Goal: Task Accomplishment & Management: Manage account settings

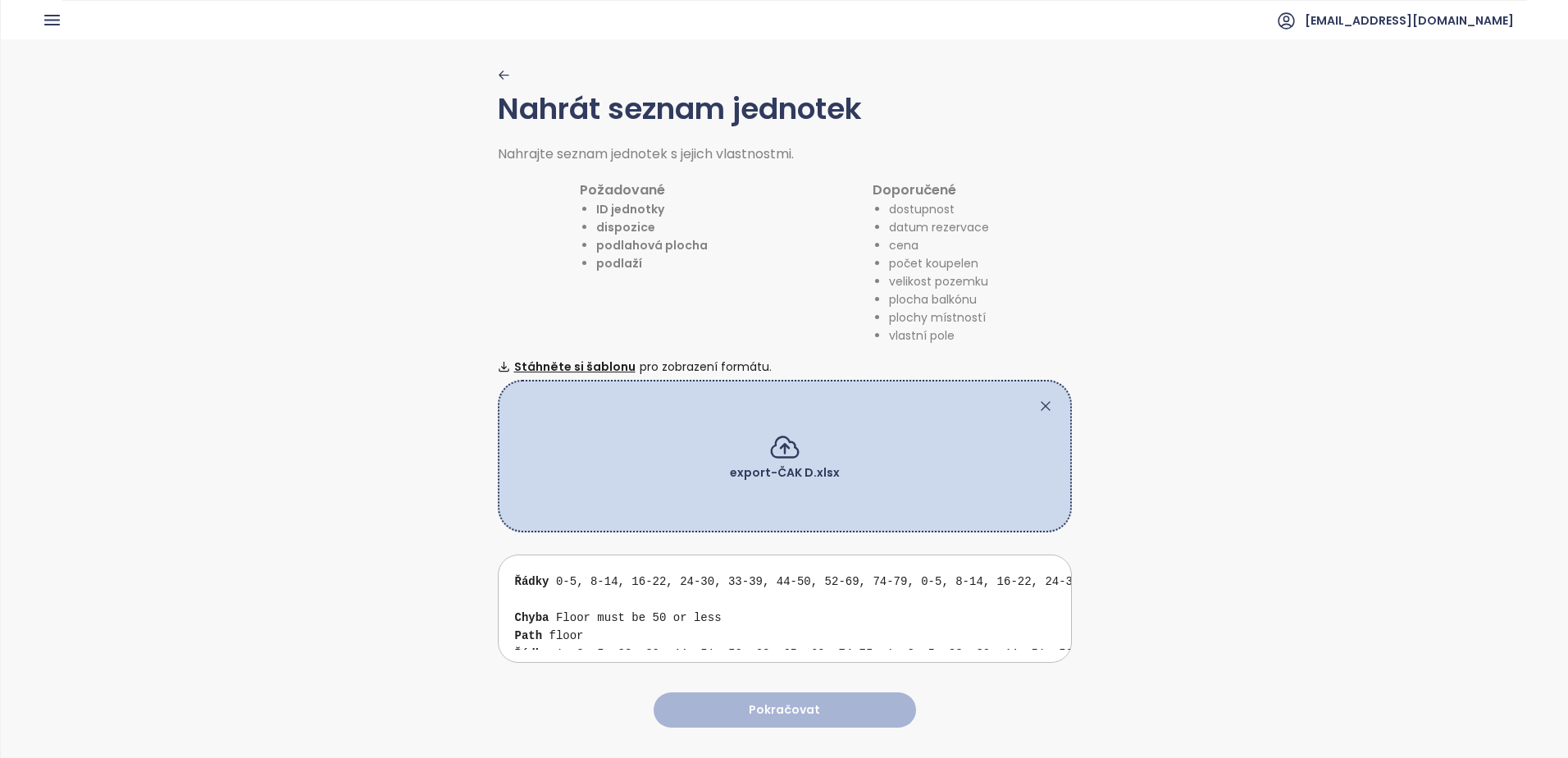
scroll to position [82, 0]
click at [693, 611] on div "Chyba Floor must be 50 or less Path floor Řádky 1, 3, 5, 33, 39, 44, 51, 56, 63…" at bounding box center [791, 615] width 552 height 72
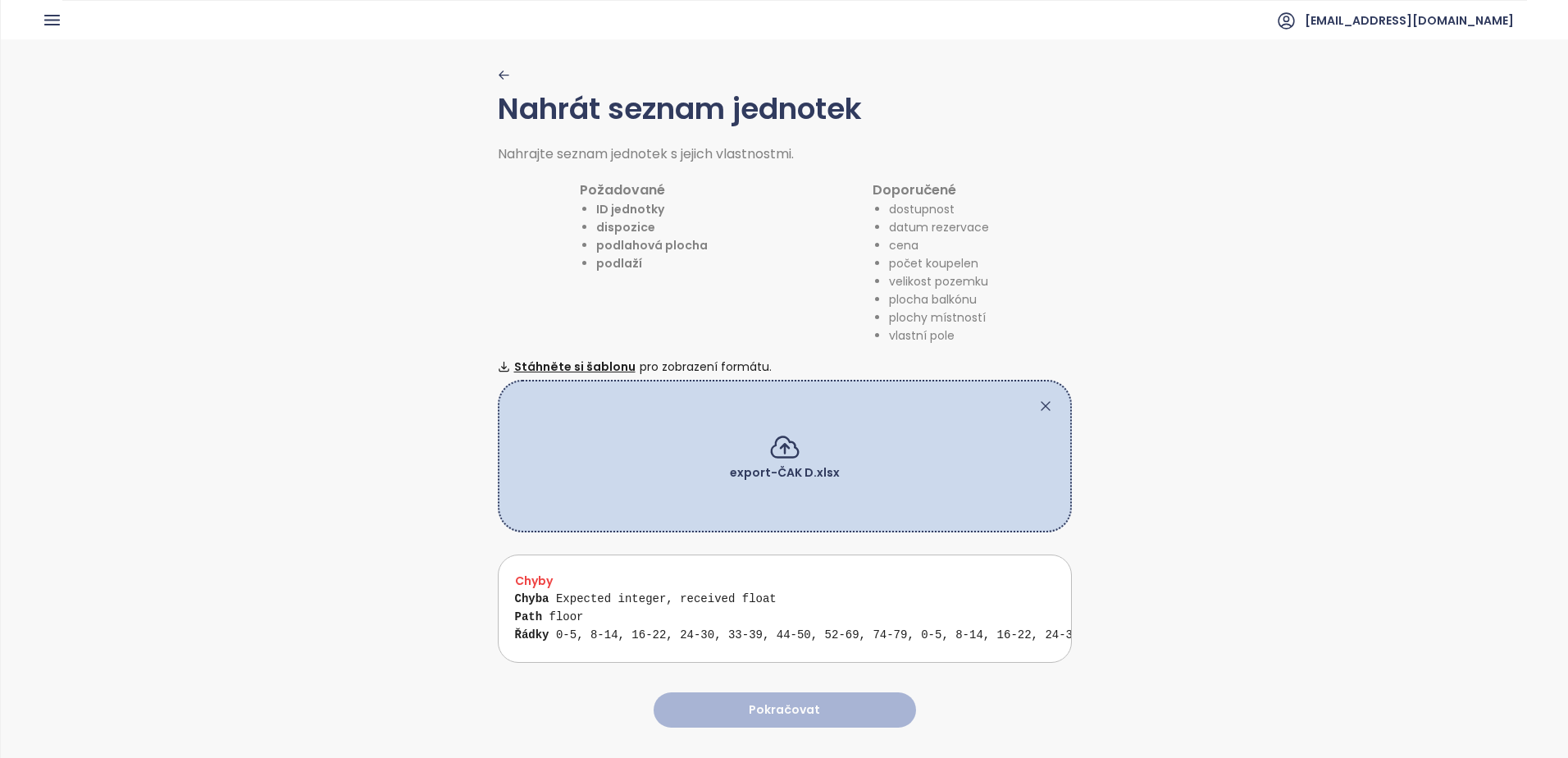
click at [859, 602] on div "Chyba Expected integer, received float Path floor Řádky 0-5, 8-14, 16-22, 24-30…" at bounding box center [791, 625] width 552 height 72
drag, startPoint x: 615, startPoint y: 602, endPoint x: 633, endPoint y: 599, distance: 18.2
click at [615, 602] on div "Chyba Expected integer, received float Path floor Řádky 0-5, 8-14, 16-22, 24-30…" at bounding box center [791, 625] width 552 height 72
drag, startPoint x: 882, startPoint y: 643, endPoint x: 901, endPoint y: 643, distance: 19.0
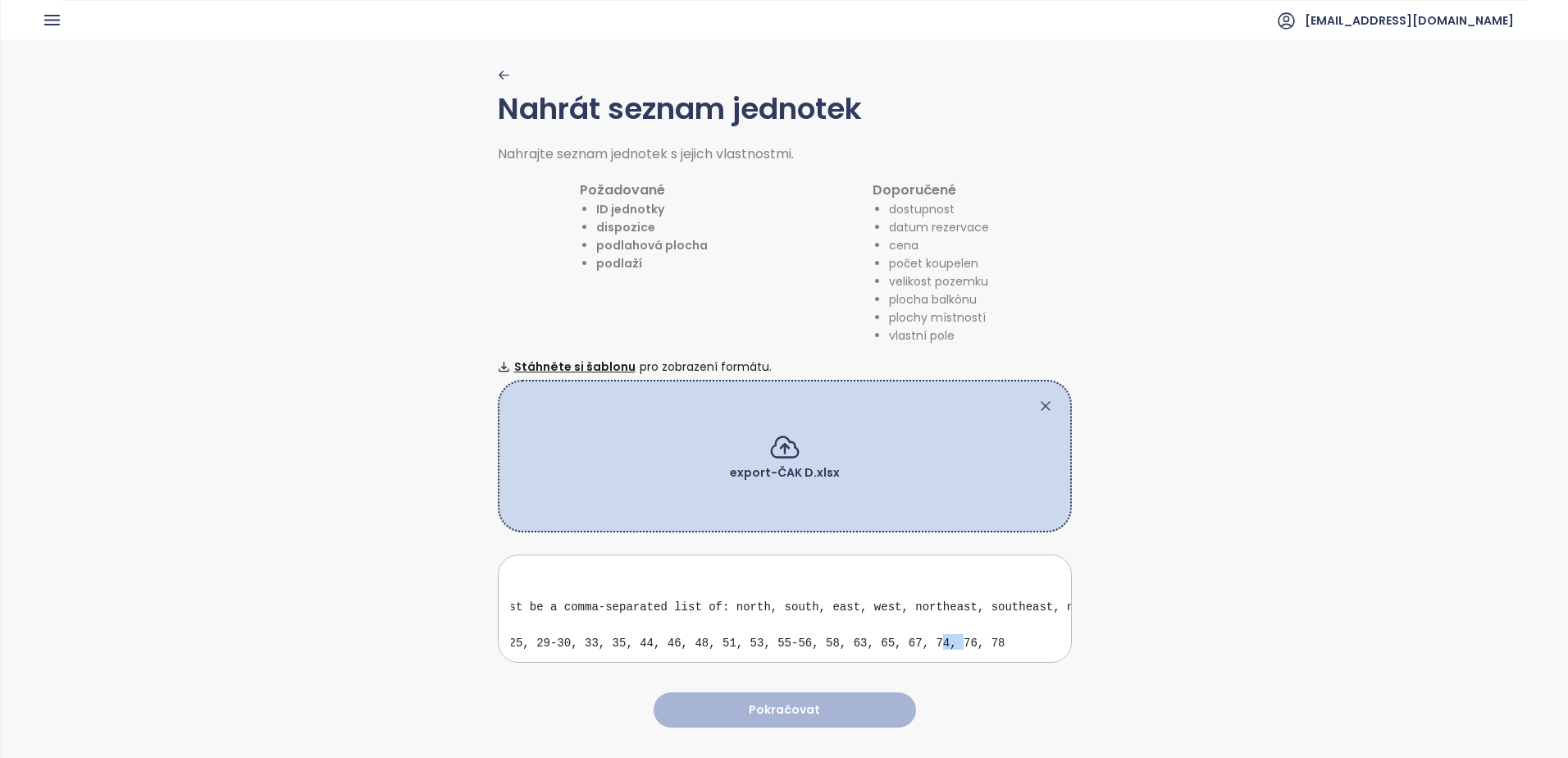
click at [901, 643] on div "Chyby Chyba orientation_living_area must be a comma‑separated list of: north, s…" at bounding box center [785, 608] width 574 height 108
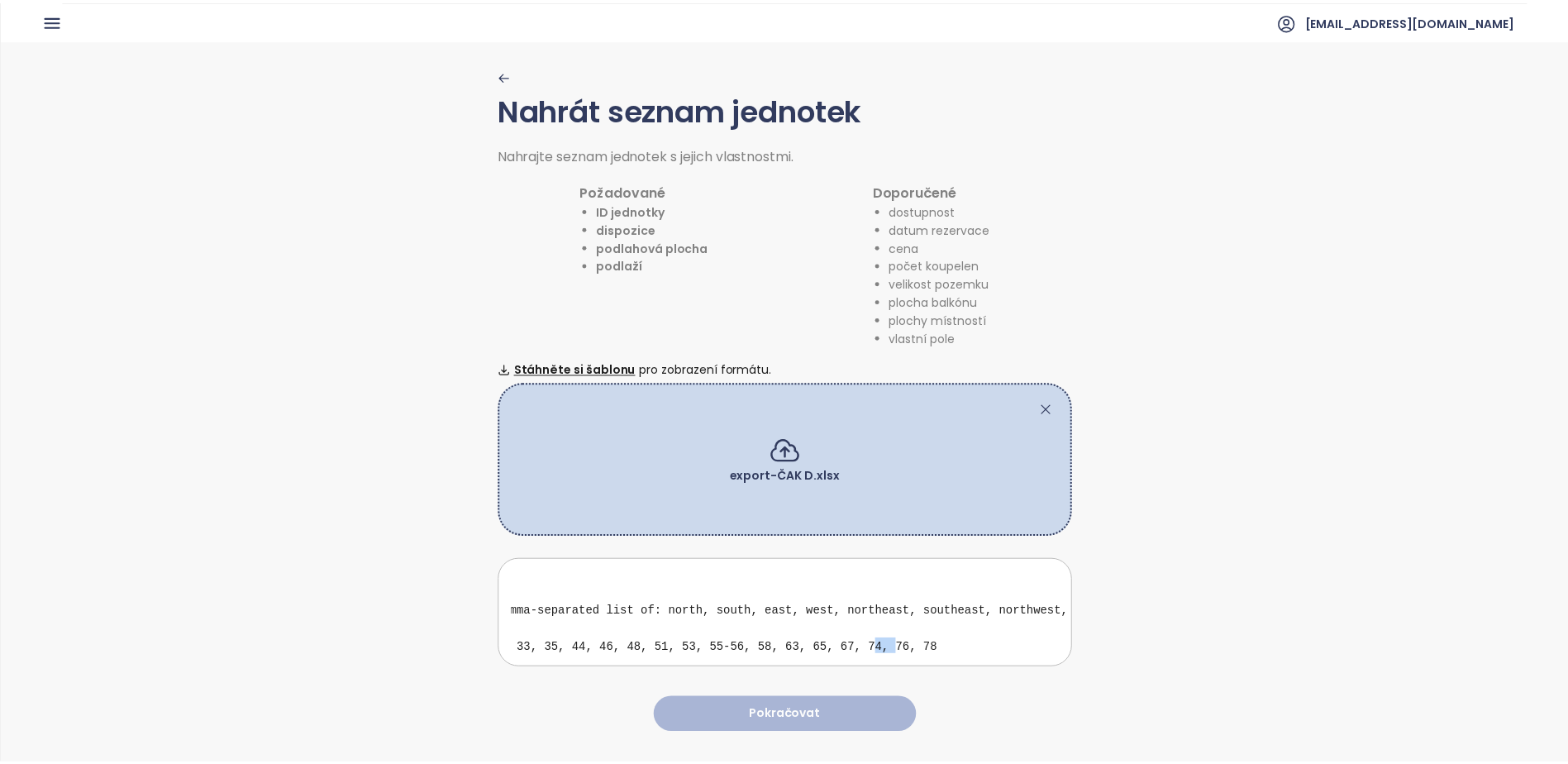
scroll to position [82, 308]
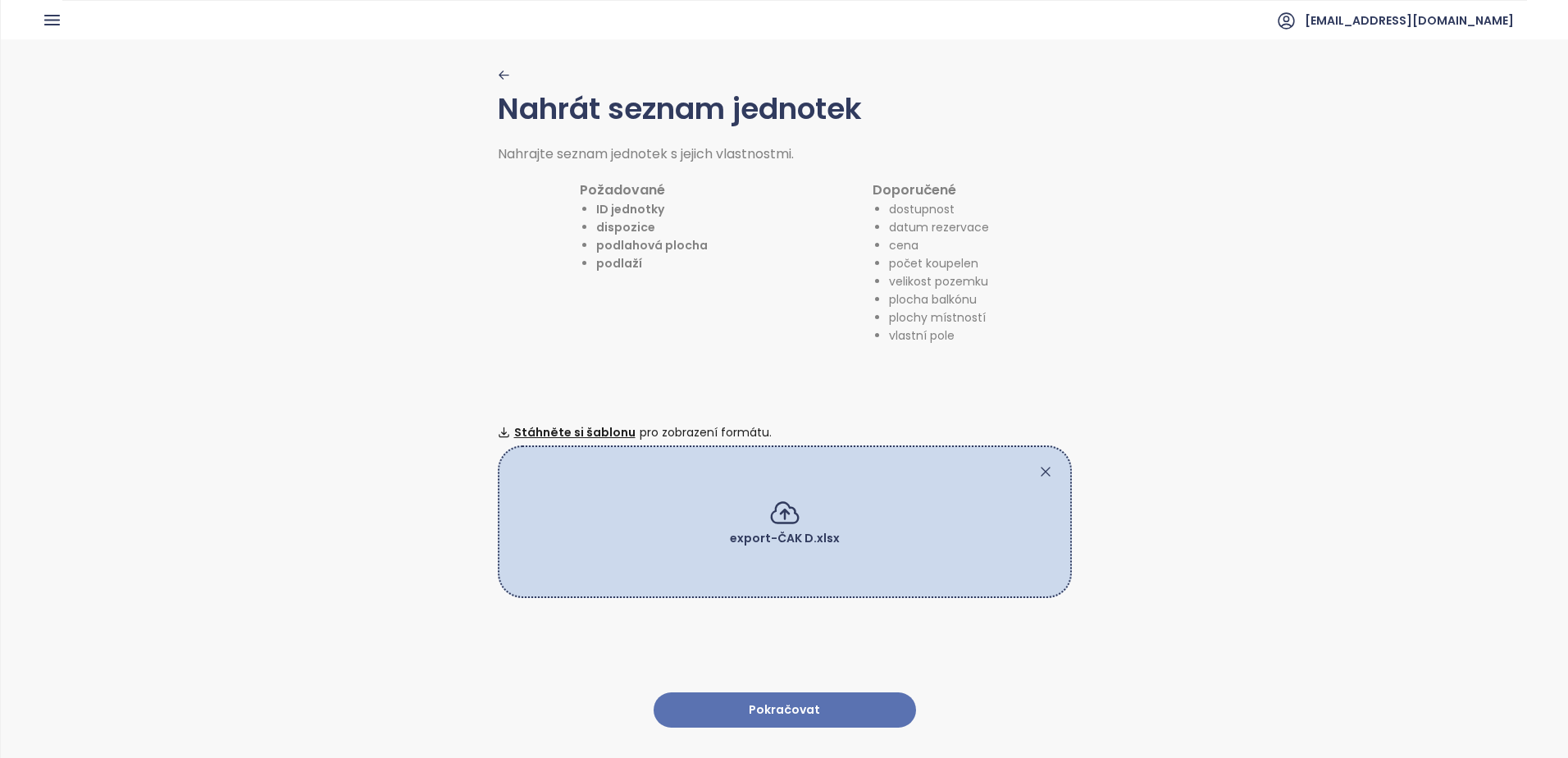
click at [797, 699] on button "Pokračovat" at bounding box center [785, 710] width 263 height 36
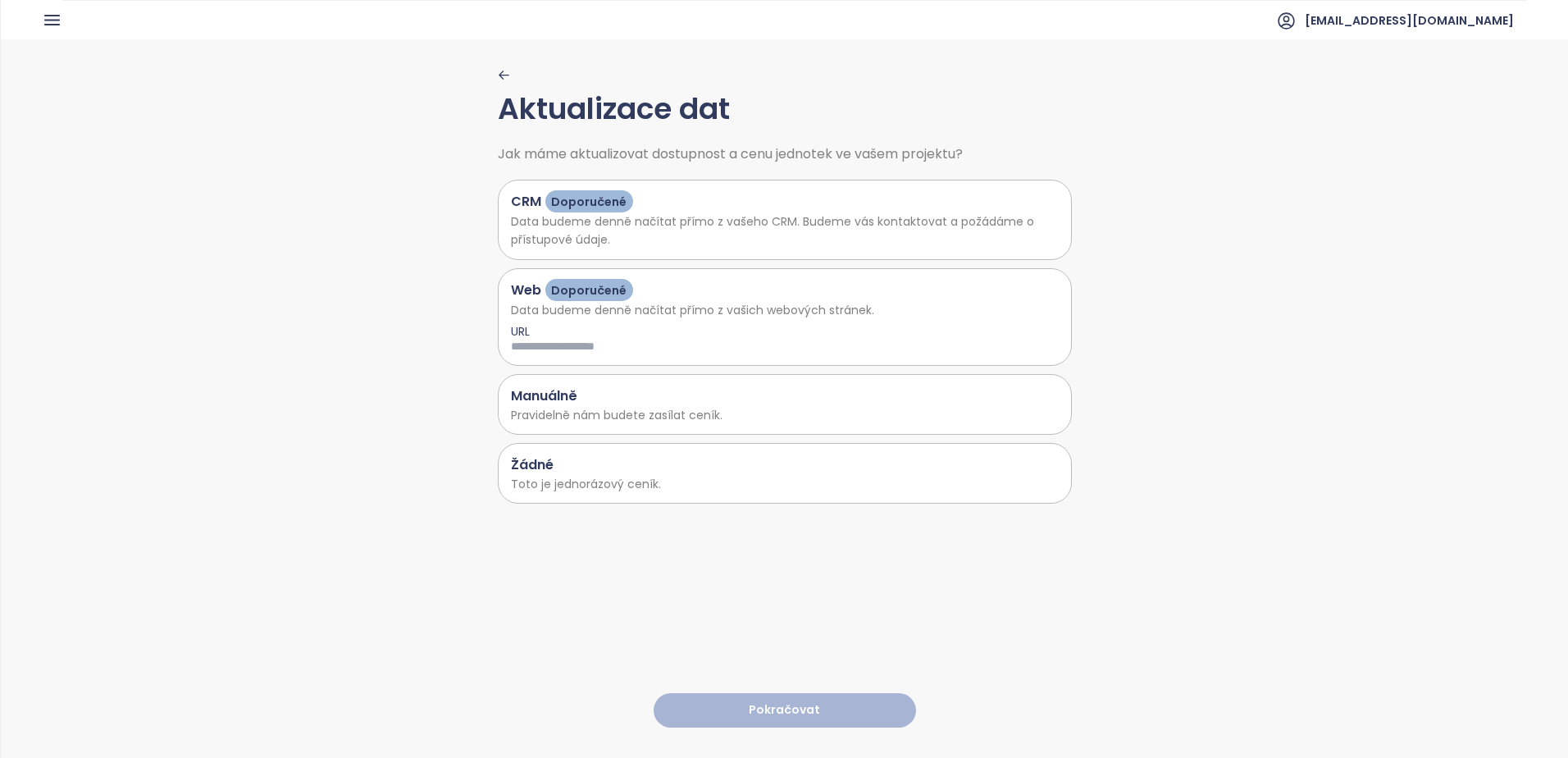
click at [611, 426] on div "Manuálně Pravidelně nám budete zasílat ceník." at bounding box center [785, 404] width 574 height 60
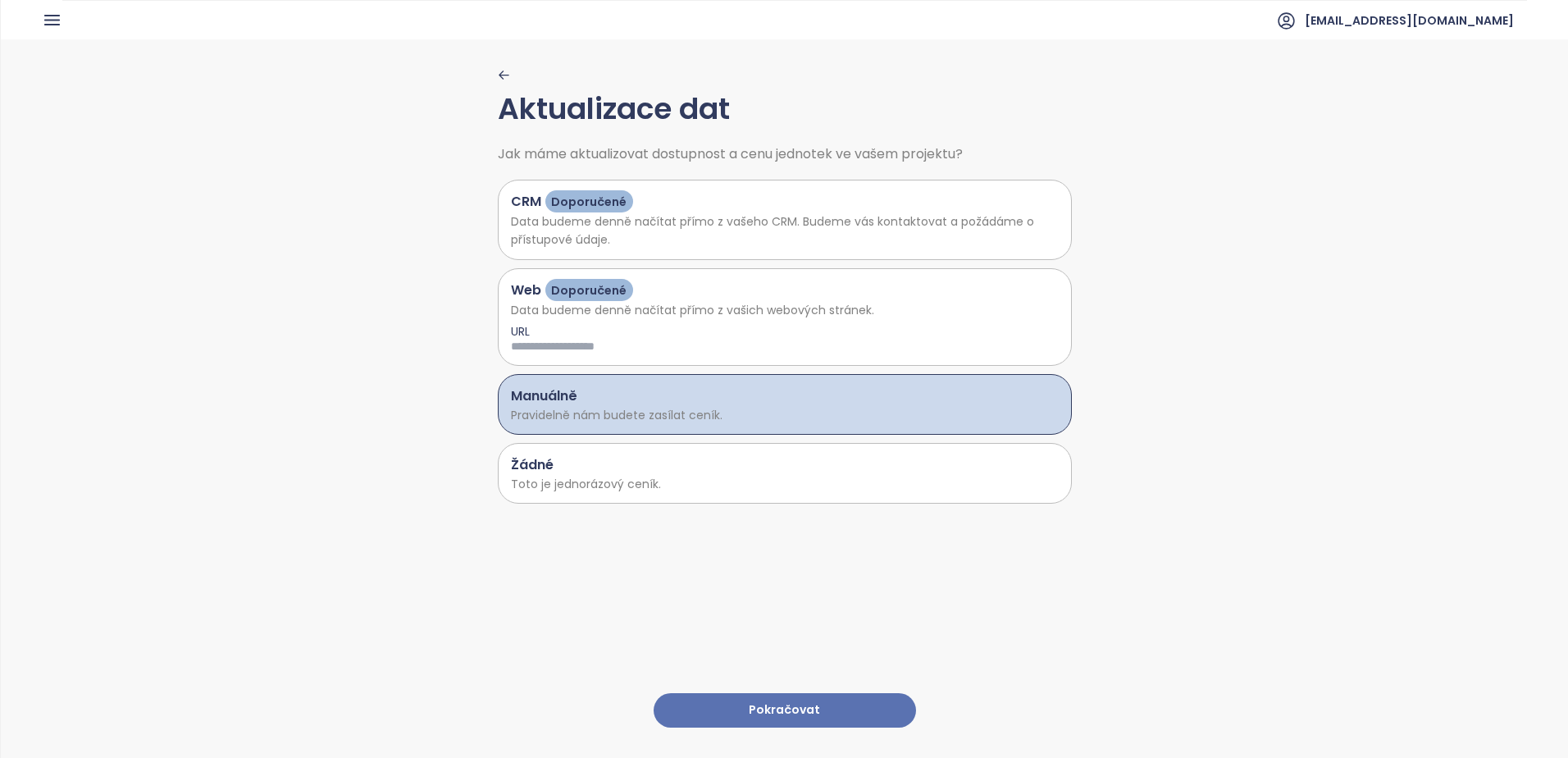
click at [687, 466] on div "Žádné" at bounding box center [785, 464] width 548 height 20
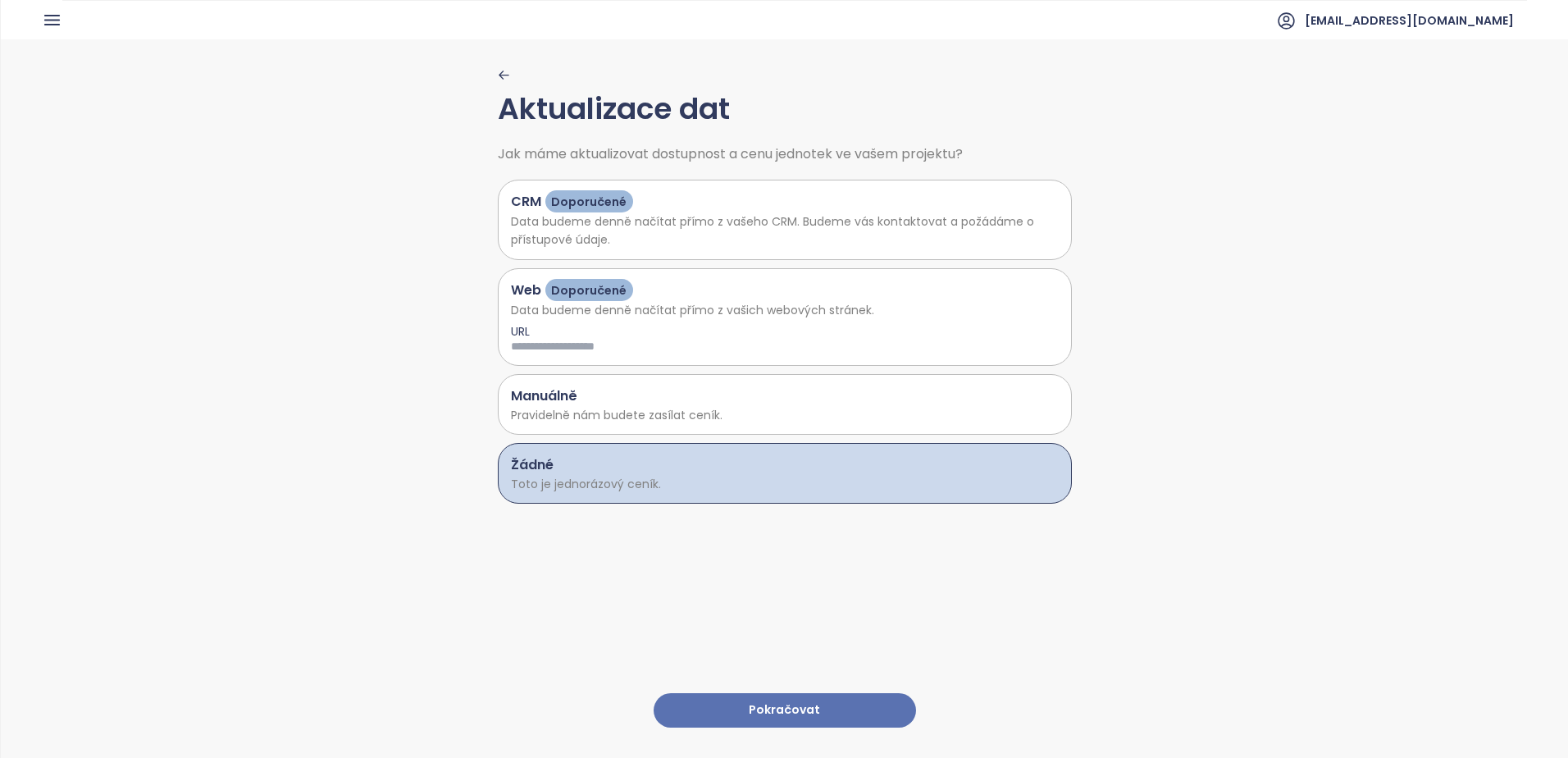
click at [716, 699] on button "Pokračovat" at bounding box center [785, 711] width 263 height 36
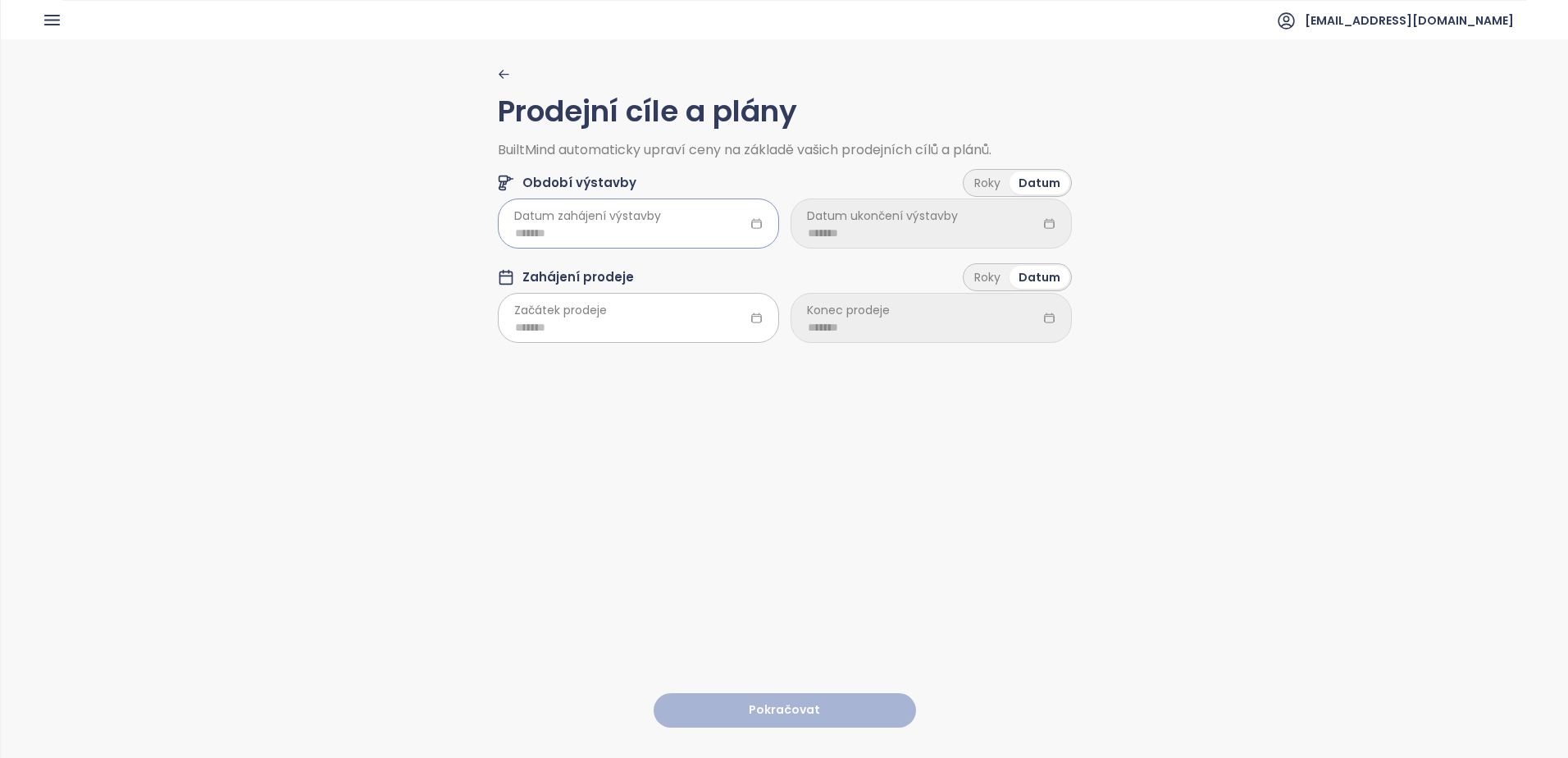
click at [581, 226] on input at bounding box center [638, 233] width 247 height 18
click at [586, 314] on span "Začátek prodeje" at bounding box center [560, 310] width 92 height 18
click at [524, 333] on input at bounding box center [638, 327] width 247 height 18
type input "*******"
click at [511, 364] on span "button" at bounding box center [506, 363] width 8 height 8
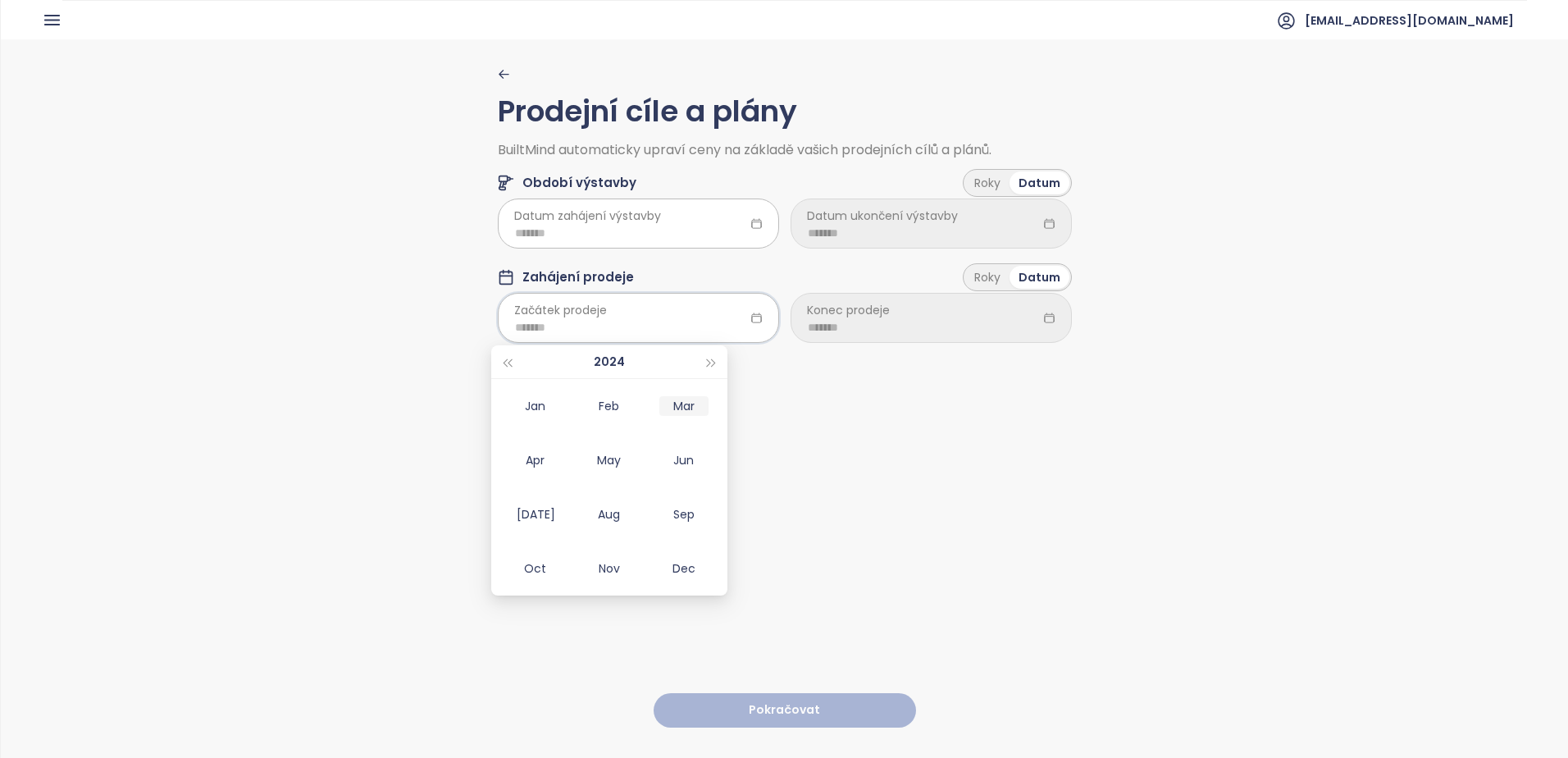
click at [680, 399] on div "Mar" at bounding box center [684, 406] width 49 height 20
type input "*******"
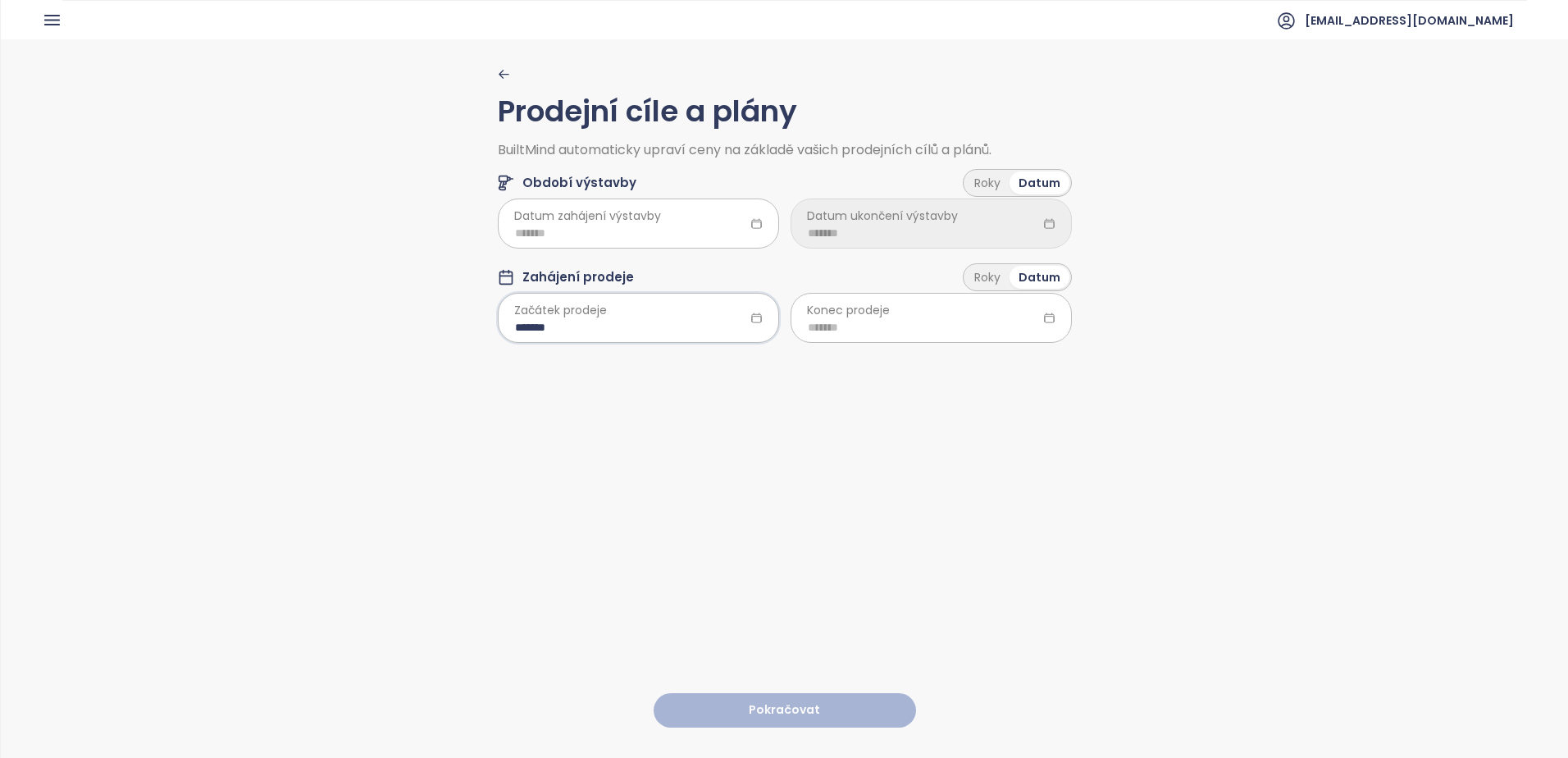
click at [455, 400] on div "Prodejní cíle a plány BuiltMind automaticky upraví ceny na základě vašich prode…" at bounding box center [784, 397] width 1567 height 716
click at [874, 322] on input at bounding box center [931, 327] width 247 height 18
type input "*******"
click at [547, 225] on span "Datum zahájení výstavby" at bounding box center [587, 216] width 147 height 18
click at [575, 225] on input at bounding box center [638, 233] width 247 height 18
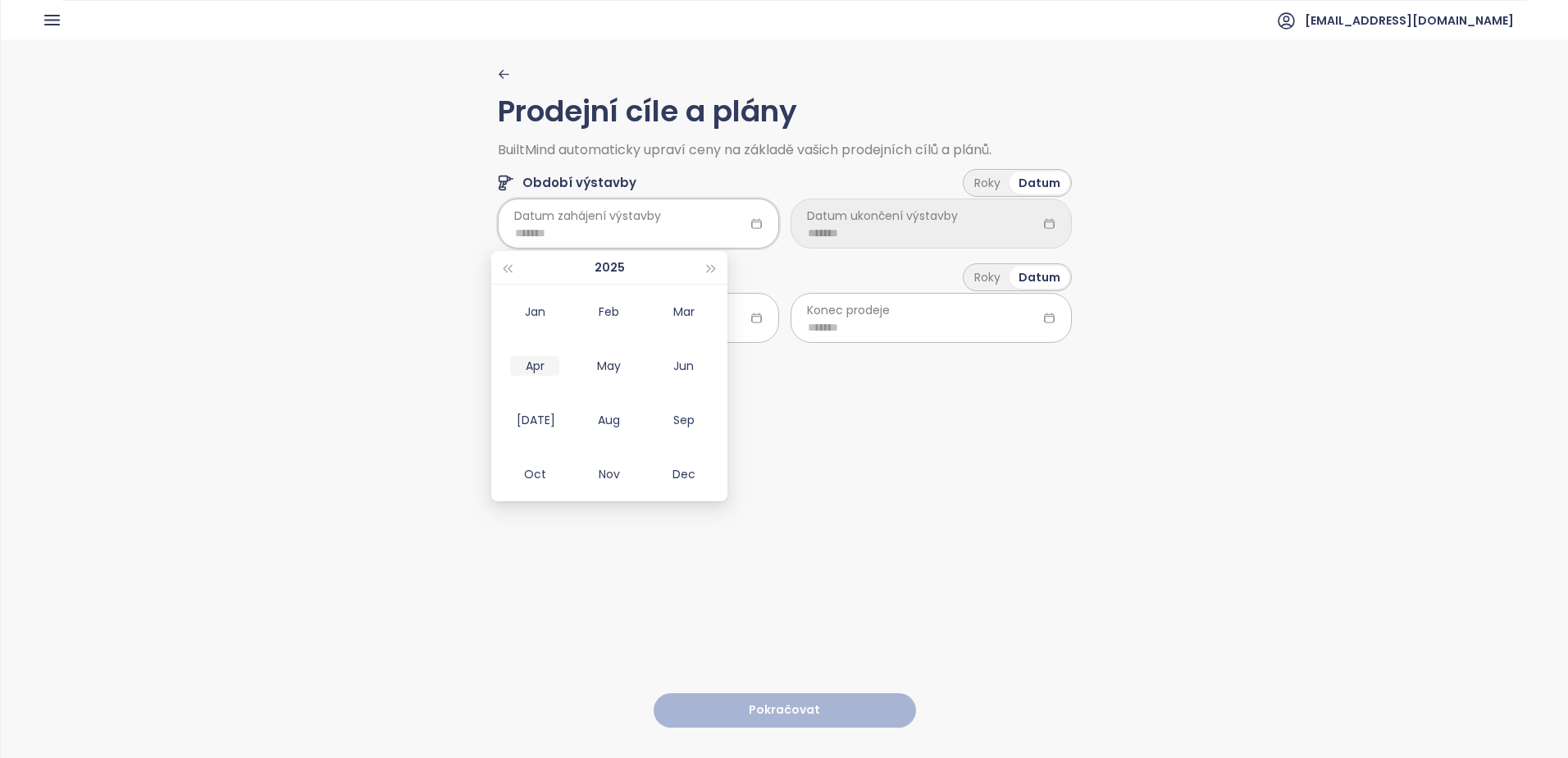
click at [530, 375] on td "Apr" at bounding box center [535, 366] width 75 height 54
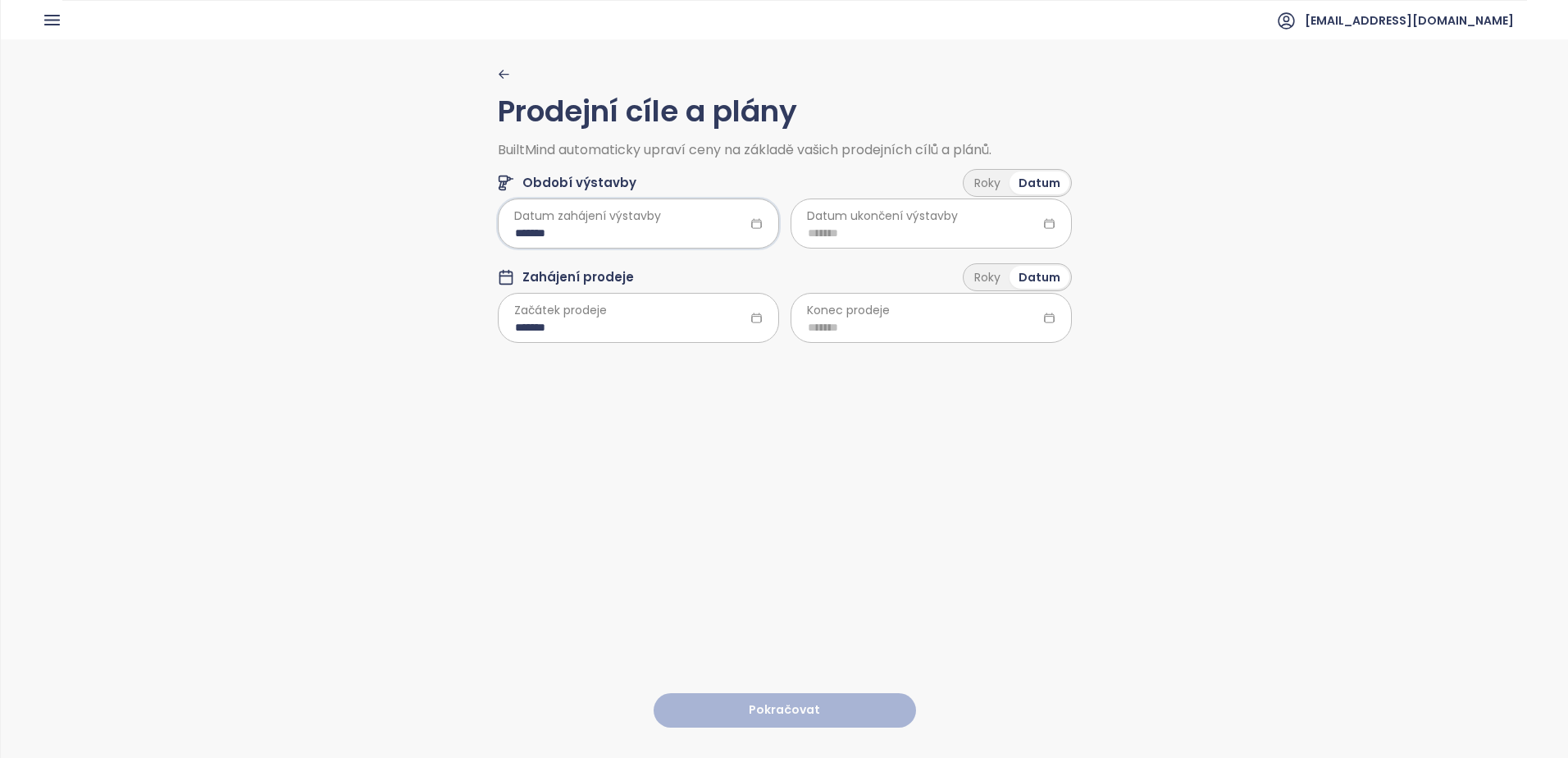
type input "*******"
click at [821, 231] on input at bounding box center [931, 233] width 247 height 18
type input "*******"
click at [1008, 269] on button "button" at bounding box center [1004, 267] width 18 height 33
click at [1006, 267] on span "button" at bounding box center [1004, 268] width 8 height 8
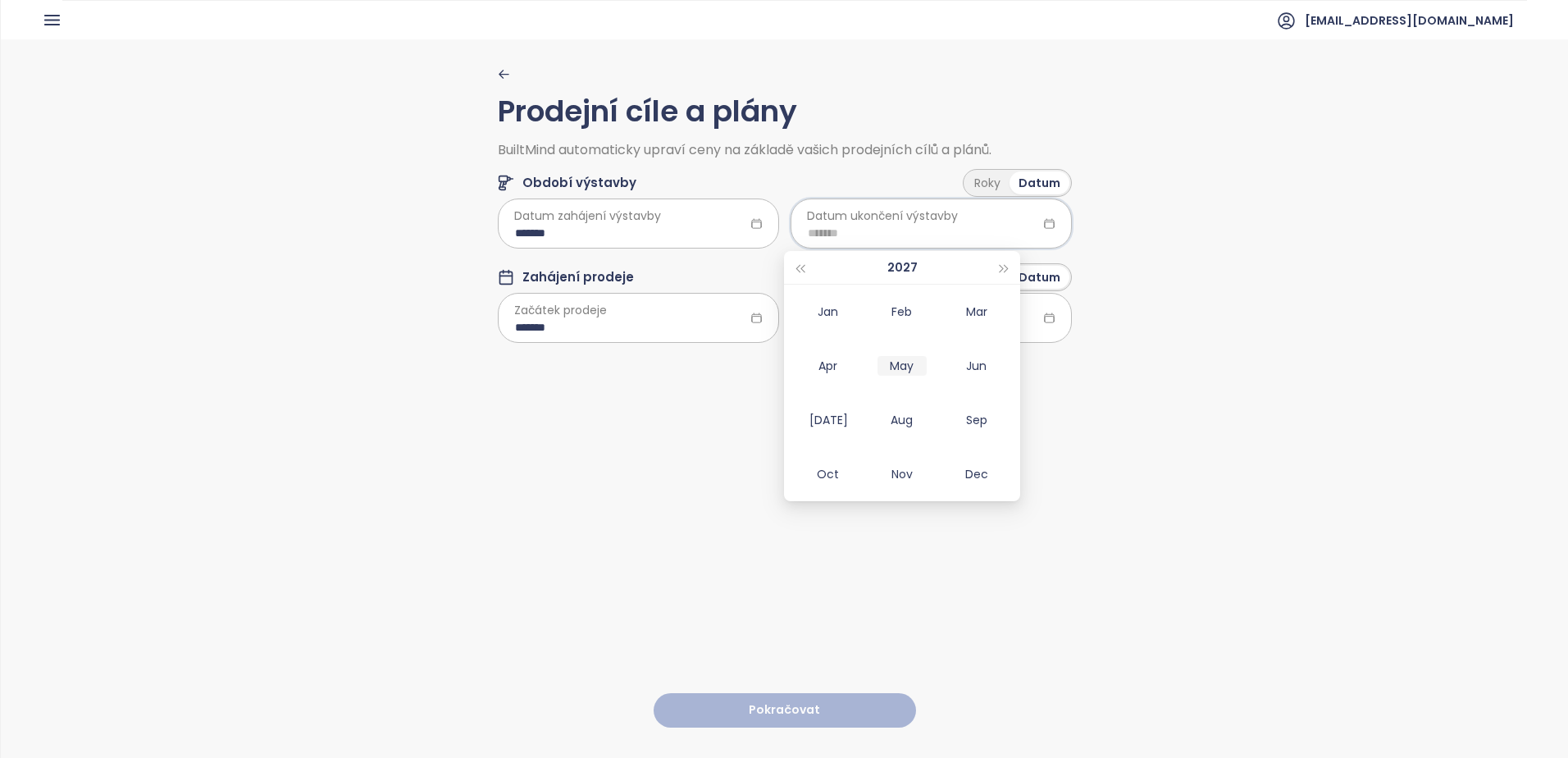
click at [899, 371] on div "May" at bounding box center [901, 366] width 49 height 20
type input "*******"
click at [666, 446] on div "Prodejní cíle a plány BuiltMind automaticky upraví ceny na základě vašich prode…" at bounding box center [785, 397] width 574 height 716
click at [813, 325] on input at bounding box center [931, 327] width 247 height 18
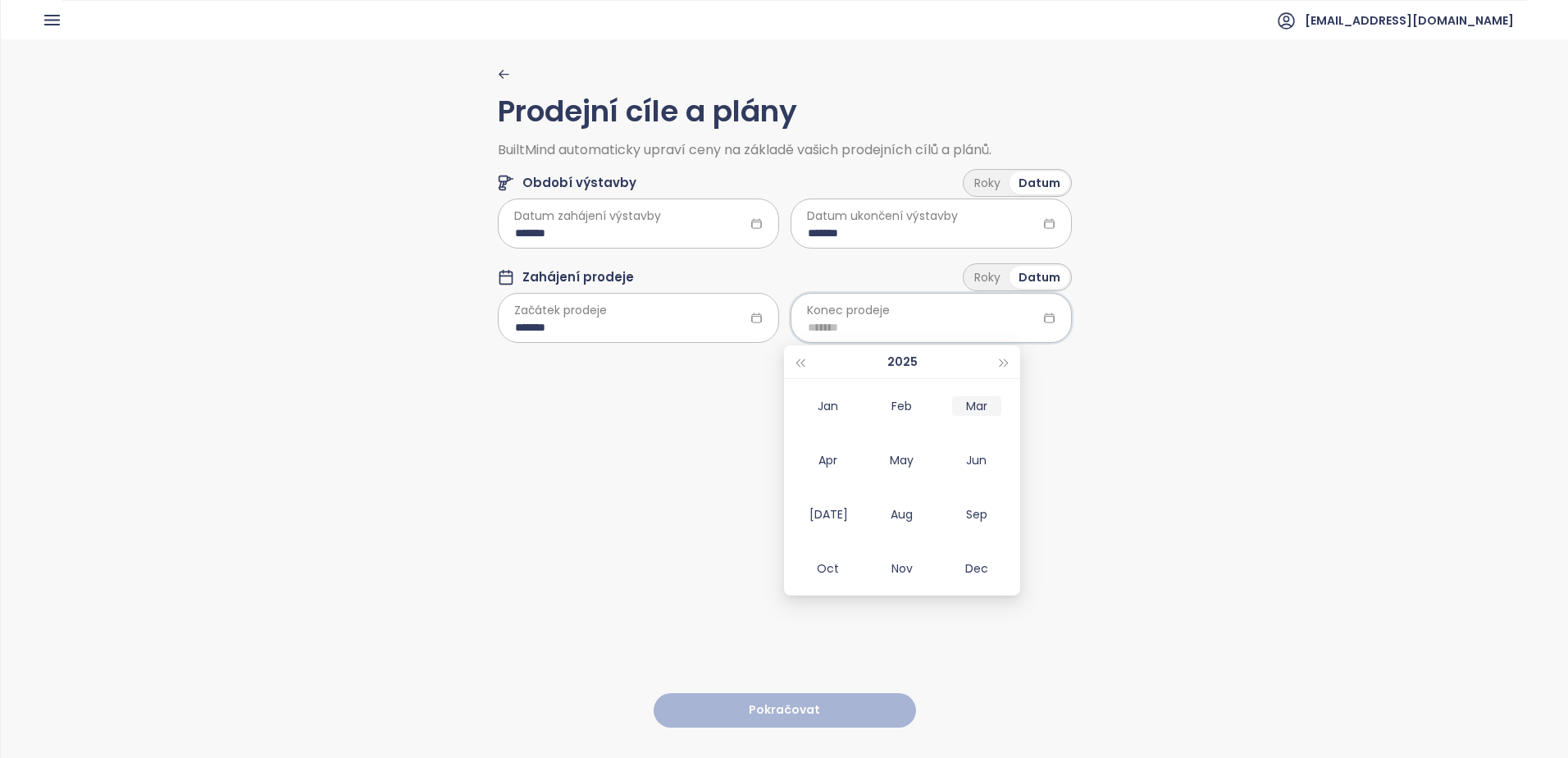
type input "*******"
click at [1006, 360] on span "button" at bounding box center [1004, 363] width 8 height 8
type input "*******"
click at [912, 566] on div "Nov" at bounding box center [901, 568] width 49 height 20
type input "*******"
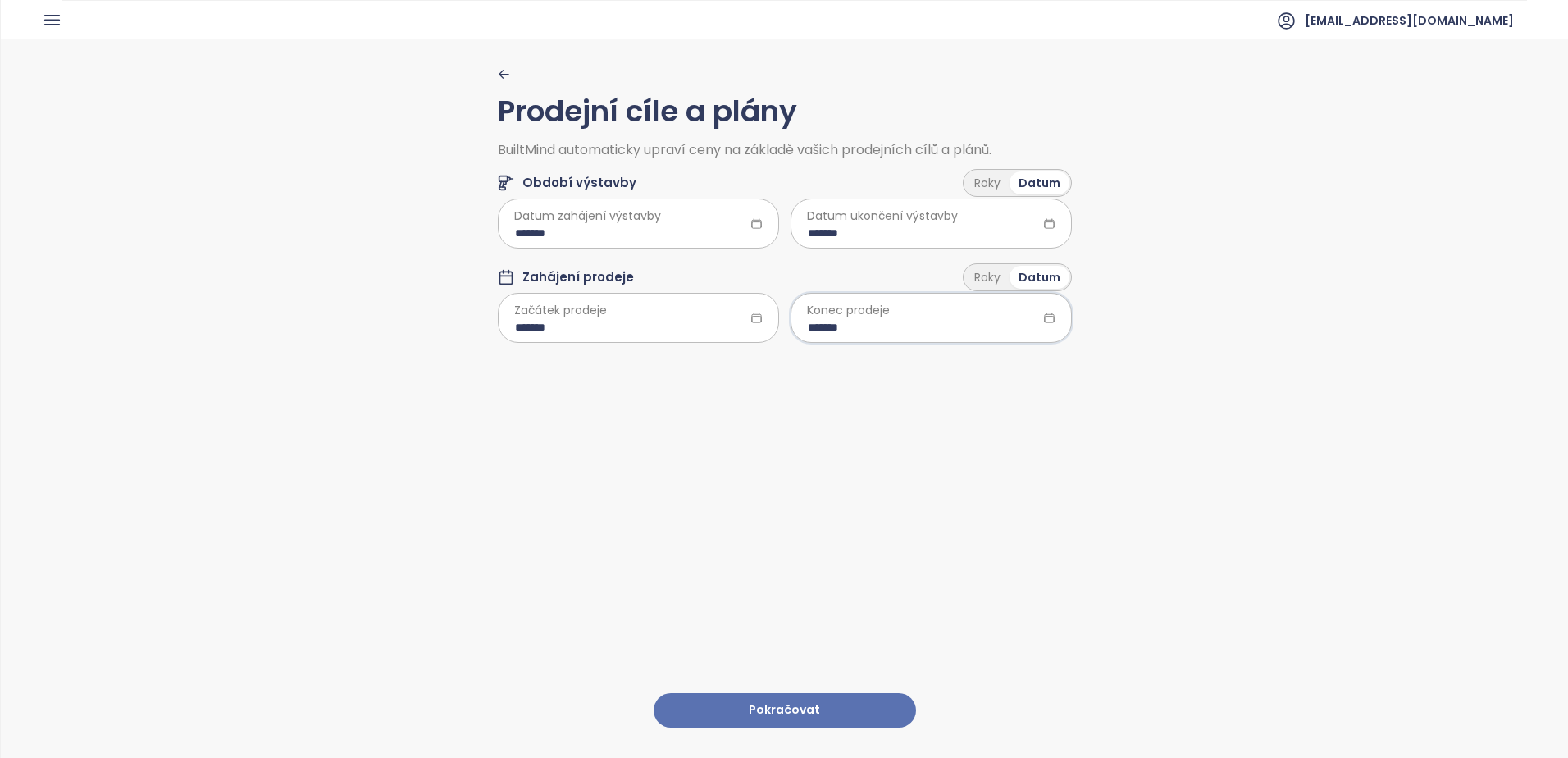
click at [791, 703] on button "Pokračovat" at bounding box center [785, 711] width 263 height 36
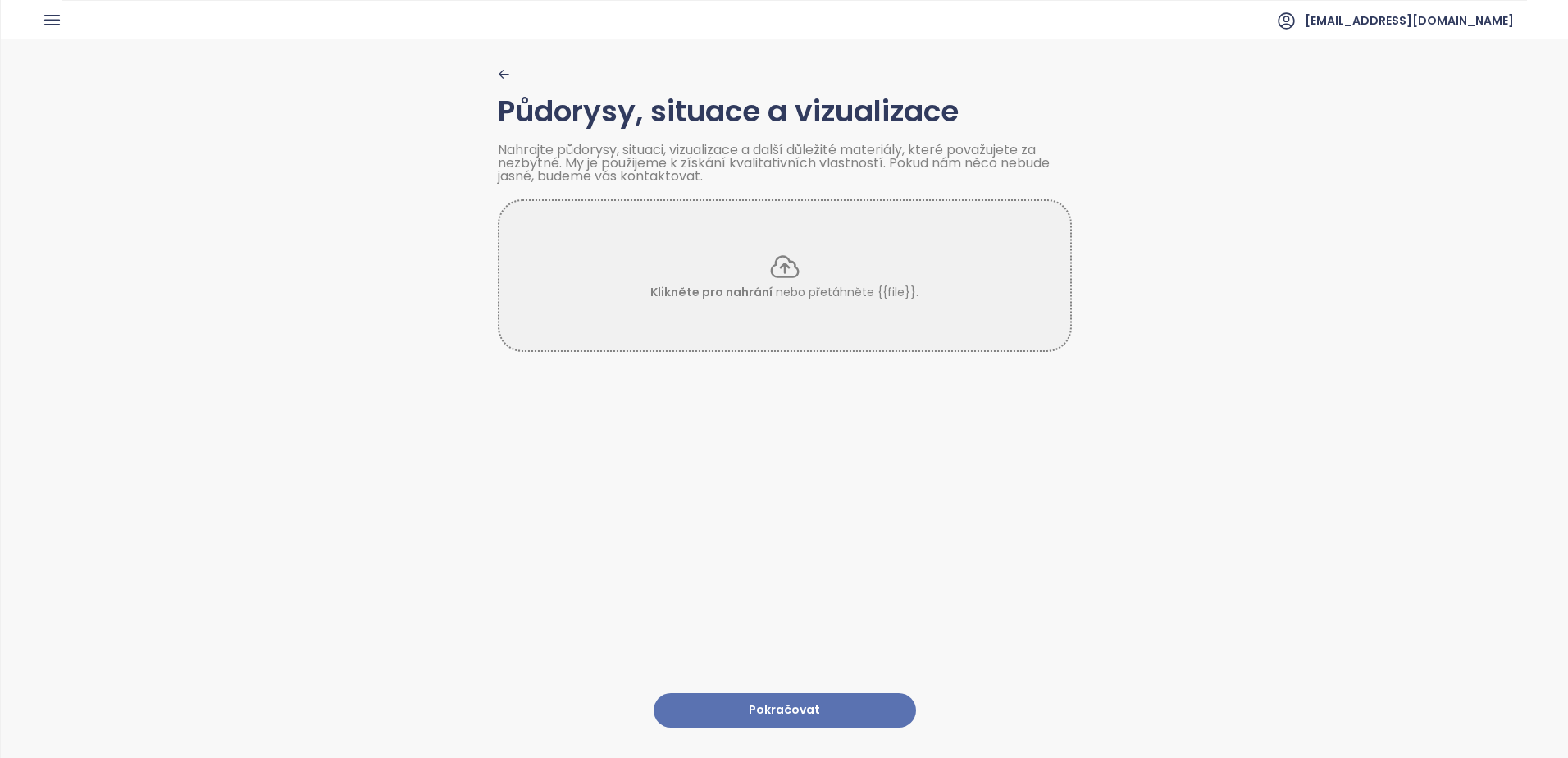
click at [766, 698] on button "Pokračovat" at bounding box center [785, 711] width 263 height 36
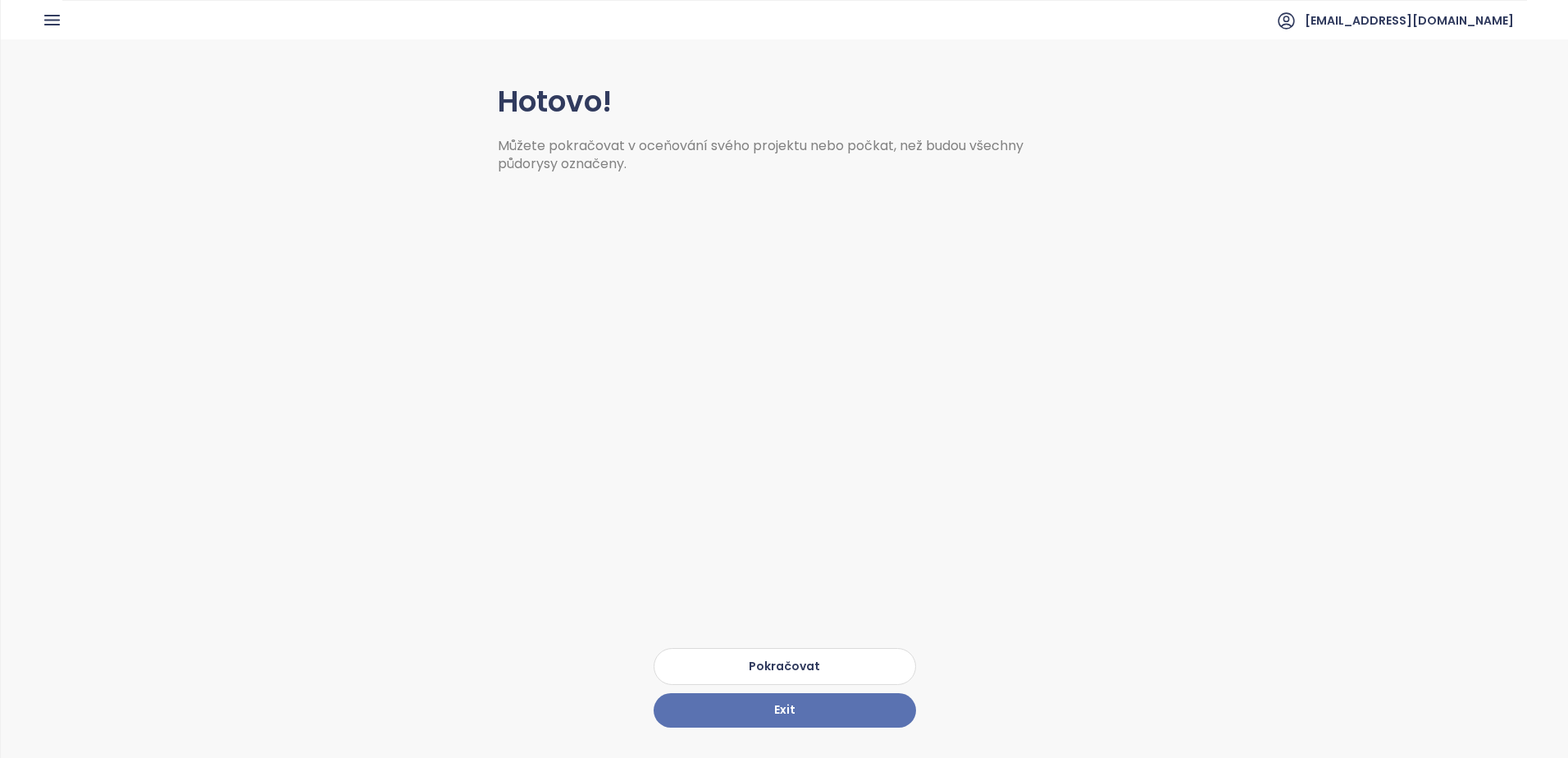
click at [811, 659] on button "Pokračovat" at bounding box center [785, 667] width 263 height 37
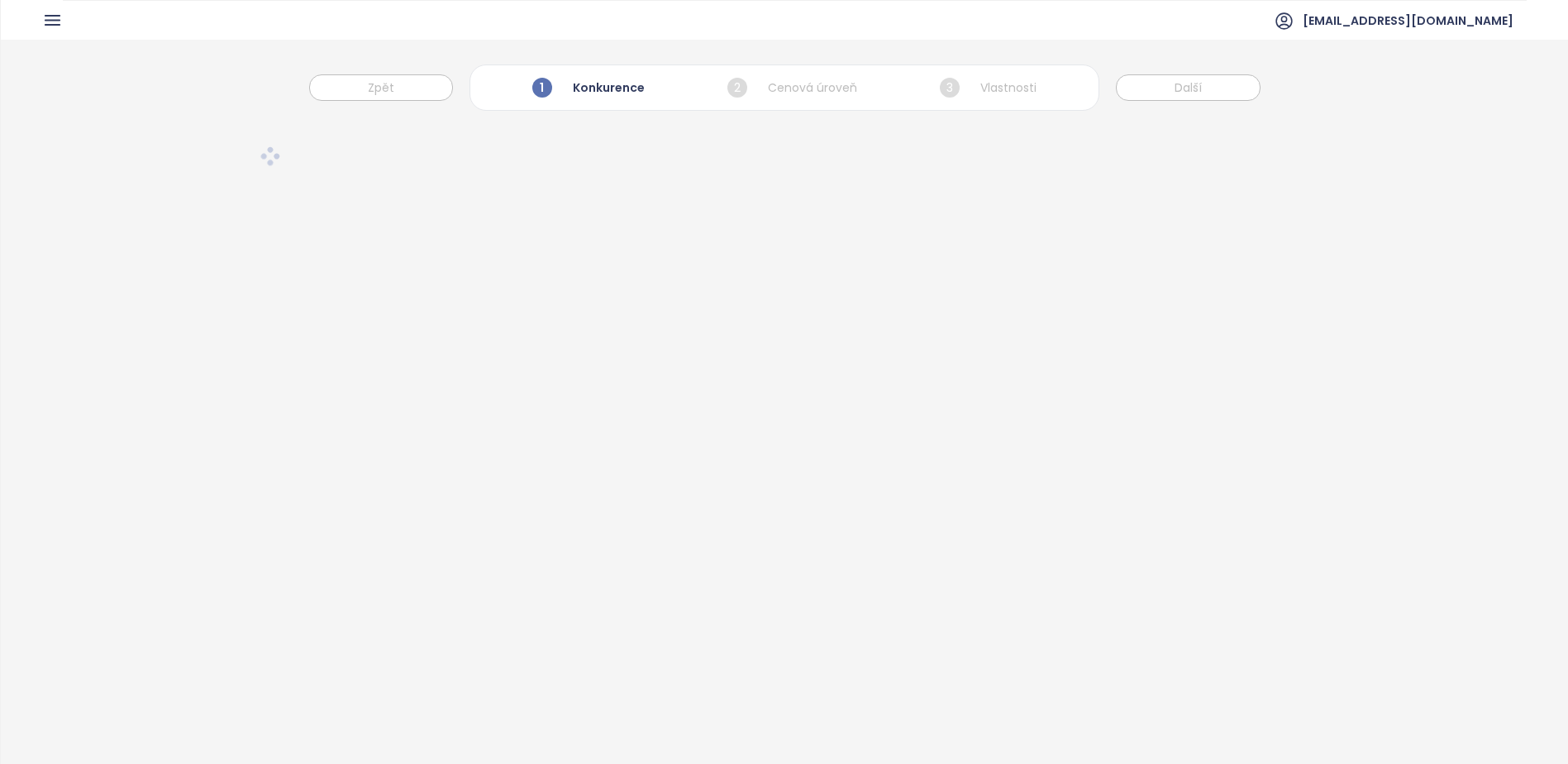
click at [268, 154] on icon at bounding box center [269, 150] width 7 height 7
click at [592, 92] on div "1 Konkurence" at bounding box center [588, 87] width 121 height 28
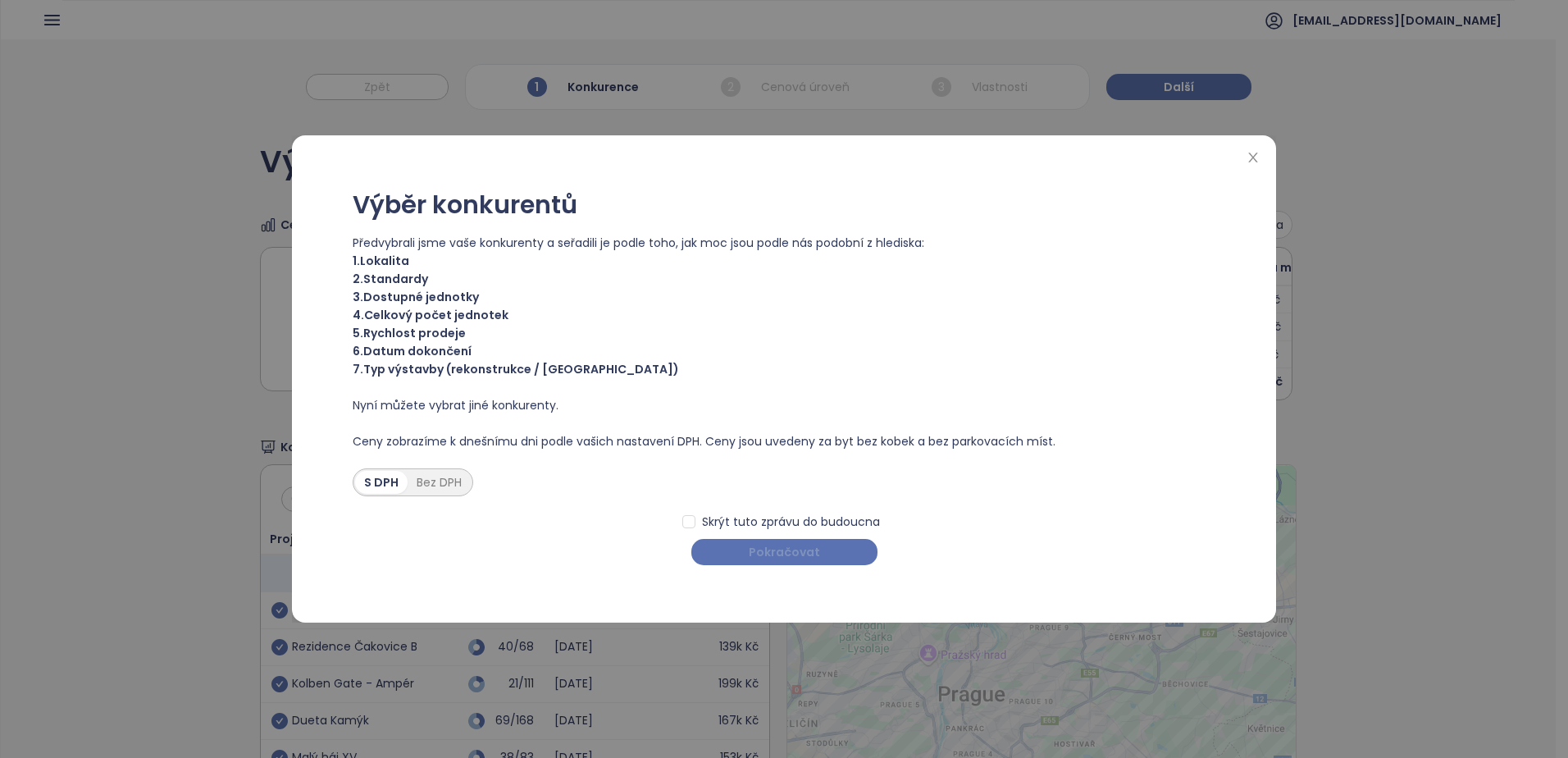
click at [773, 546] on span "Pokračovat" at bounding box center [784, 552] width 71 height 18
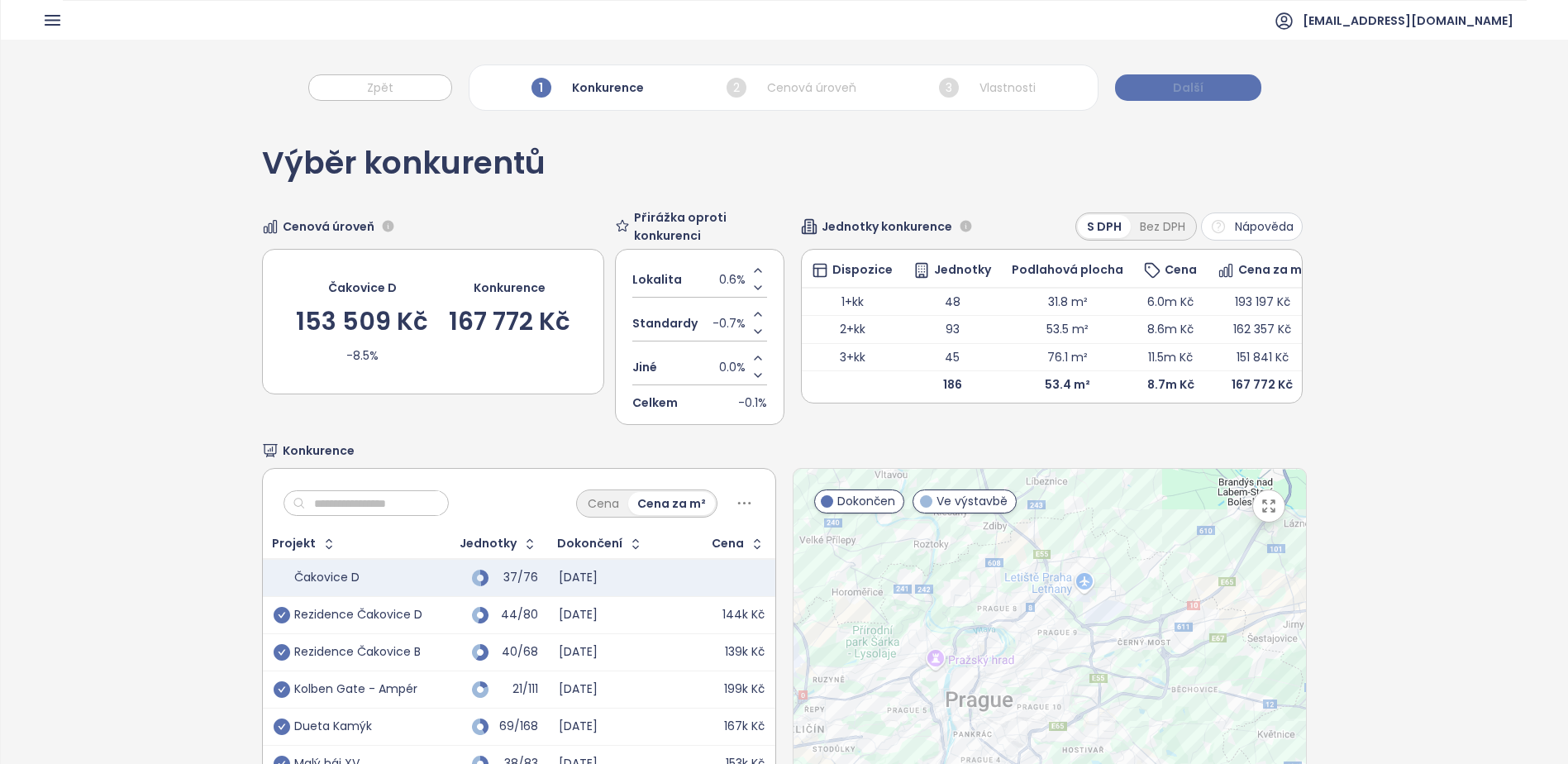
click at [1170, 87] on button "Další" at bounding box center [1189, 88] width 147 height 27
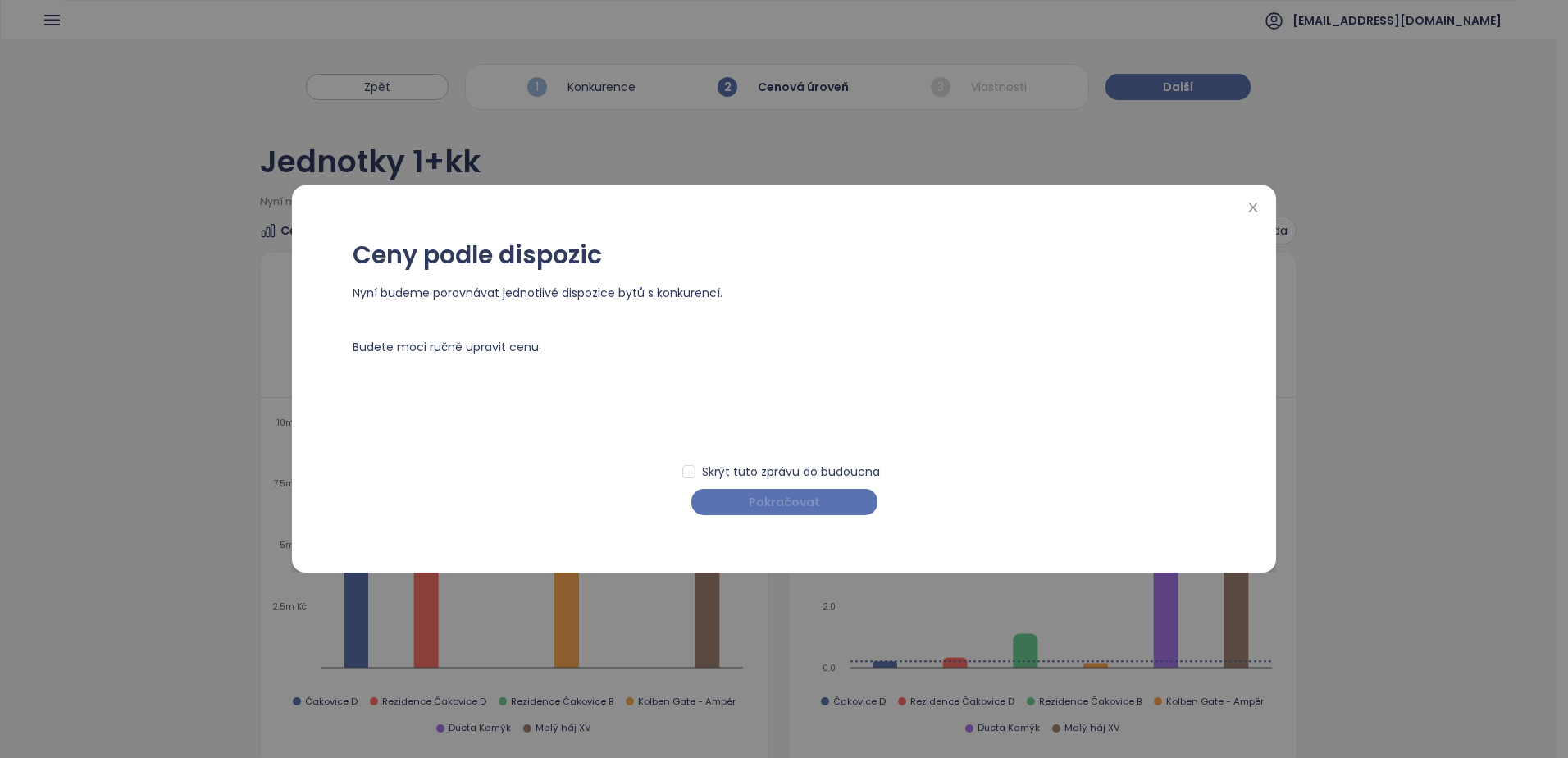
click at [768, 500] on span "Pokračovat" at bounding box center [784, 501] width 71 height 18
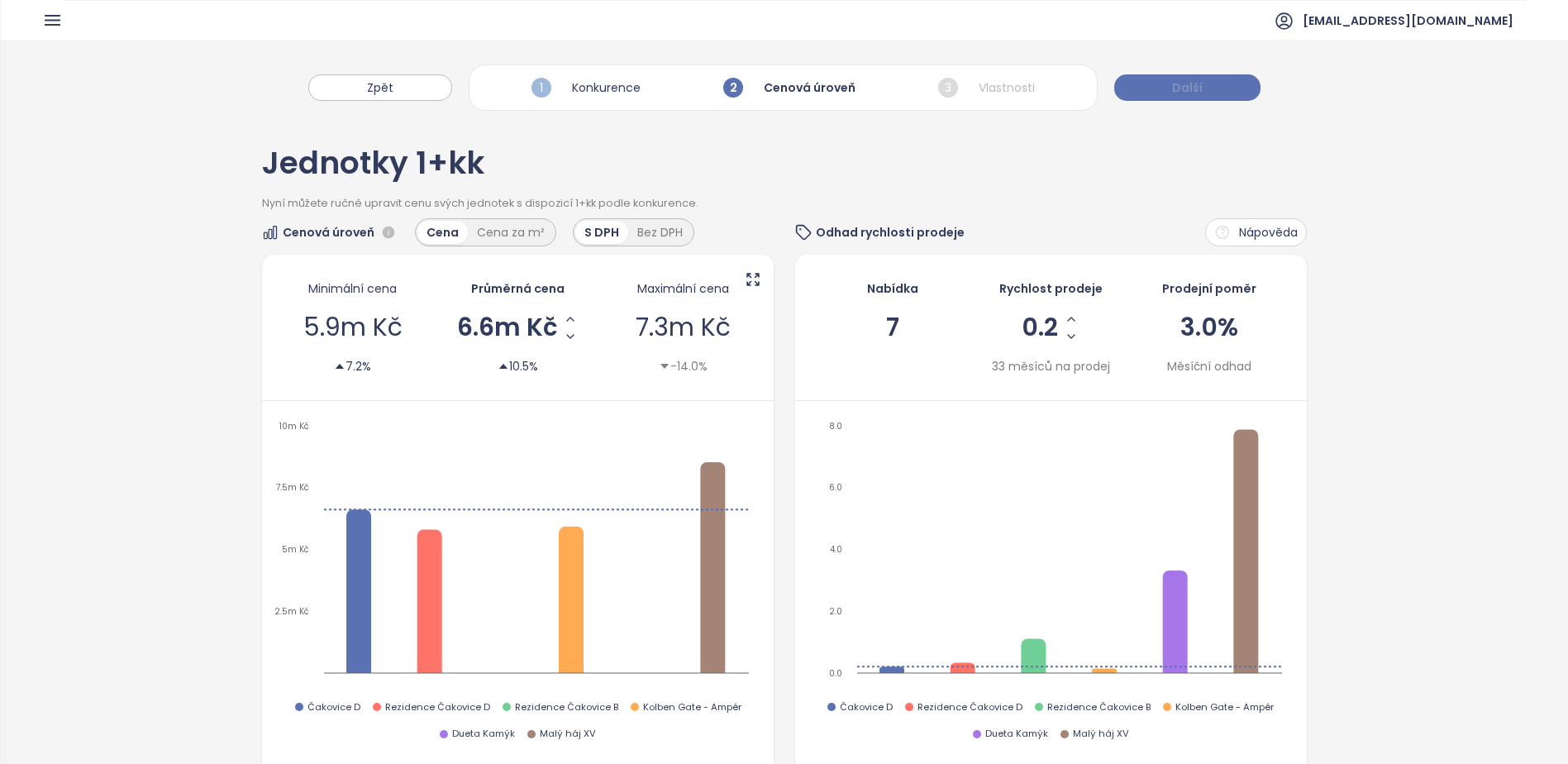
click at [1211, 76] on button "Další" at bounding box center [1188, 88] width 147 height 27
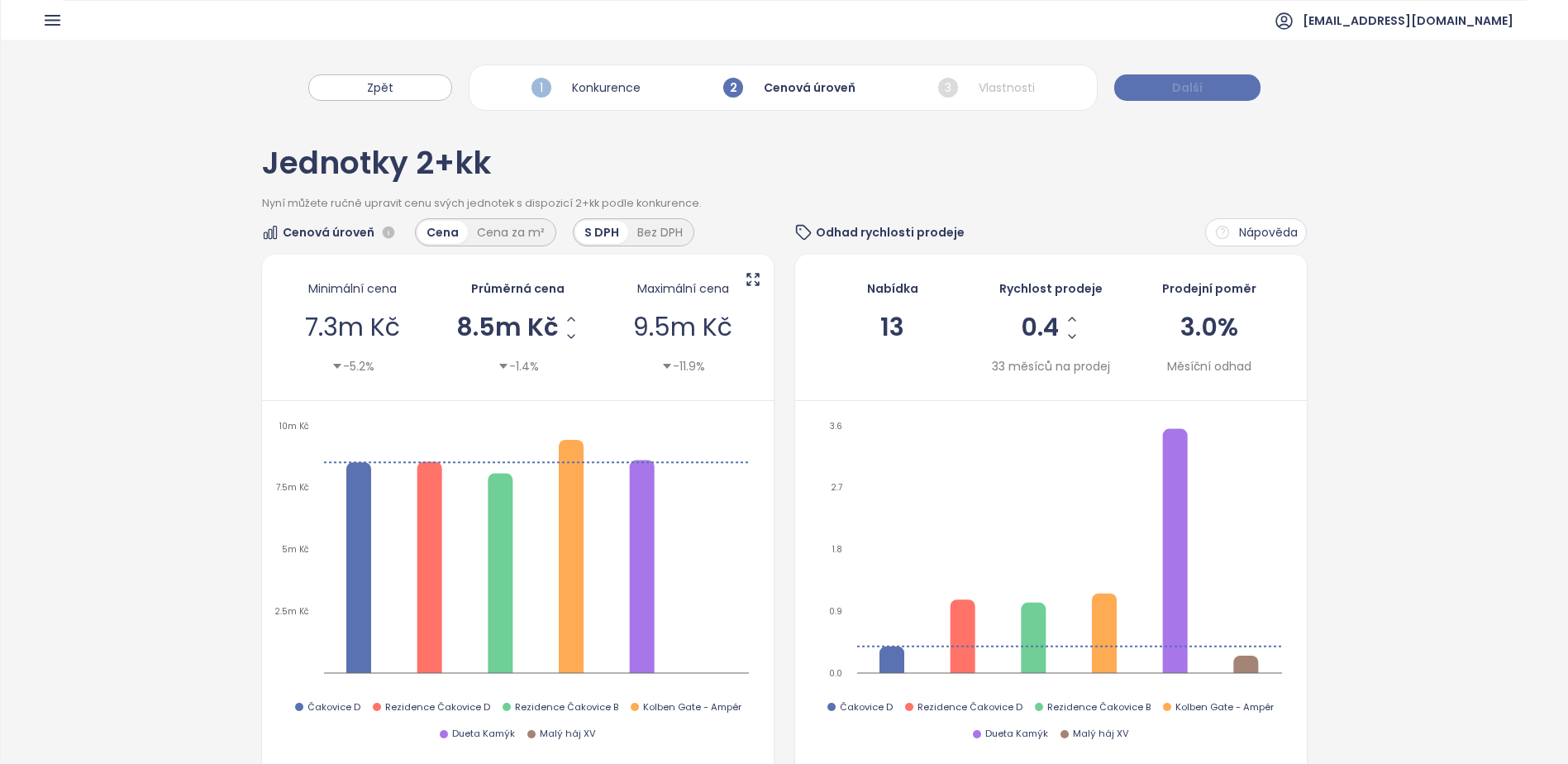
click at [1166, 79] on button "Další" at bounding box center [1188, 88] width 147 height 27
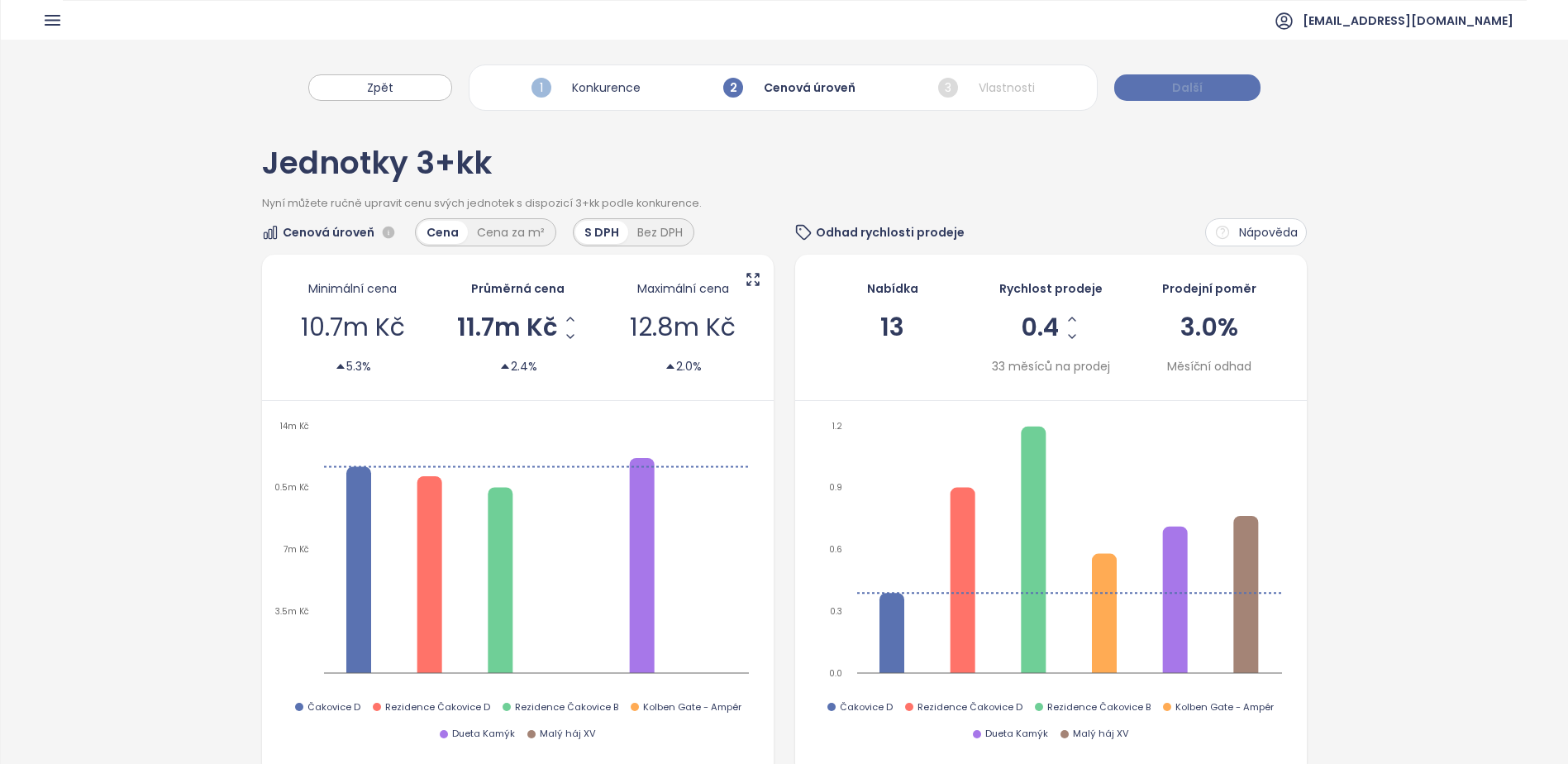
click at [1166, 79] on button "Další" at bounding box center [1188, 88] width 147 height 27
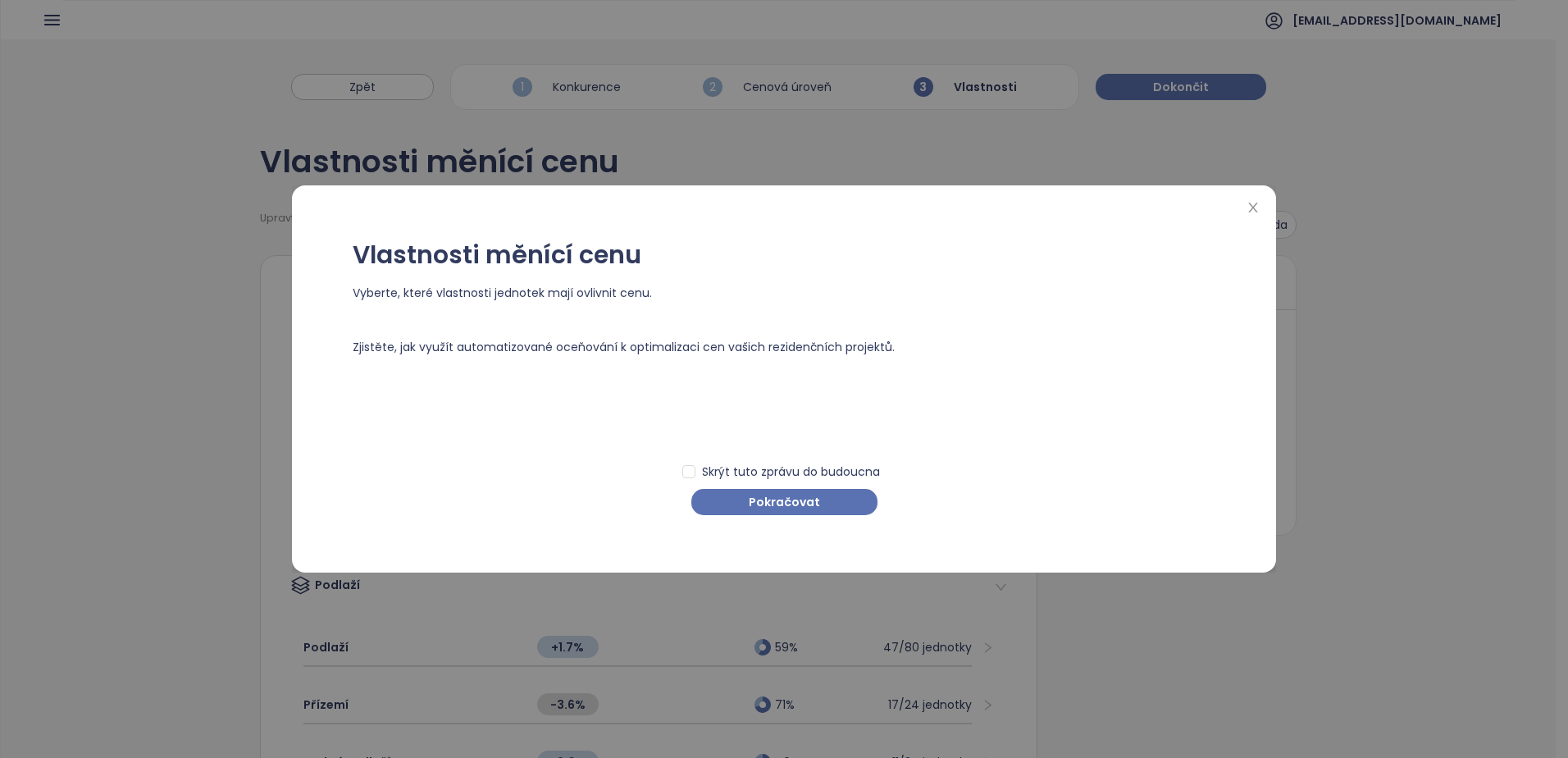
drag, startPoint x: 755, startPoint y: 501, endPoint x: 755, endPoint y: 522, distance: 21.0
click at [755, 502] on span "Pokračovat" at bounding box center [784, 501] width 71 height 18
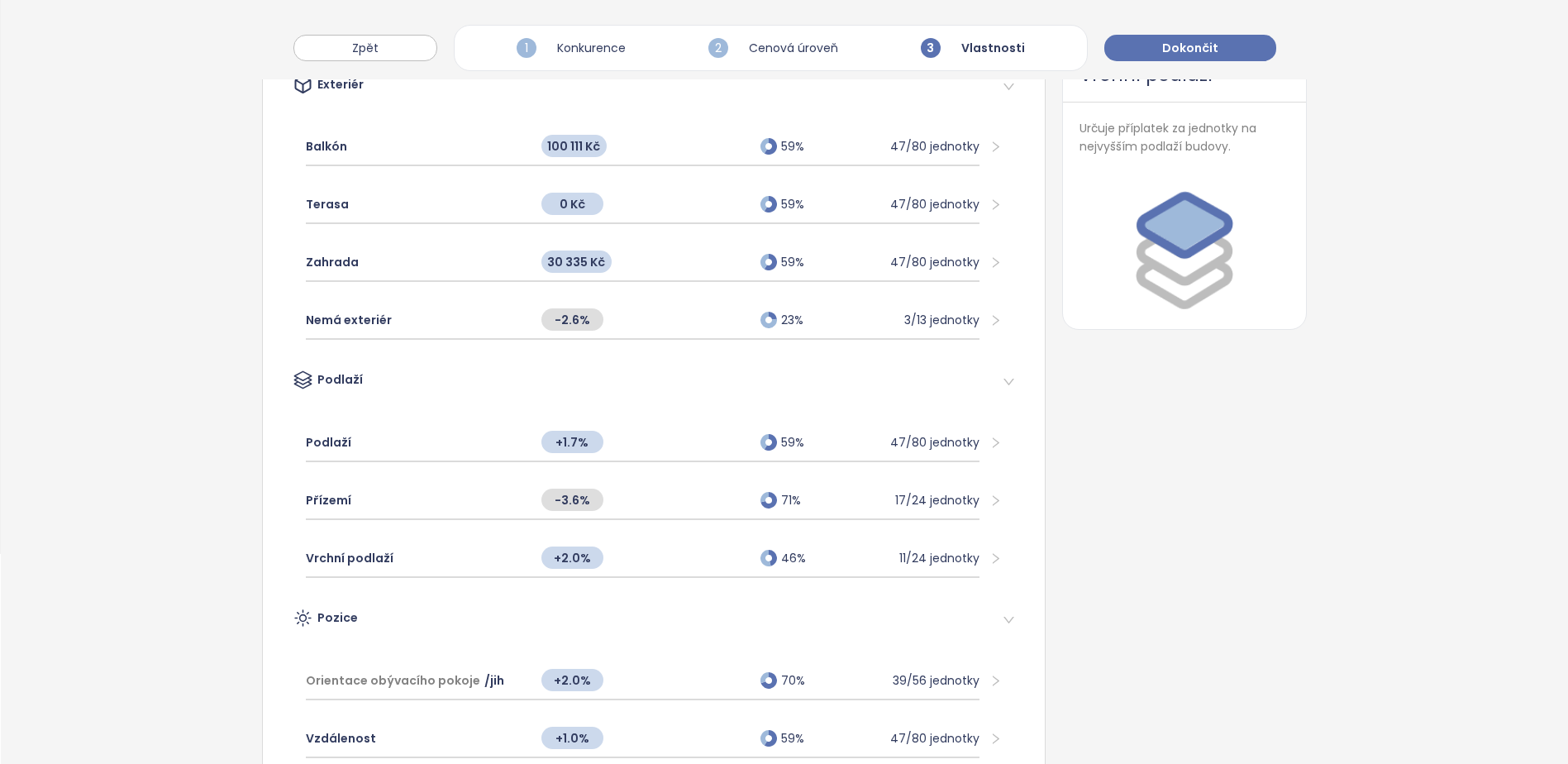
scroll to position [248, 0]
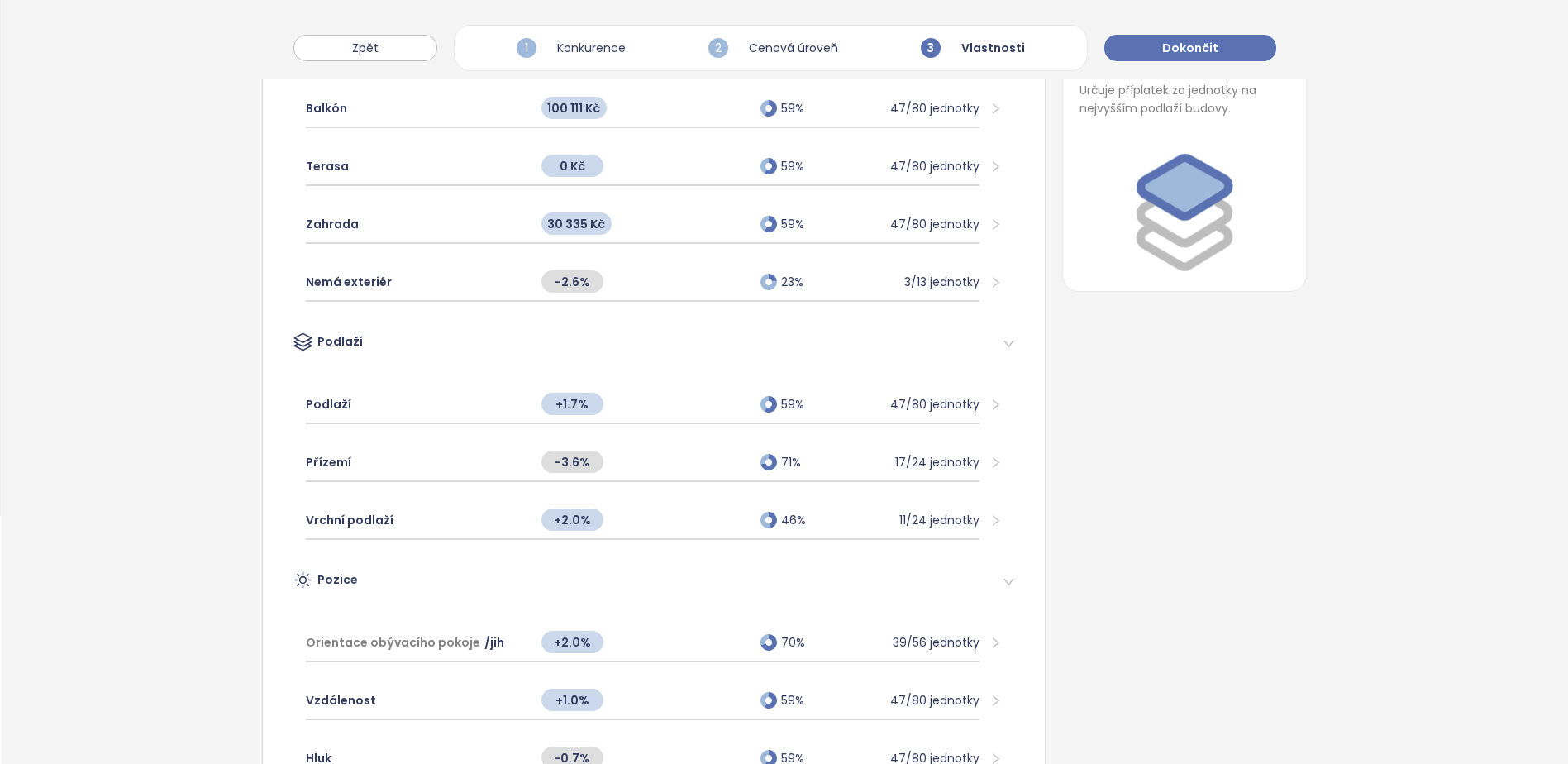
click at [990, 398] on icon "right" at bounding box center [996, 404] width 13 height 13
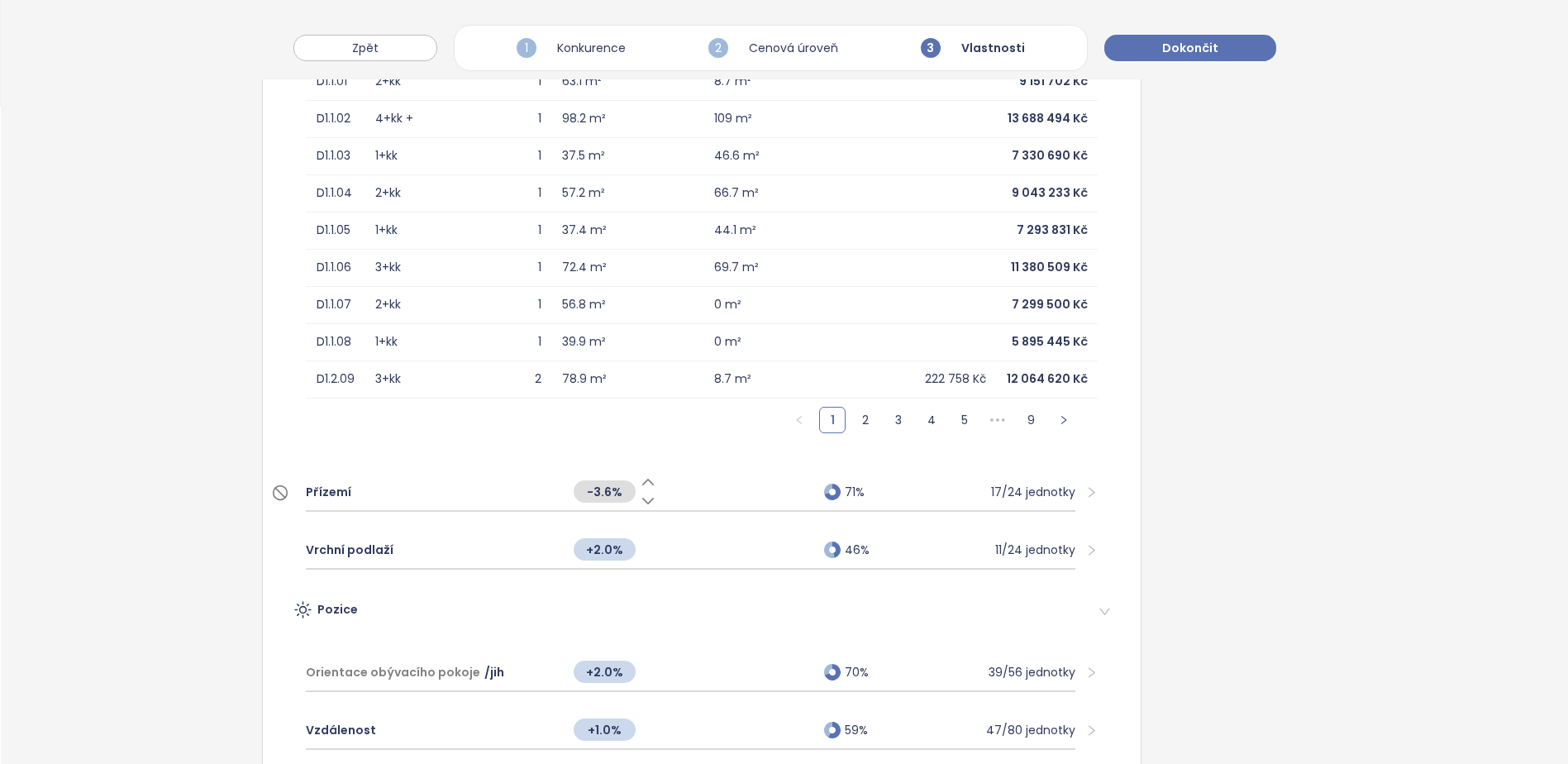
scroll to position [661, 0]
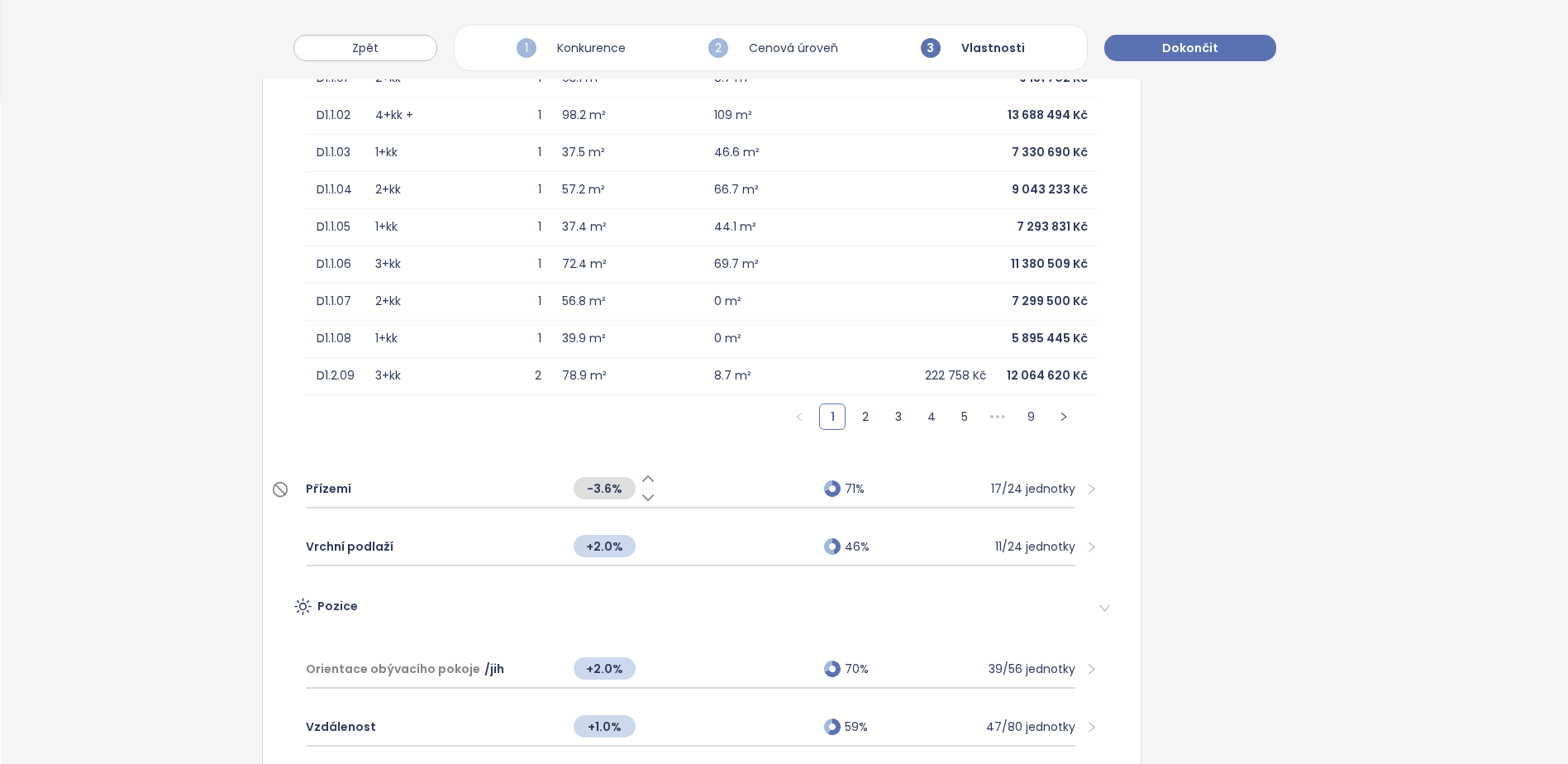
click at [993, 488] on div "17/24 jednotky" at bounding box center [1034, 488] width 84 height 18
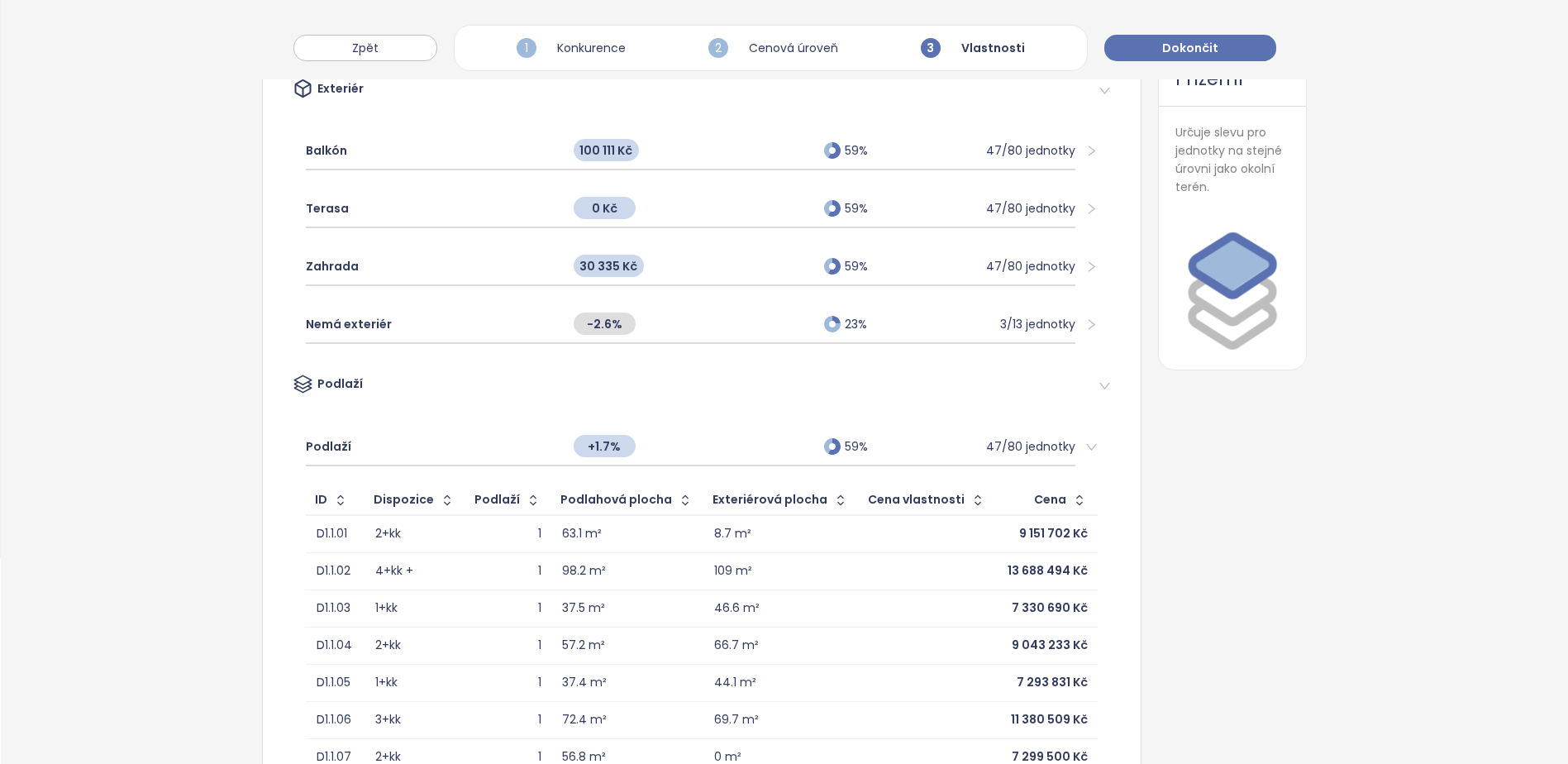
scroll to position [0, 0]
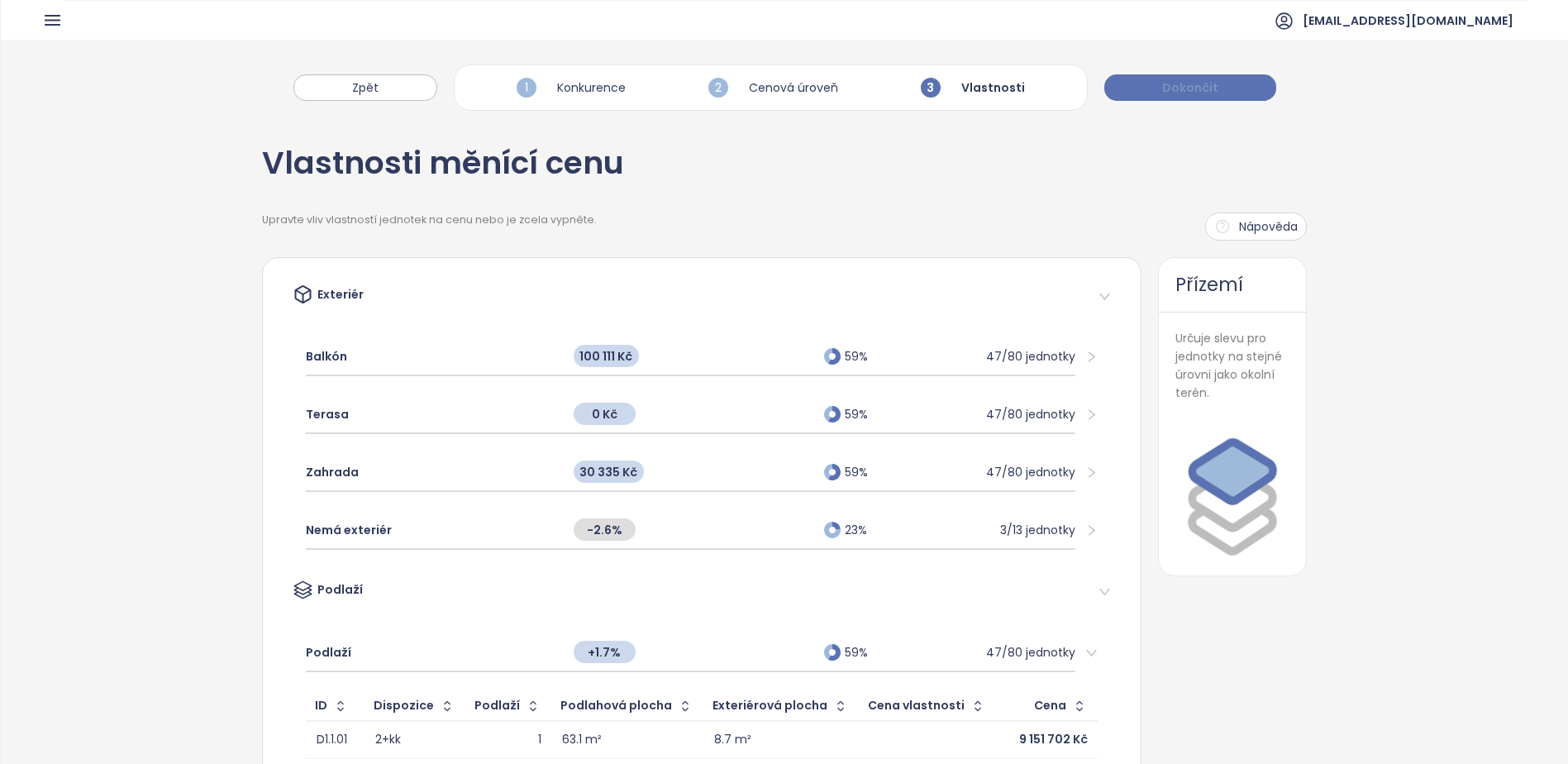
click at [1144, 98] on button "Dokončit" at bounding box center [1190, 88] width 172 height 27
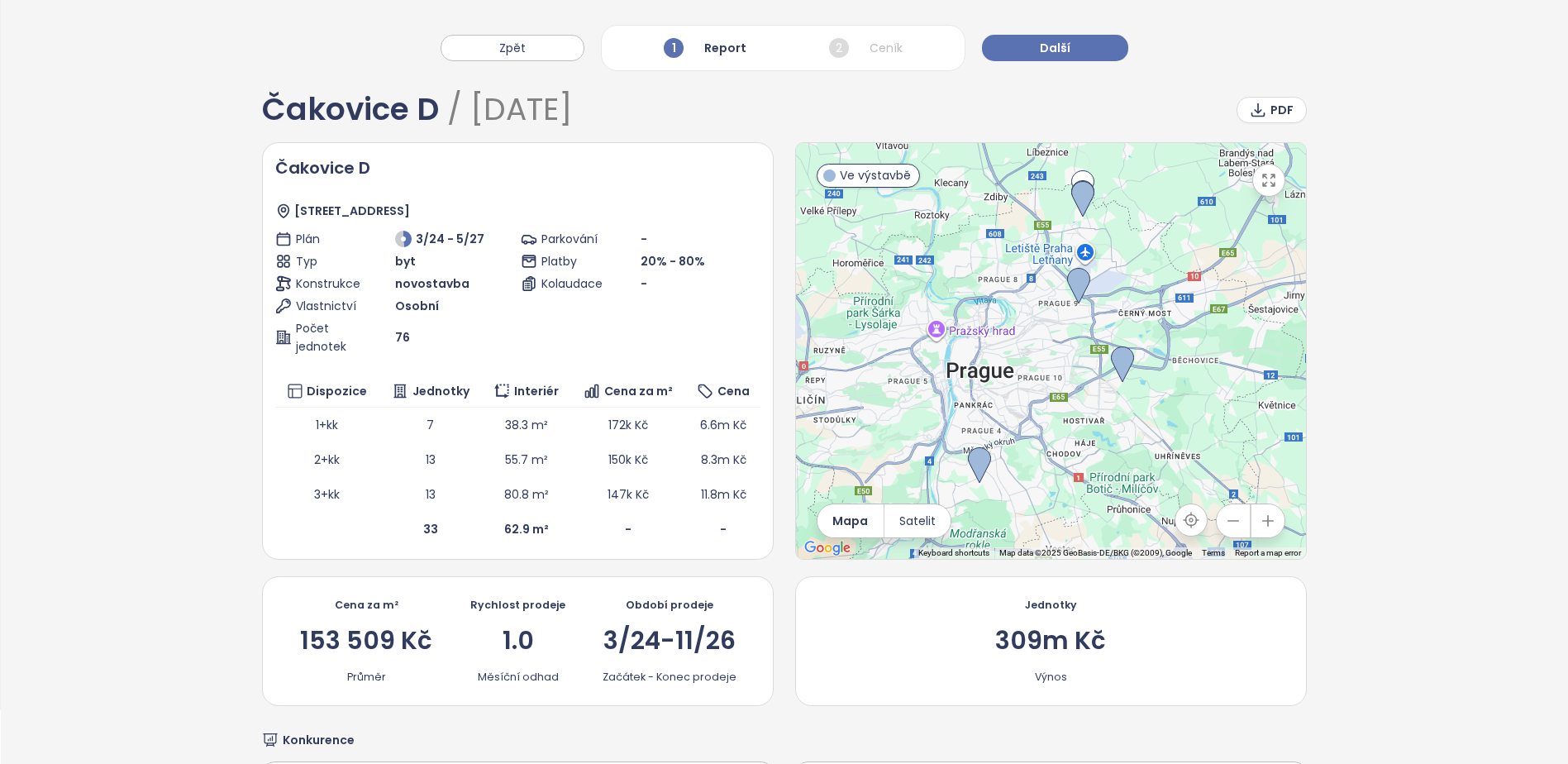
scroll to position [82, 0]
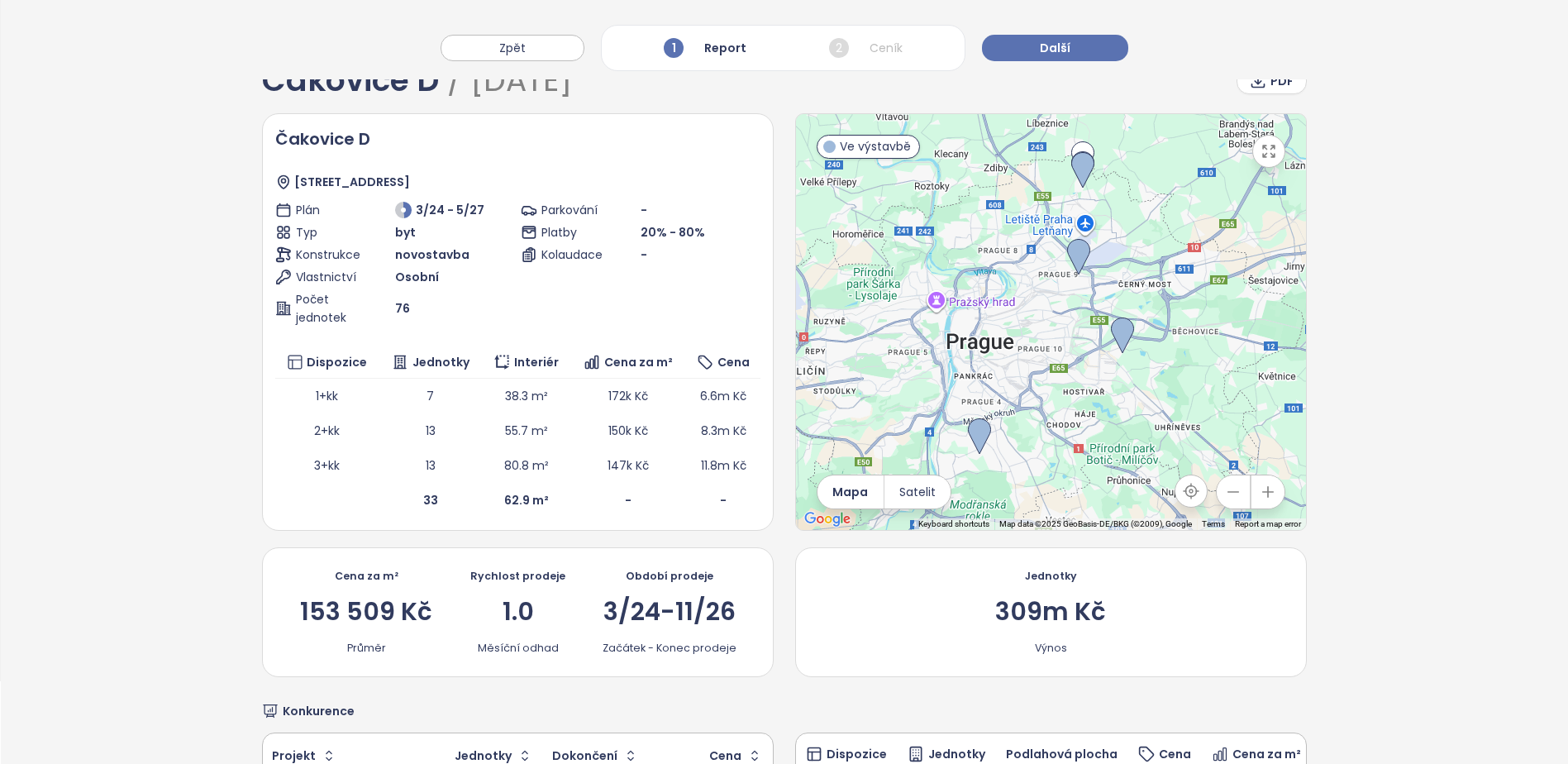
click at [667, 235] on span "20% - 80%" at bounding box center [673, 232] width 64 height 16
click at [636, 192] on span "Splátka - hrubá stavba" at bounding box center [629, 194] width 132 height 18
click at [754, 196] on span "80%" at bounding box center [756, 194] width 27 height 18
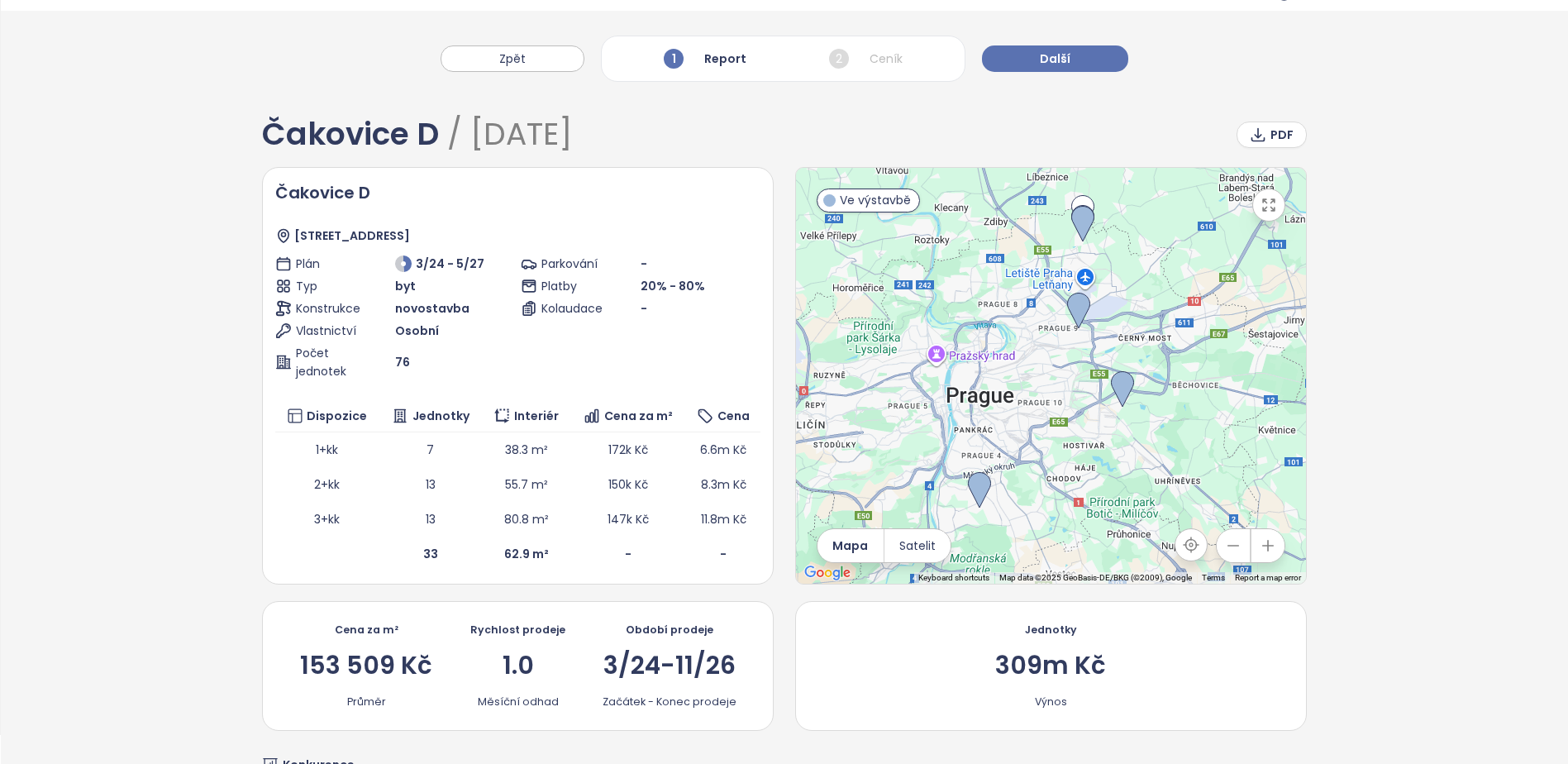
scroll to position [0, 0]
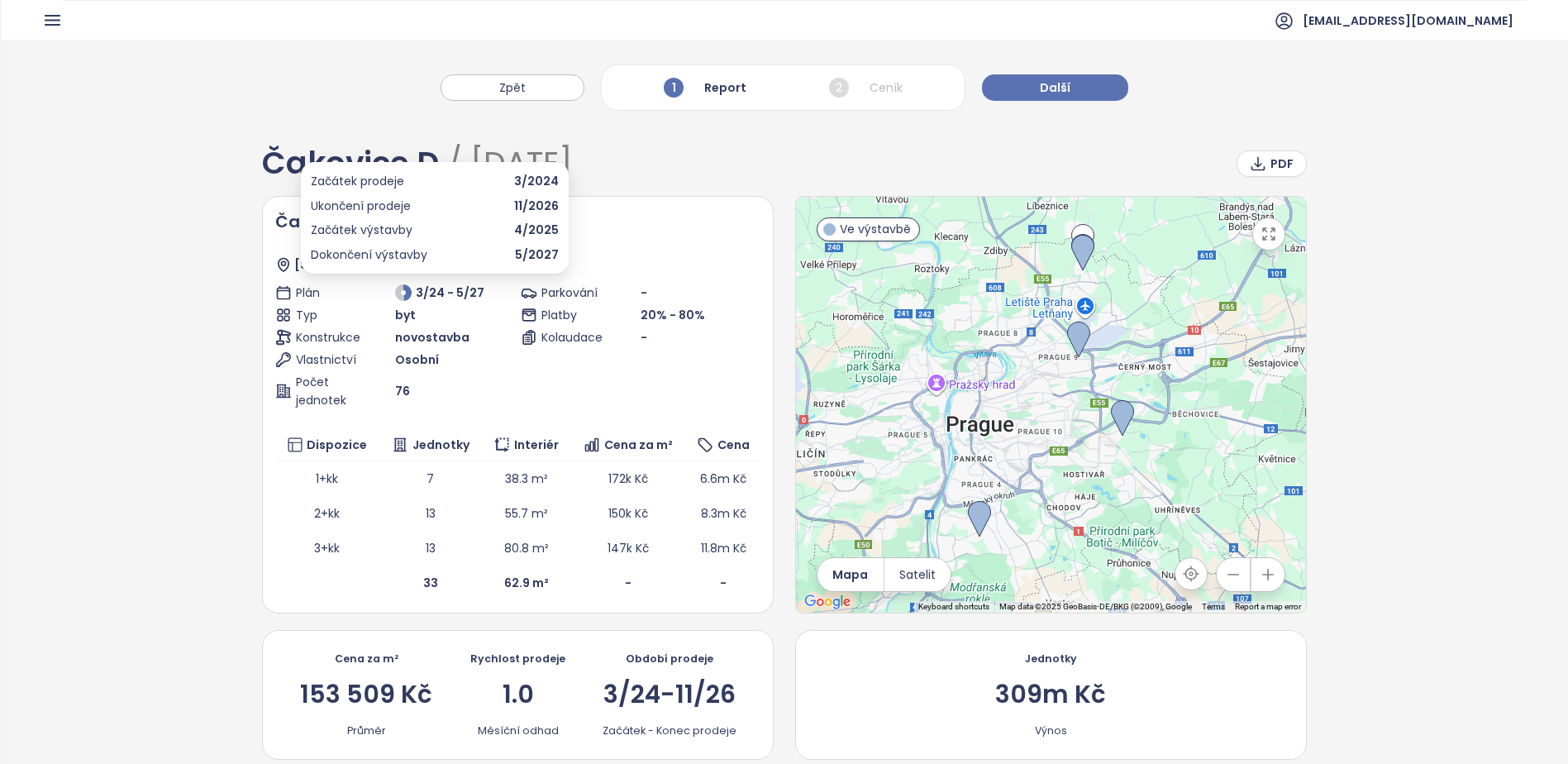
click at [400, 290] on icon at bounding box center [404, 293] width 16 height 16
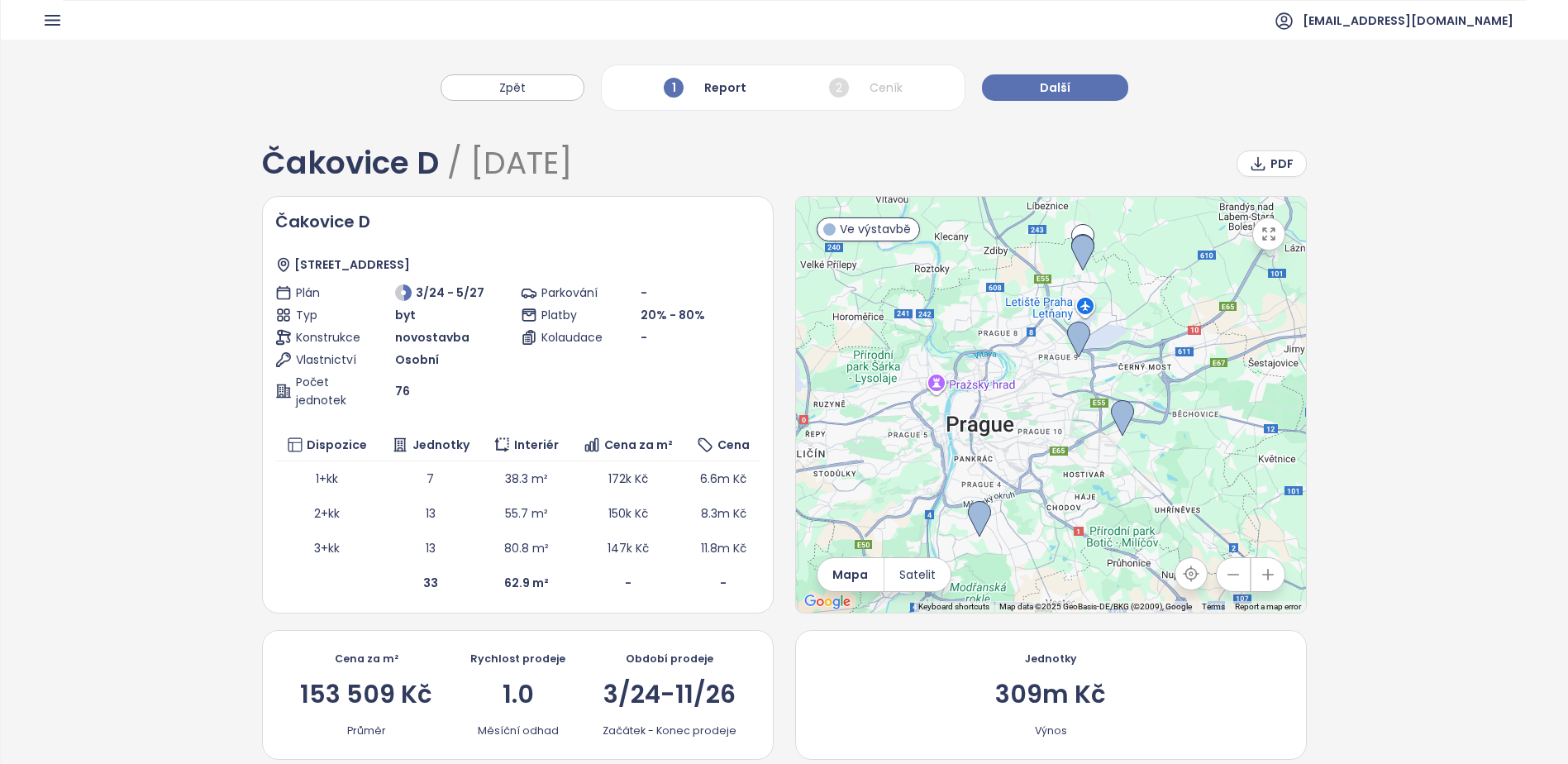
click at [408, 369] on div "Plán 3/24 - 5/27 Typ byt Konstrukce novostavba Vlastnictví Osobní Počet jednote…" at bounding box center [396, 346] width 240 height 125
click at [403, 398] on span "76" at bounding box center [403, 391] width 15 height 18
click at [493, 387] on div "76" at bounding box center [456, 391] width 120 height 18
click at [396, 389] on span "76" at bounding box center [403, 391] width 15 height 18
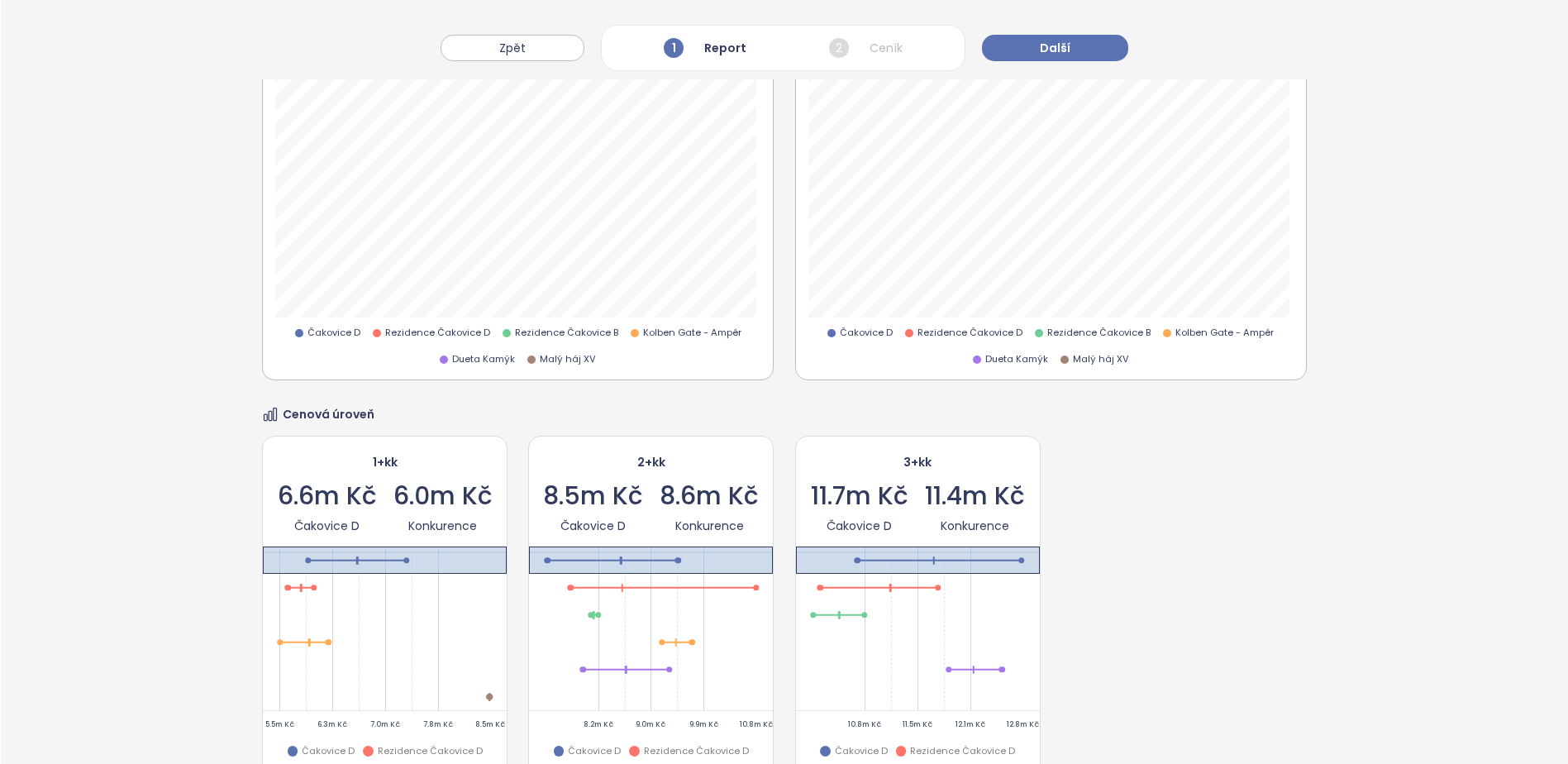
scroll to position [1901, 0]
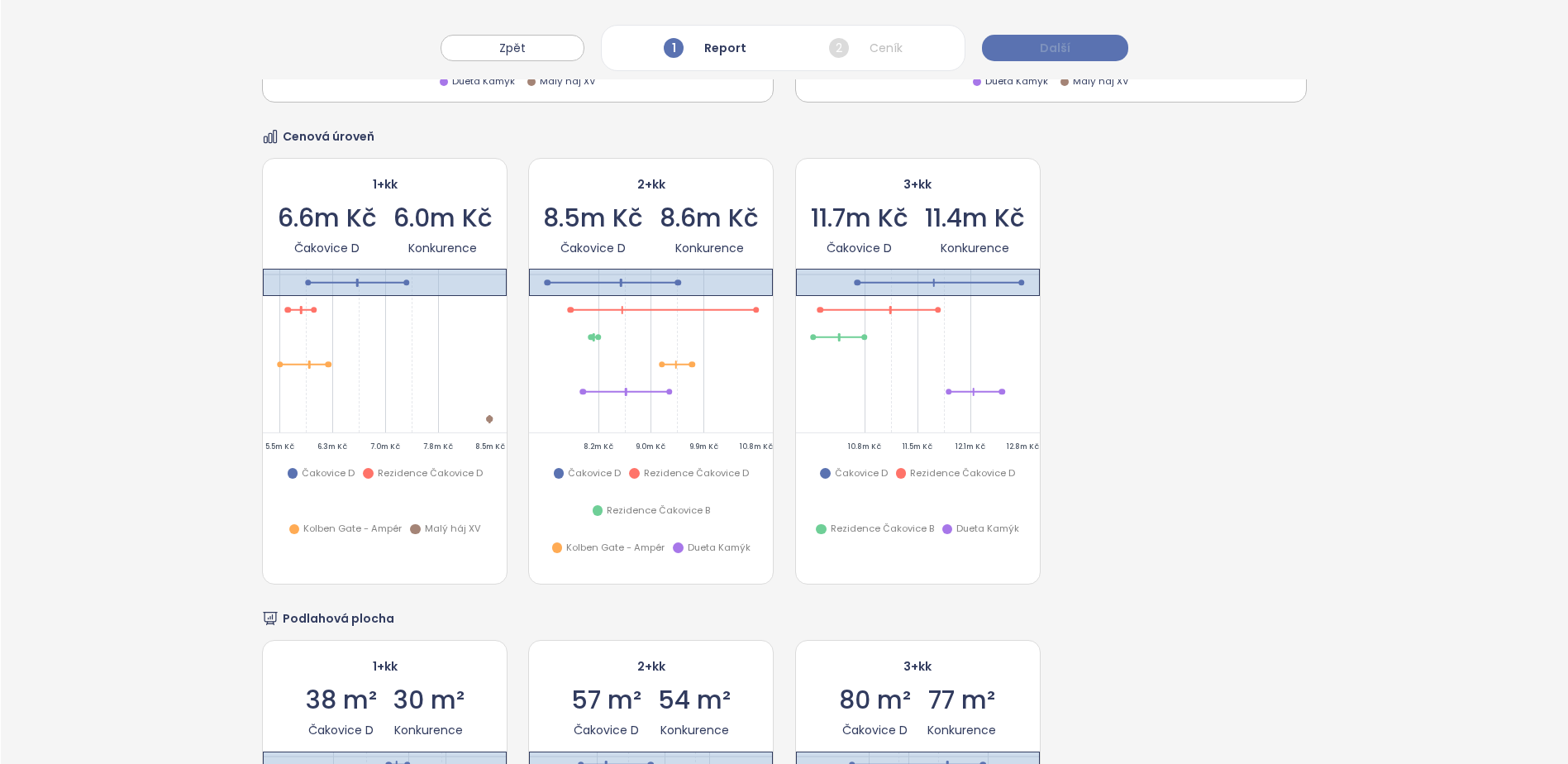
click at [1042, 46] on span "Další" at bounding box center [1055, 47] width 30 height 18
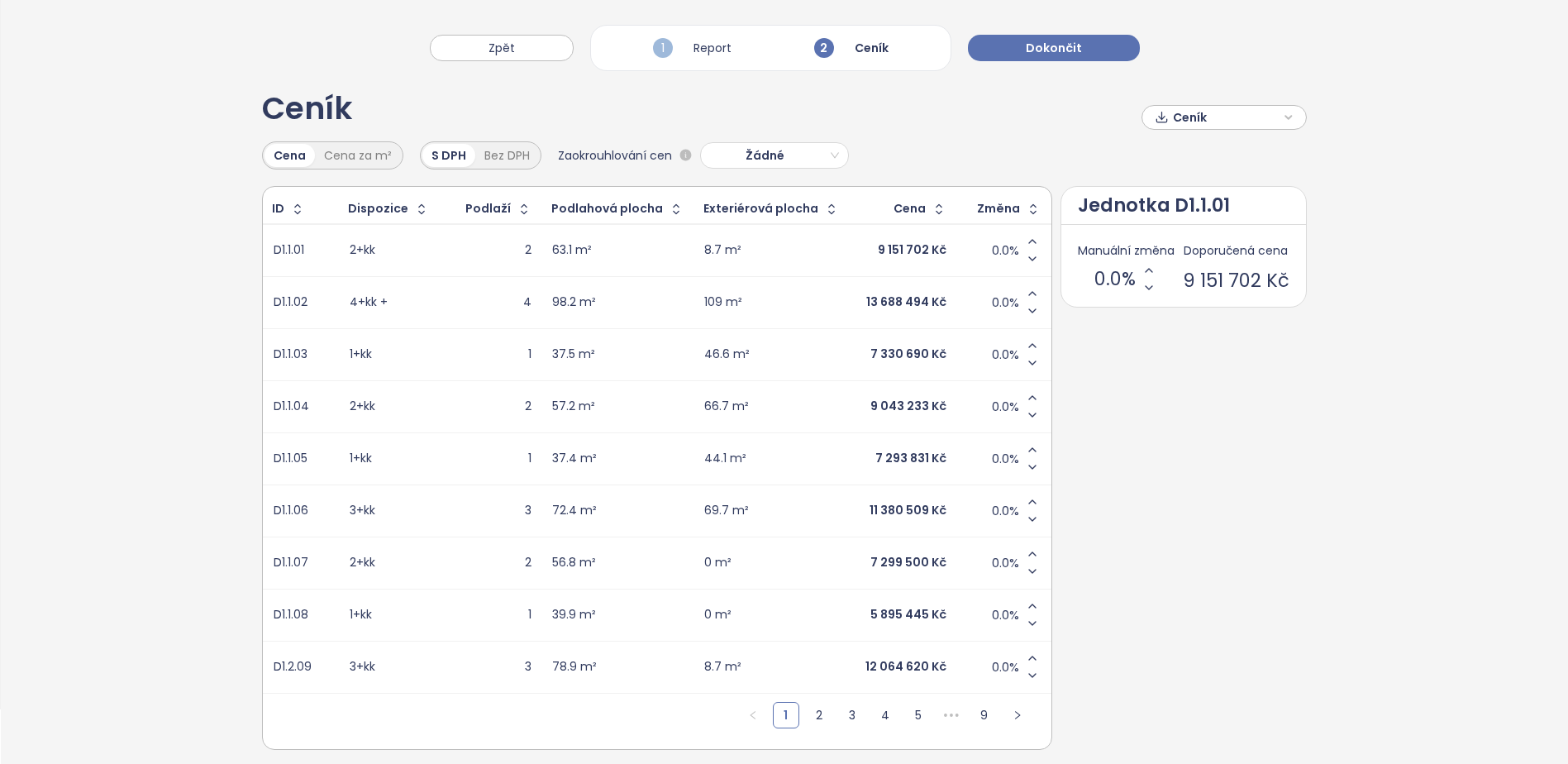
scroll to position [0, 0]
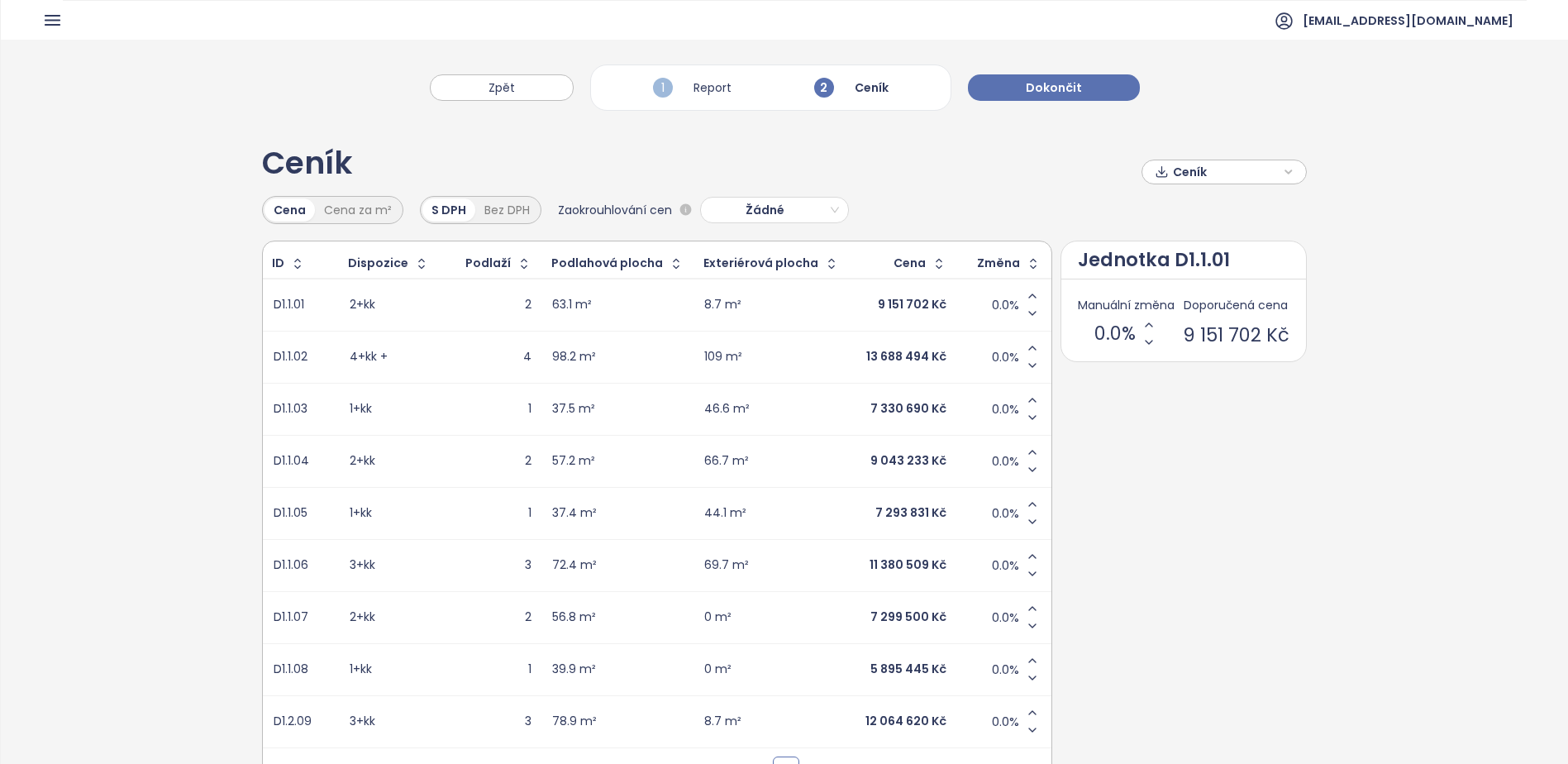
drag, startPoint x: 609, startPoint y: 531, endPoint x: 633, endPoint y: 542, distance: 26.4
click at [609, 532] on td "37.4 m²" at bounding box center [618, 513] width 152 height 52
click at [848, 565] on td "11 380 509 Kč" at bounding box center [902, 565] width 107 height 52
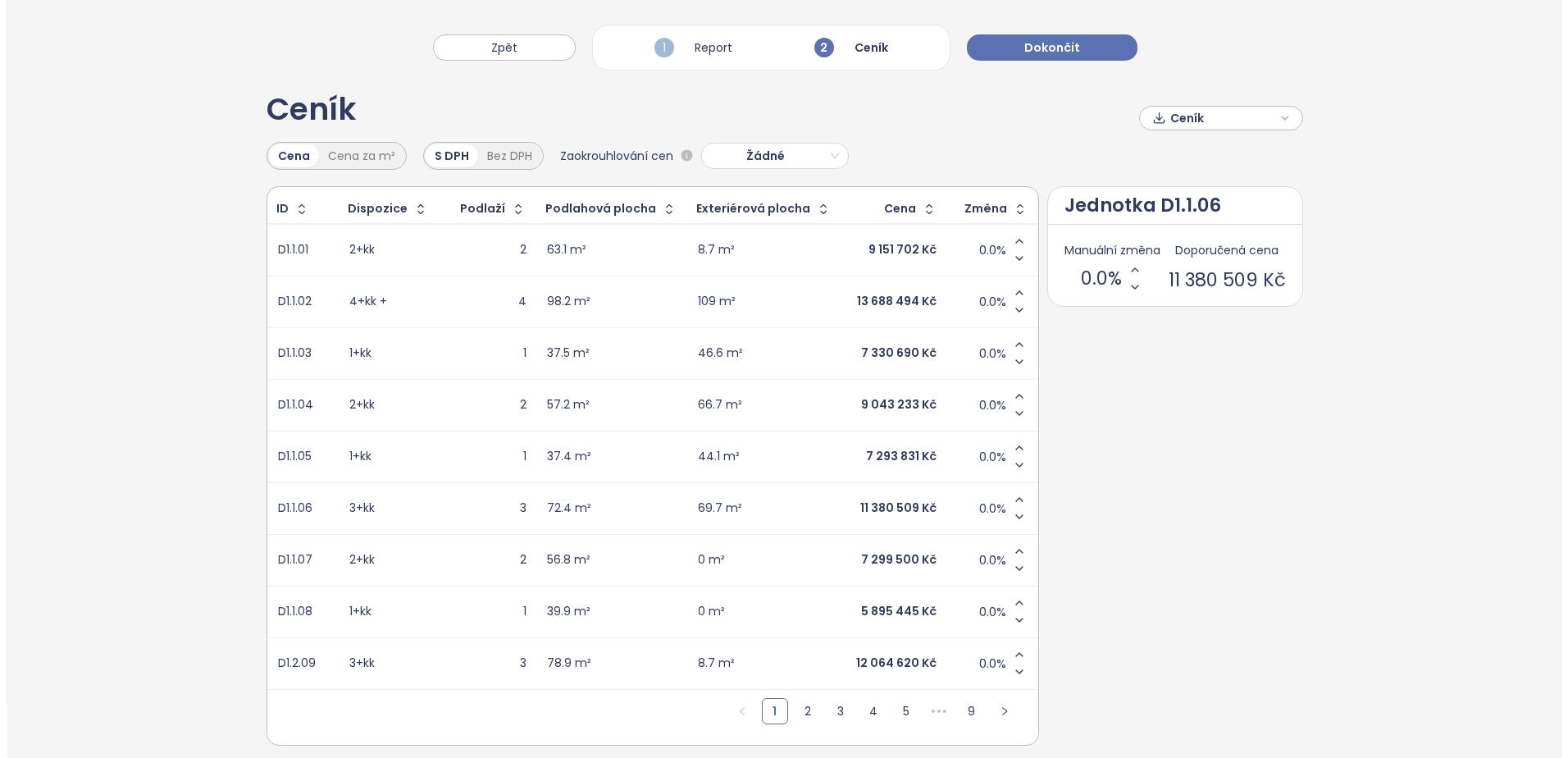
scroll to position [81, 0]
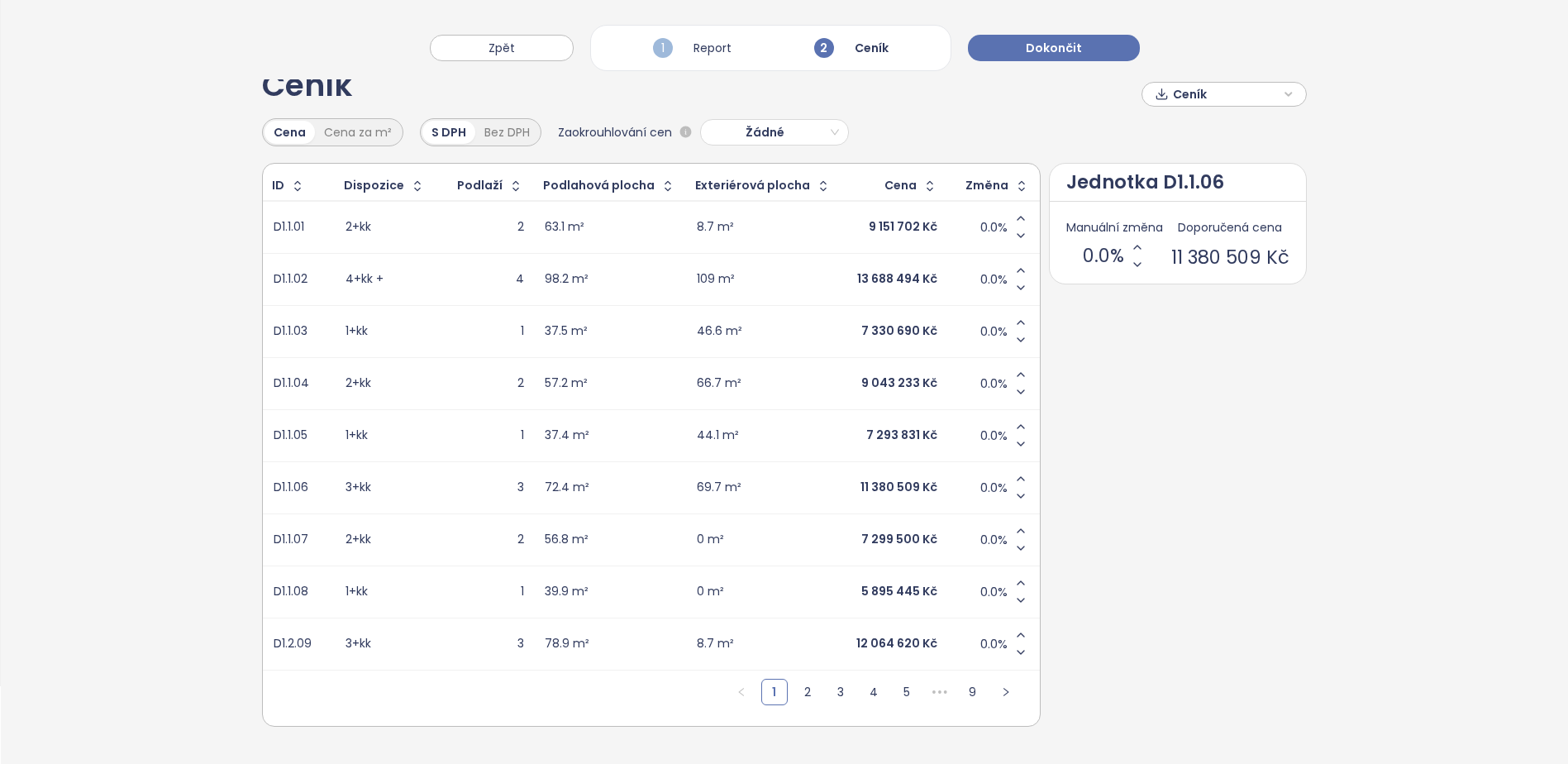
click at [1202, 83] on span "Ceník" at bounding box center [1226, 94] width 107 height 25
click at [1175, 172] on span "Stáhnout" at bounding box center [1204, 177] width 58 height 18
click at [1087, 352] on div "ID Dispozice Podlaží Podlahová plocha Exteriérová plocha Cena Změna D1.1.01 2+k…" at bounding box center [785, 445] width 1045 height 564
click at [1040, 49] on span "Dokončit" at bounding box center [1053, 47] width 56 height 18
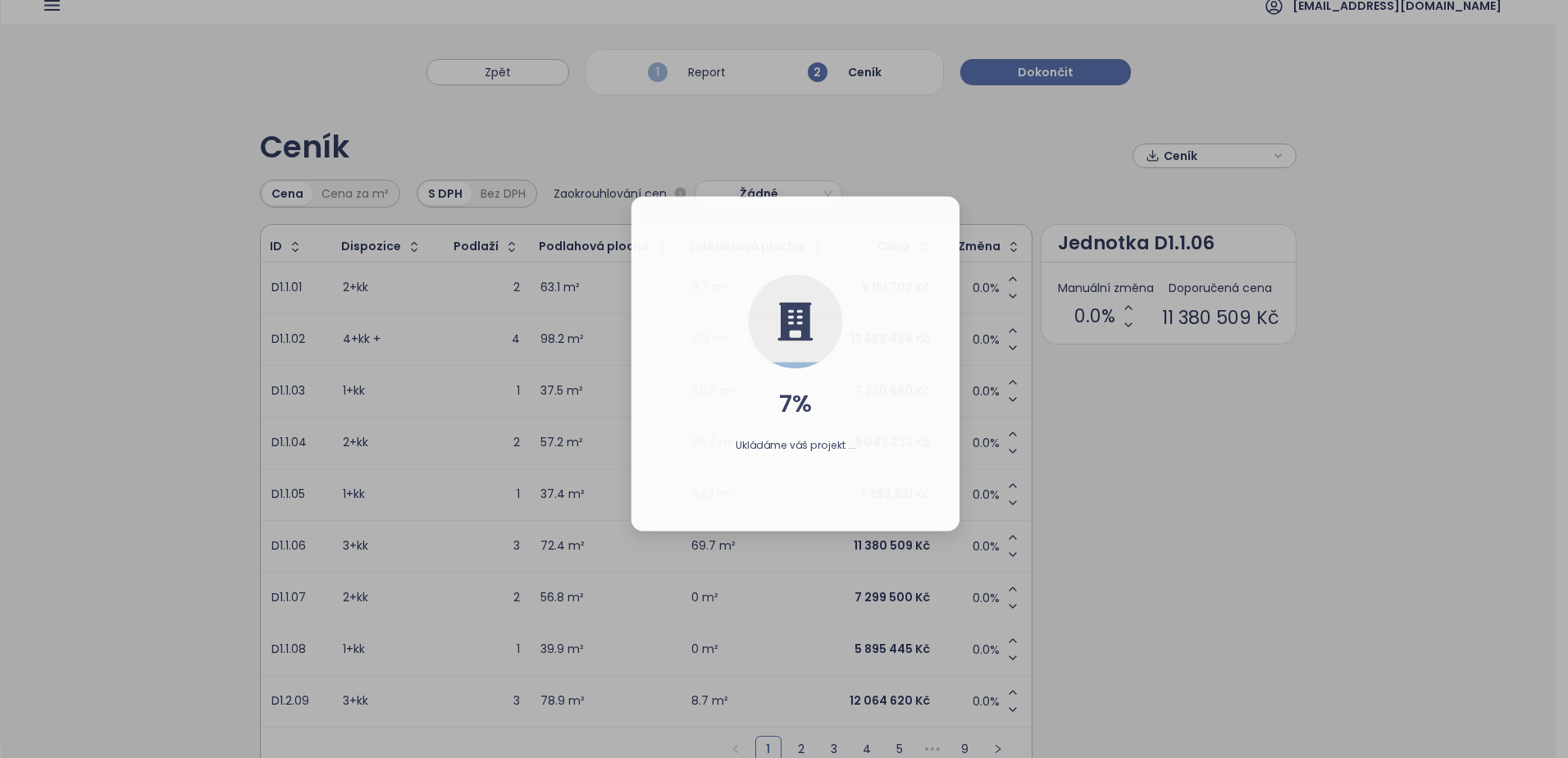
scroll to position [0, 0]
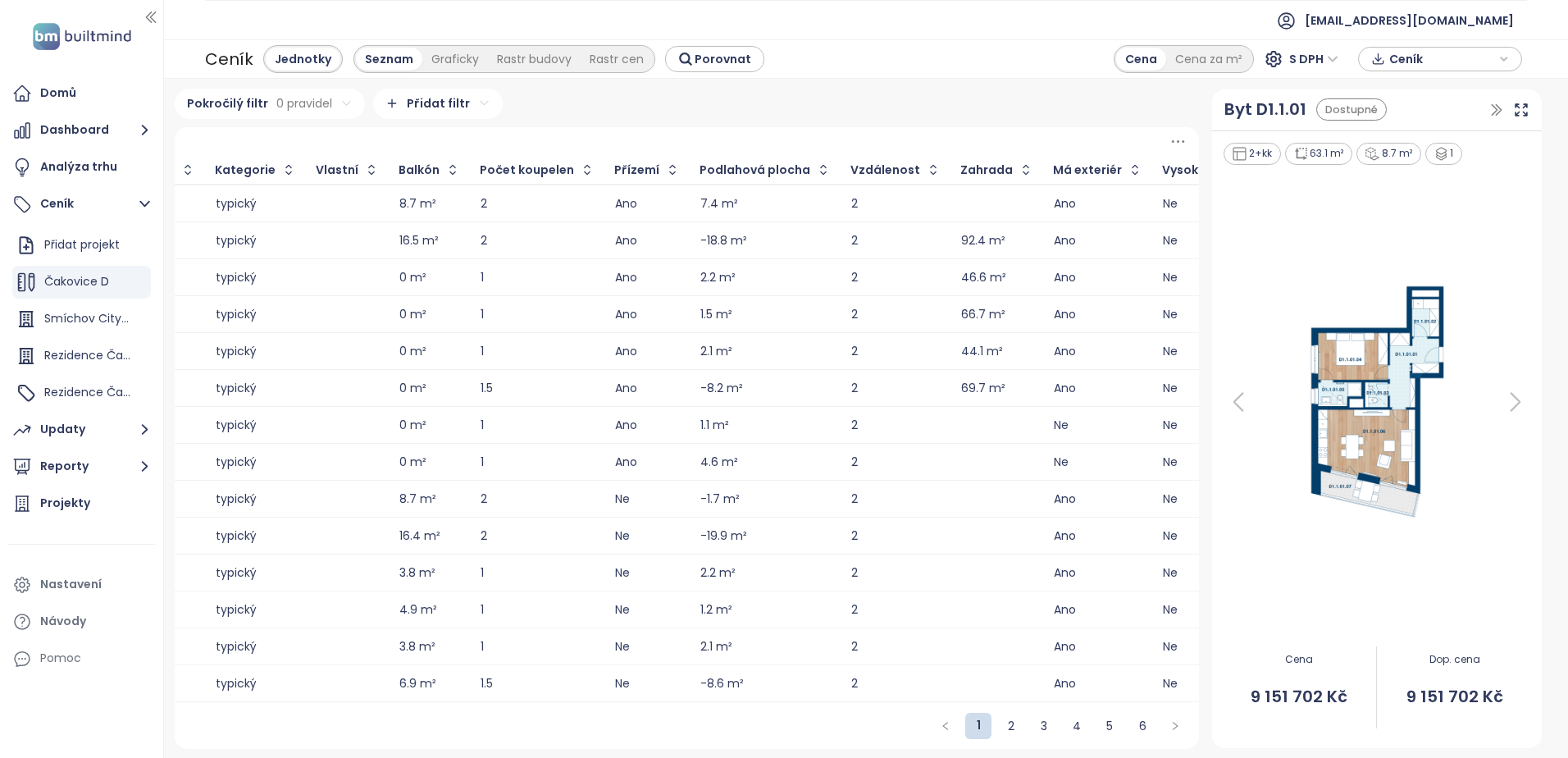
scroll to position [0, 737]
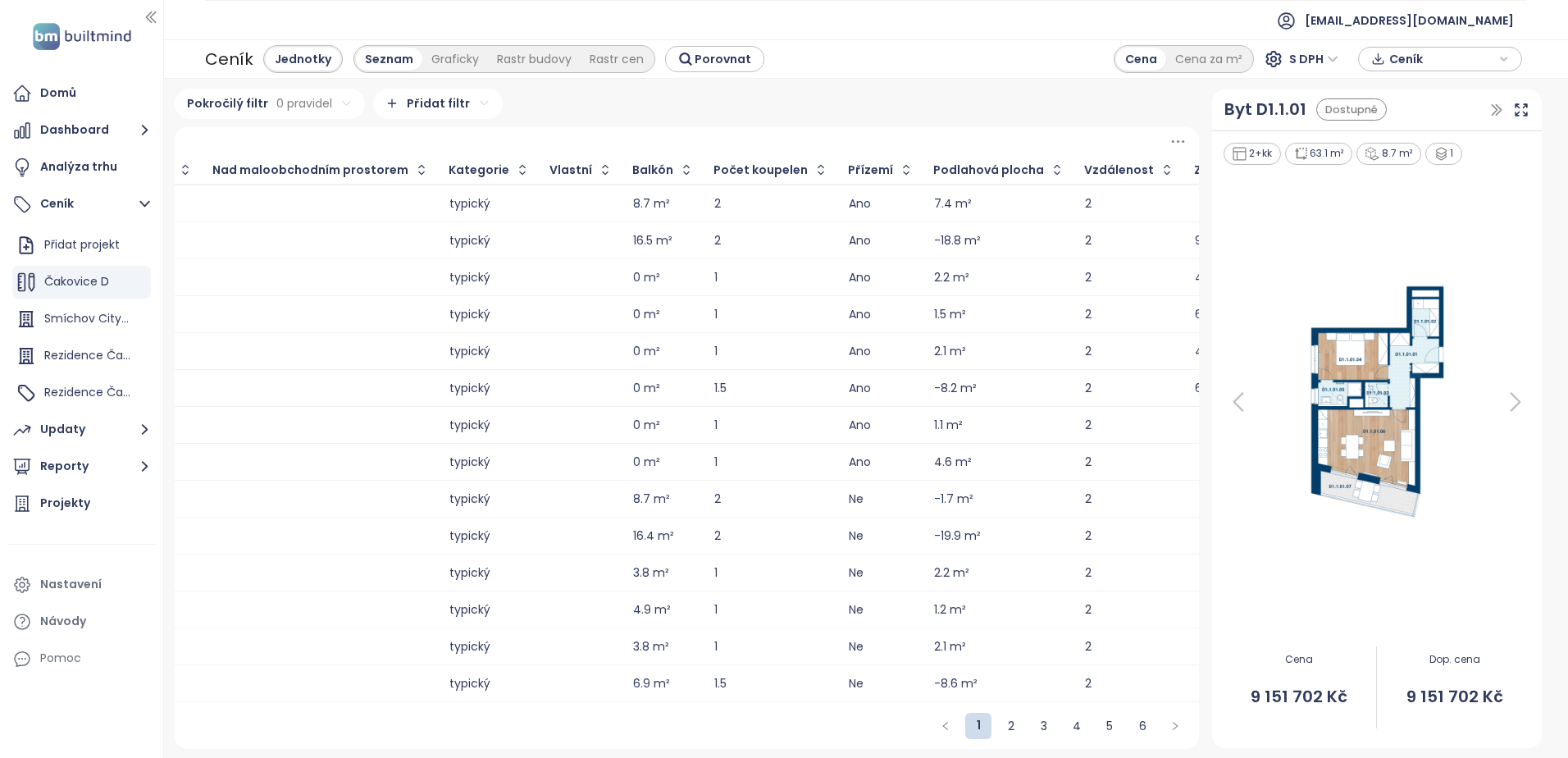
click at [924, 231] on td "-18.8 m²" at bounding box center [1000, 241] width 151 height 37
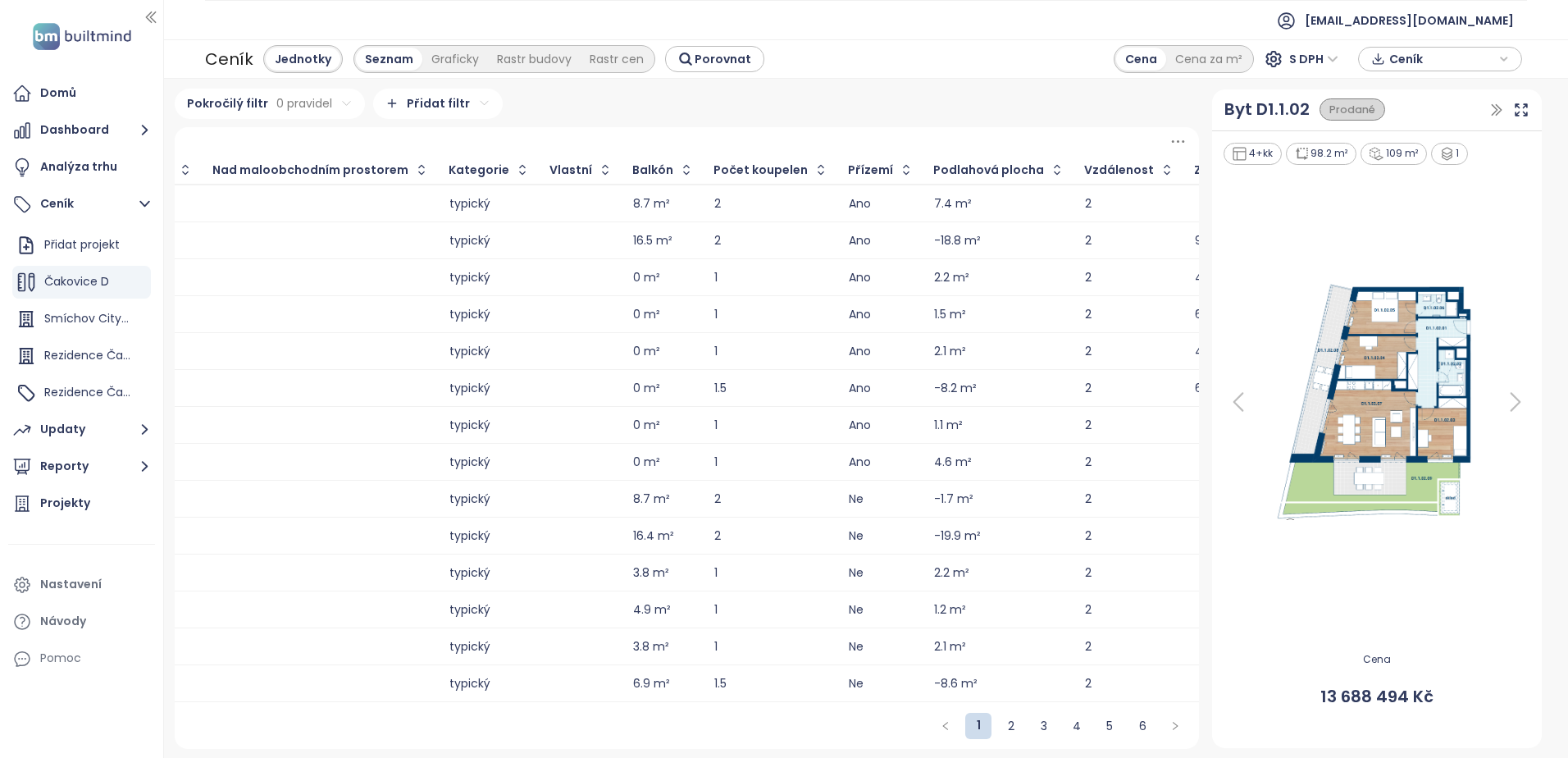
click at [934, 243] on div "-18.8 m²" at bounding box center [957, 241] width 47 height 11
click at [934, 239] on div "-18.8 m²" at bounding box center [957, 241] width 47 height 11
click at [934, 276] on div "2.2 m²" at bounding box center [952, 278] width 36 height 11
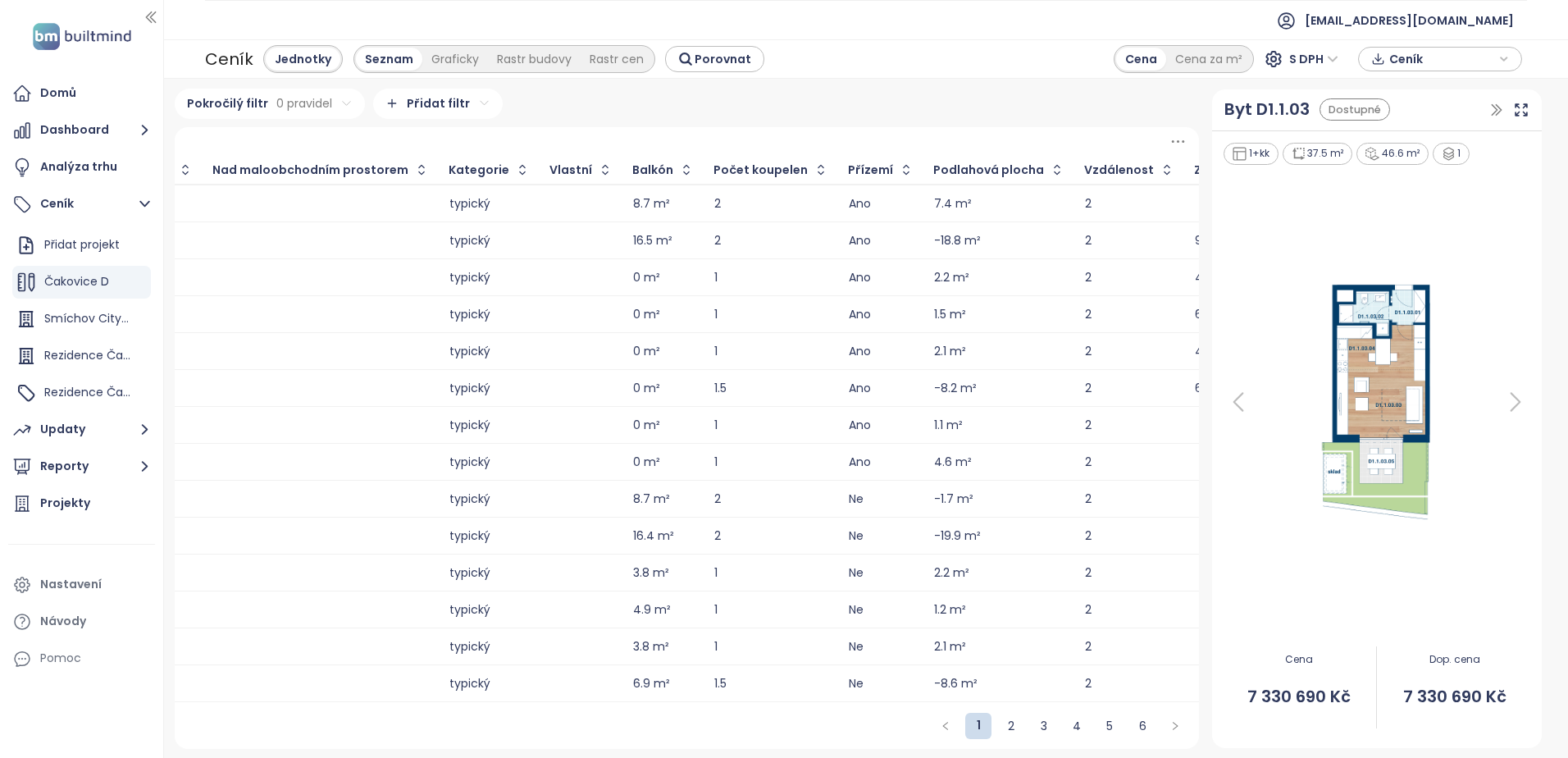
click at [934, 309] on div "1.5 m²" at bounding box center [950, 314] width 32 height 11
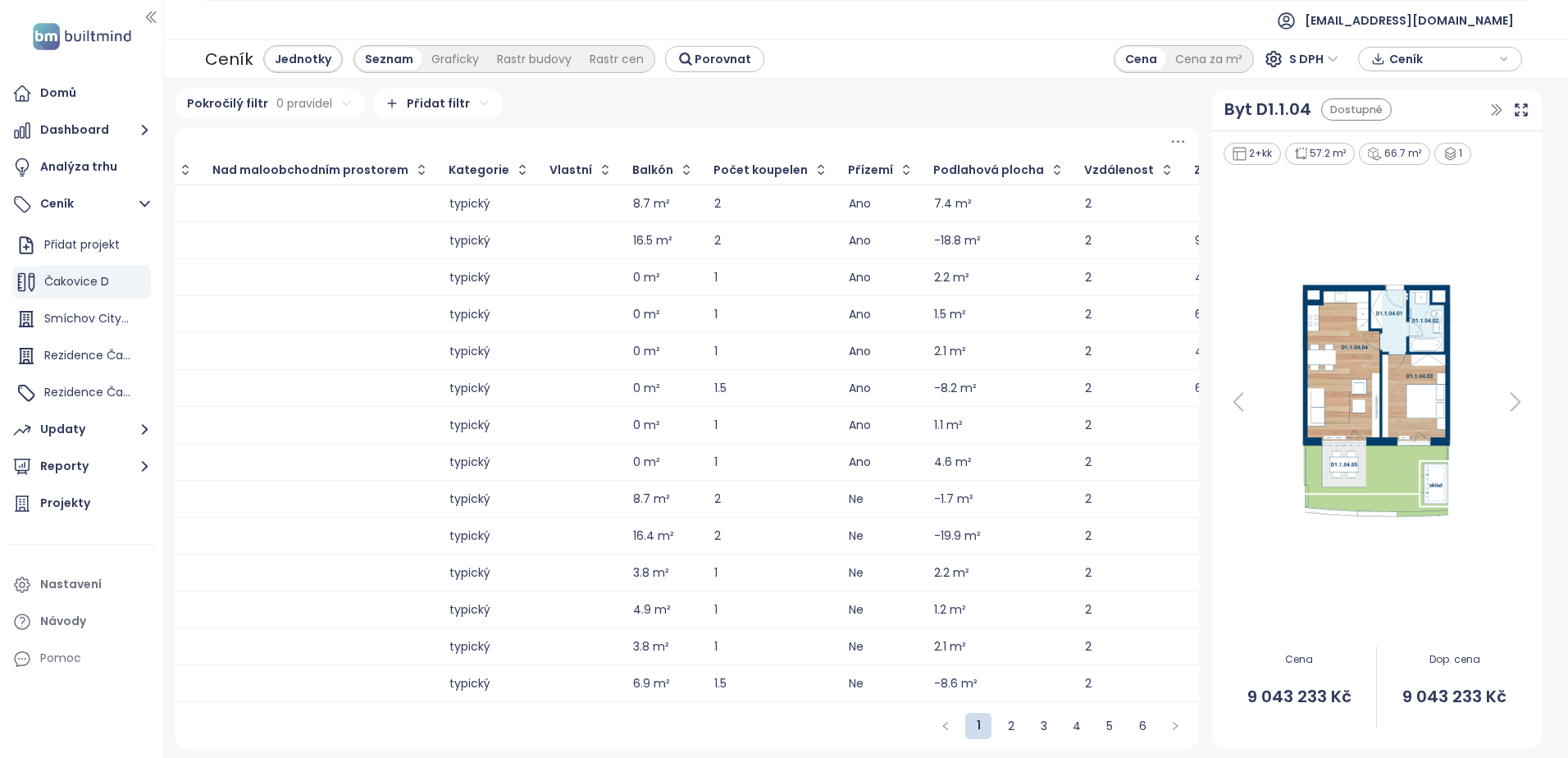
click at [934, 348] on div "2.1 m²" at bounding box center [950, 351] width 32 height 11
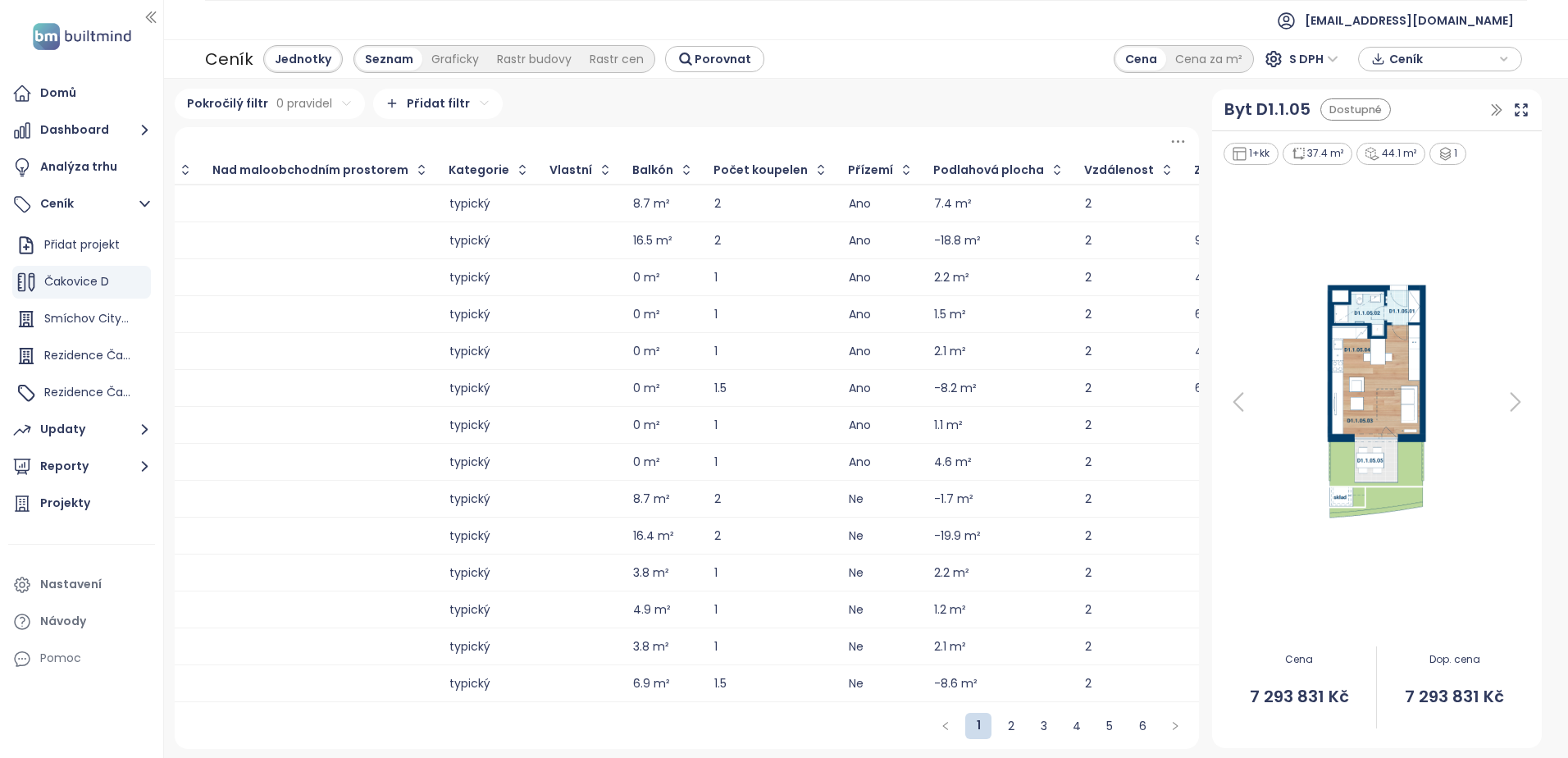
click at [934, 393] on div "-8.2 m²" at bounding box center [955, 388] width 43 height 11
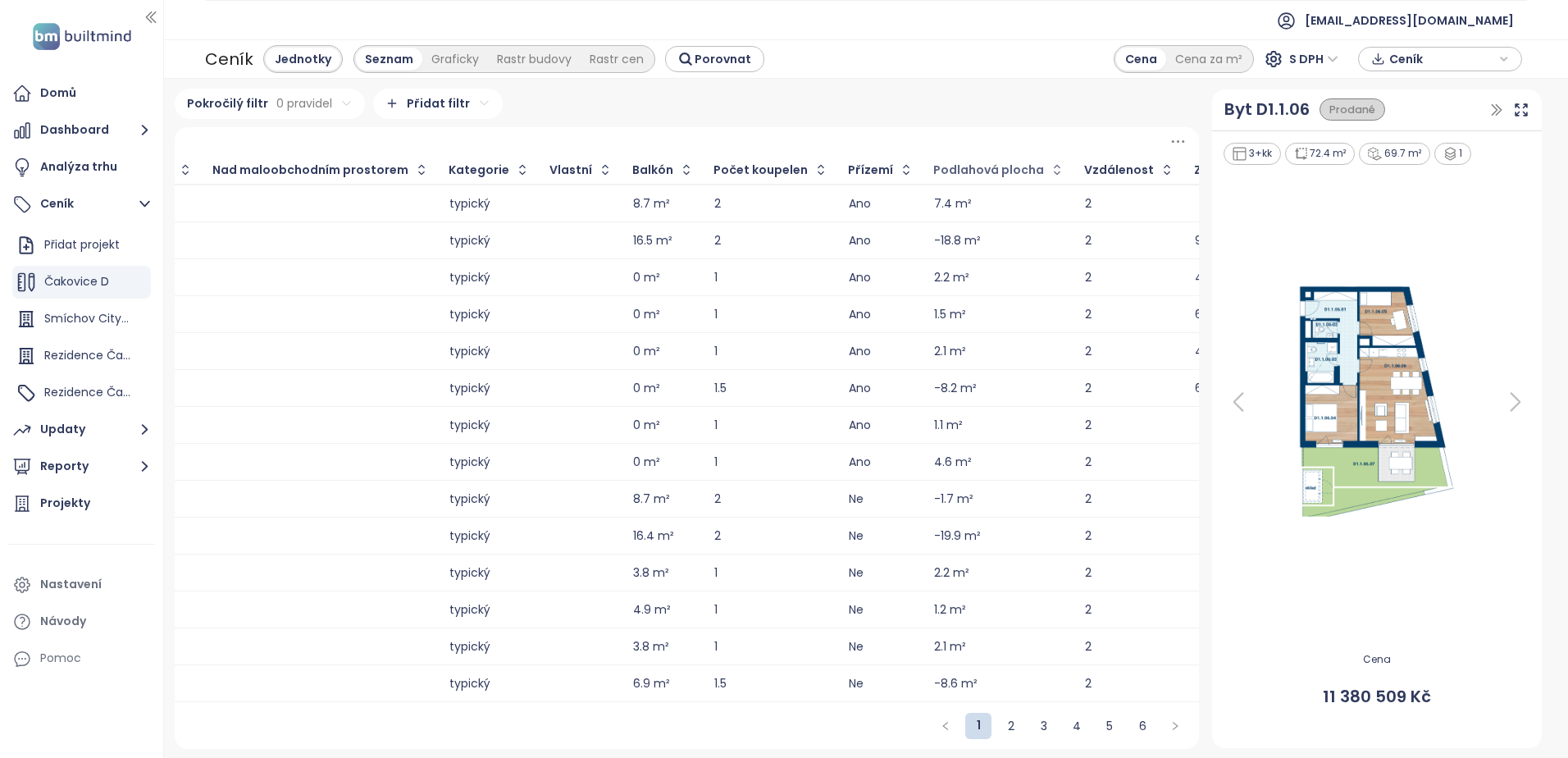
click at [933, 168] on div "Podlahová plocha" at bounding box center [988, 170] width 111 height 11
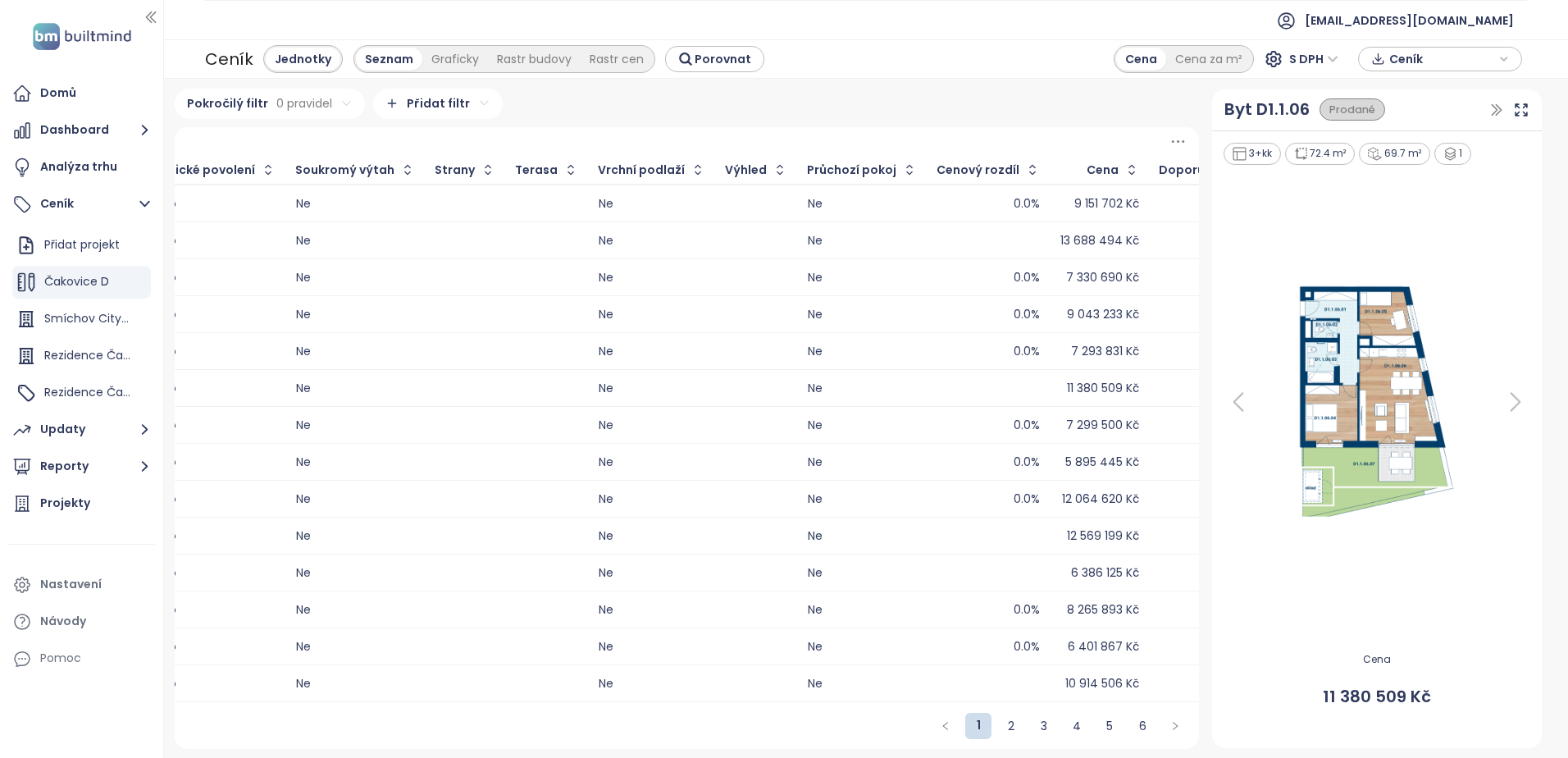
scroll to position [4, 0]
click at [941, 717] on div "1 2 3 4 5 6" at bounding box center [687, 725] width 1025 height 47
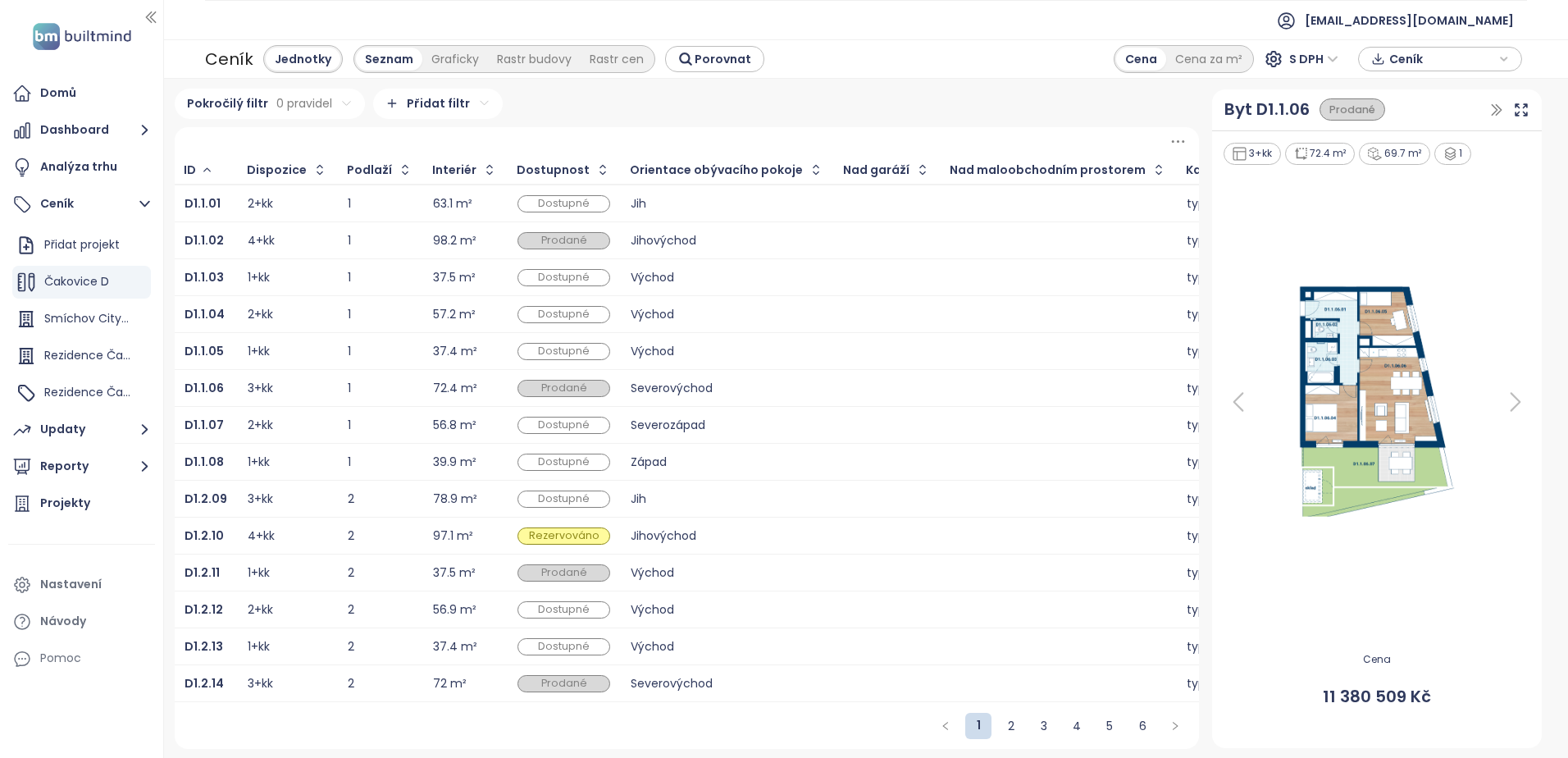
scroll to position [0, 2556]
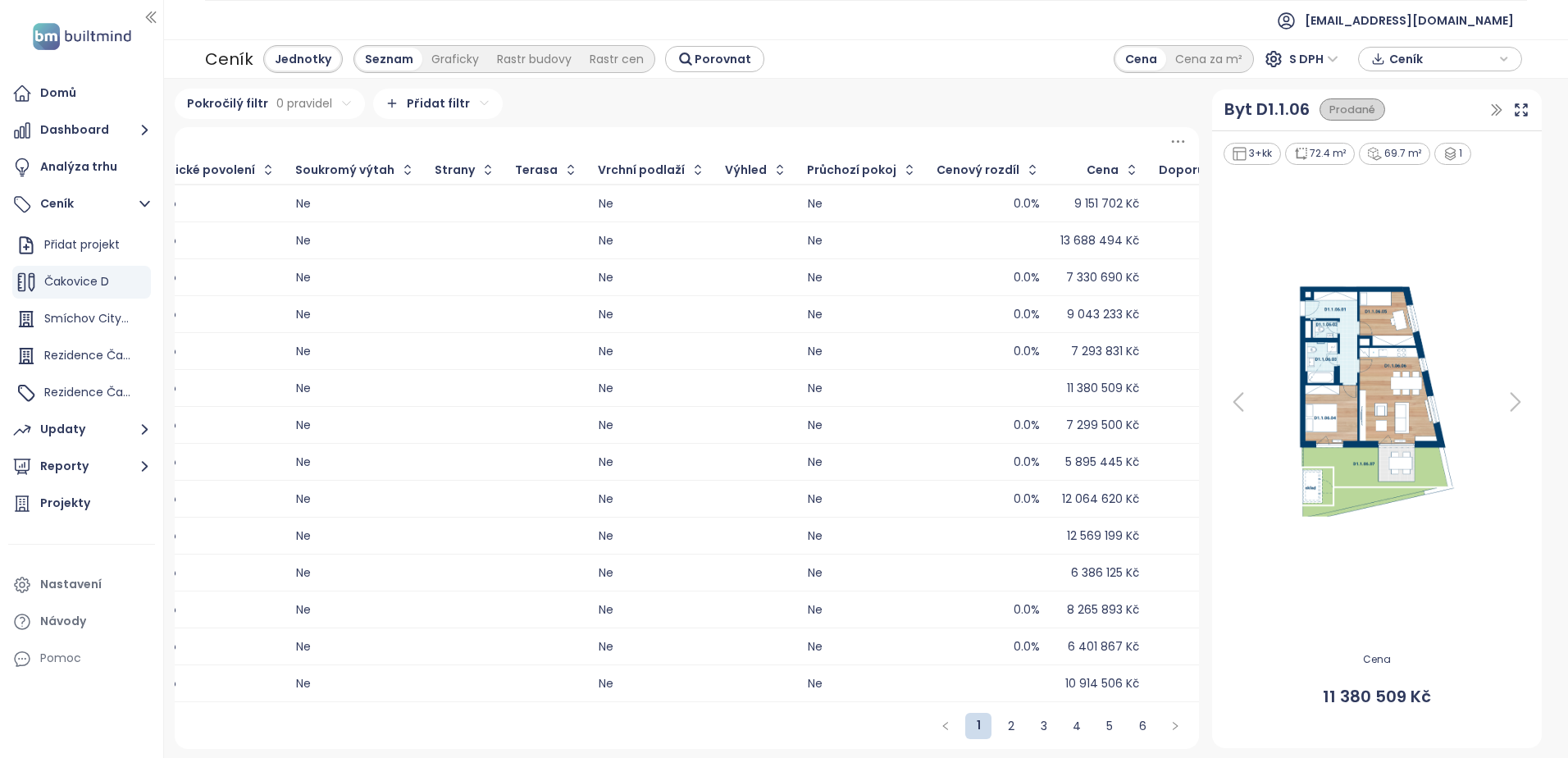
click at [1150, 398] on td at bounding box center [1224, 389] width 149 height 37
click at [808, 420] on div "Ne" at bounding box center [862, 425] width 109 height 11
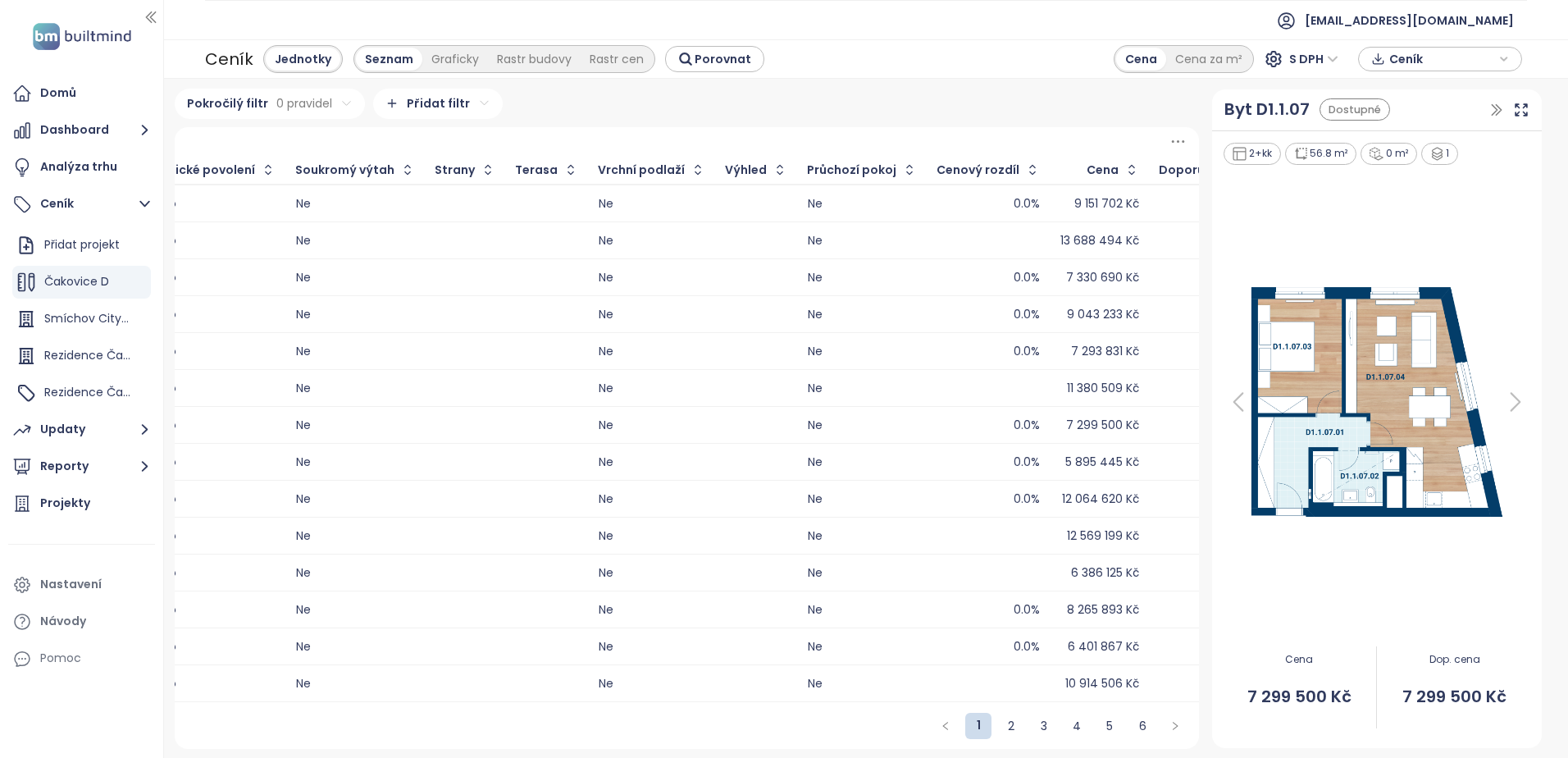
click at [1190, 357] on div "Pokročilý filtr 0 pravidel Přidat filtr ID Dispozice Podlaží Interiér Dostupnos…" at bounding box center [686, 419] width 1038 height 660
click at [1160, 343] on div "7 293 831 Kč" at bounding box center [1224, 351] width 129 height 20
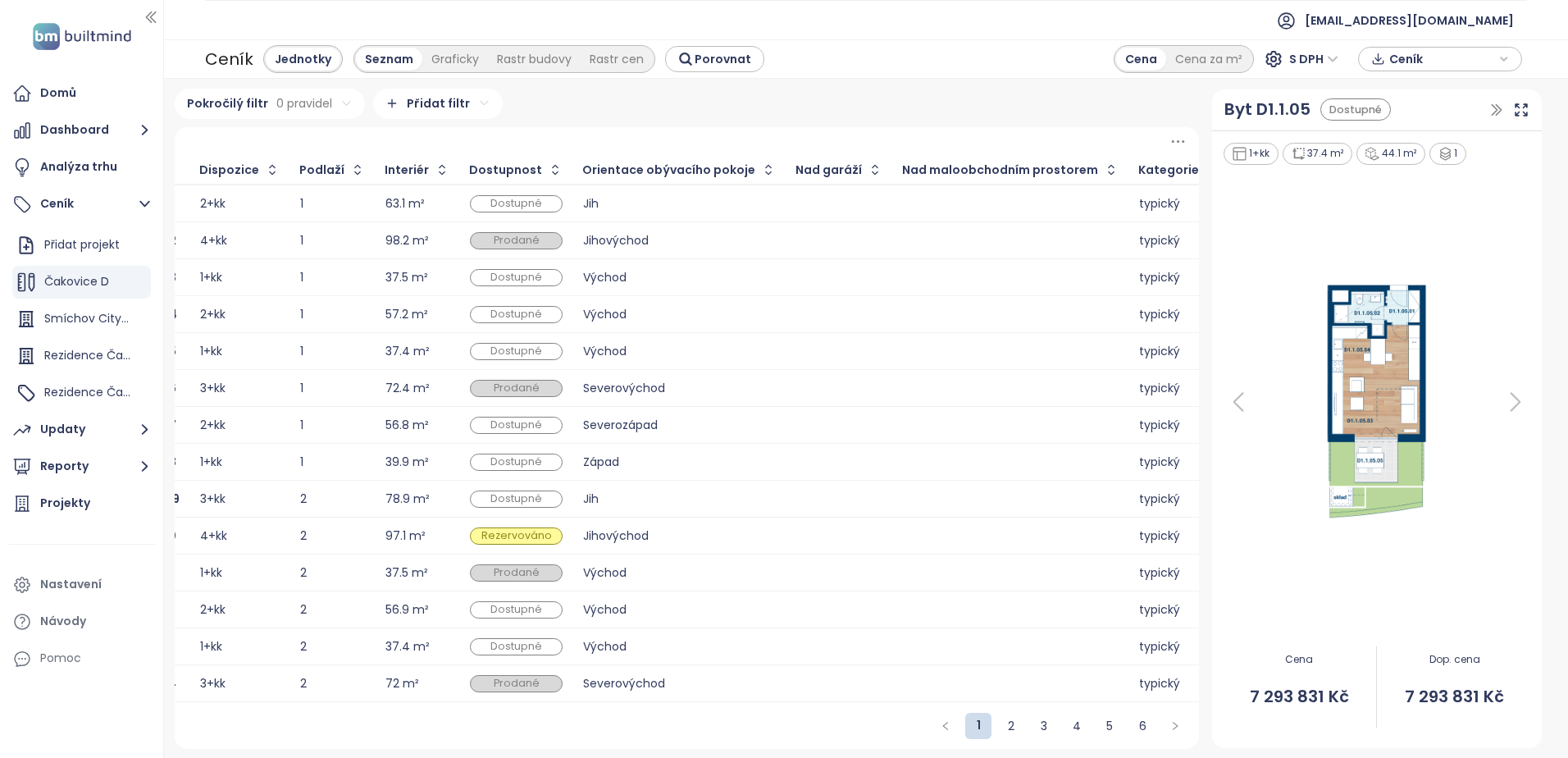
scroll to position [0, 0]
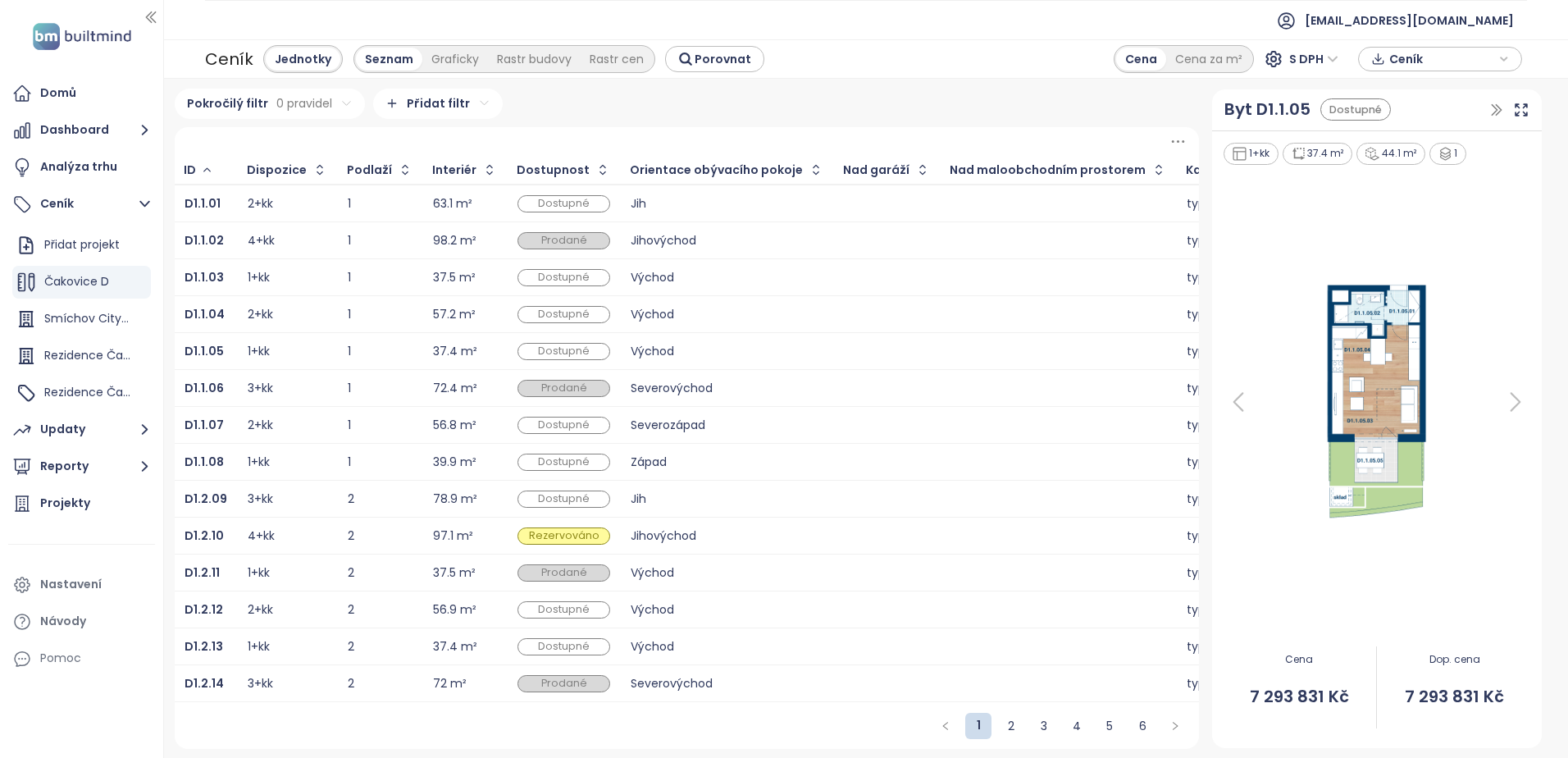
click at [183, 334] on td "D1.1.05" at bounding box center [206, 351] width 63 height 37
click at [192, 344] on b "D1.1.05" at bounding box center [204, 351] width 39 height 16
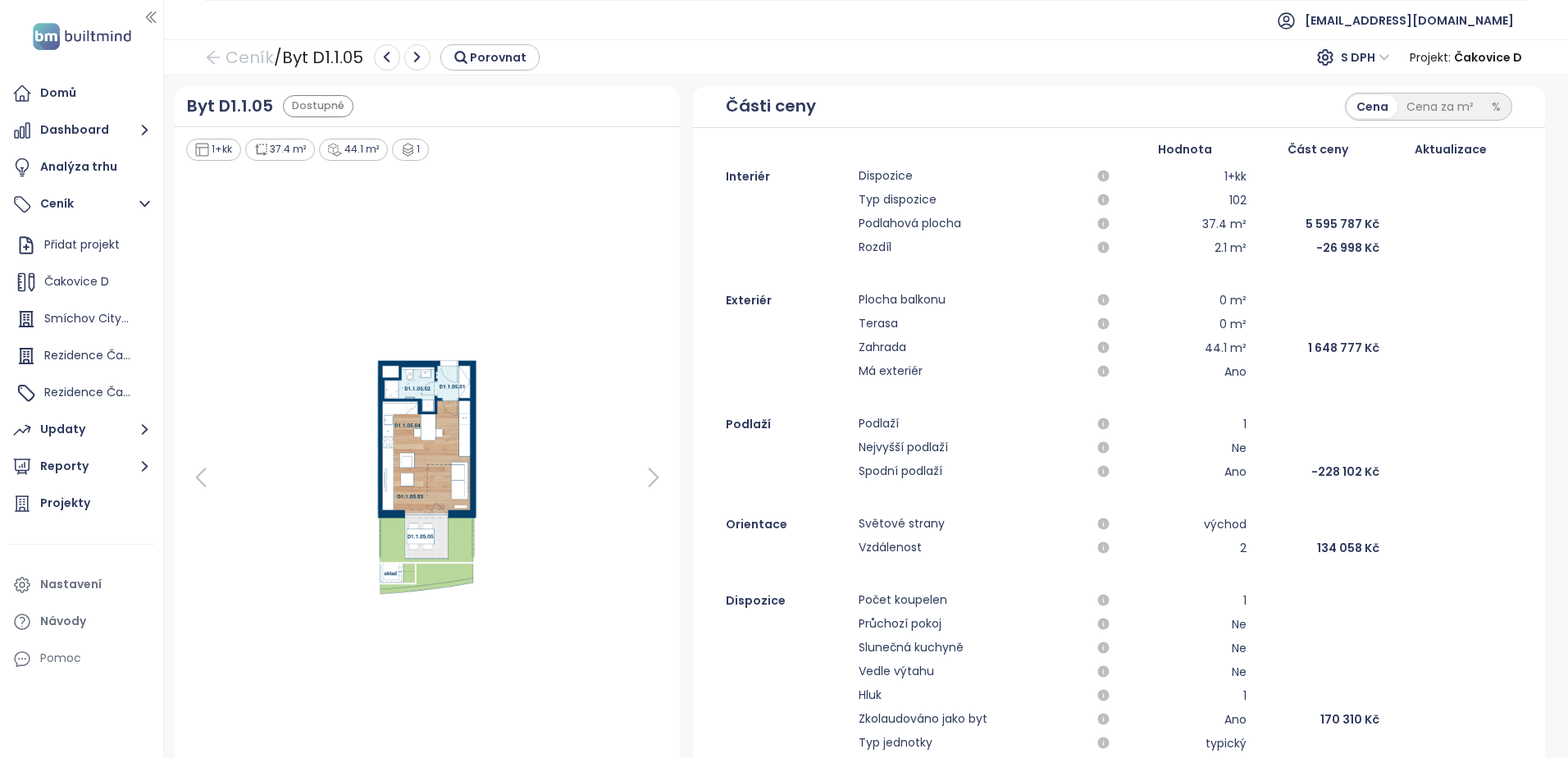
click at [1325, 348] on div "1 648 777 Kč" at bounding box center [1318, 348] width 123 height 20
click at [1415, 471] on div at bounding box center [1451, 471] width 123 height 20
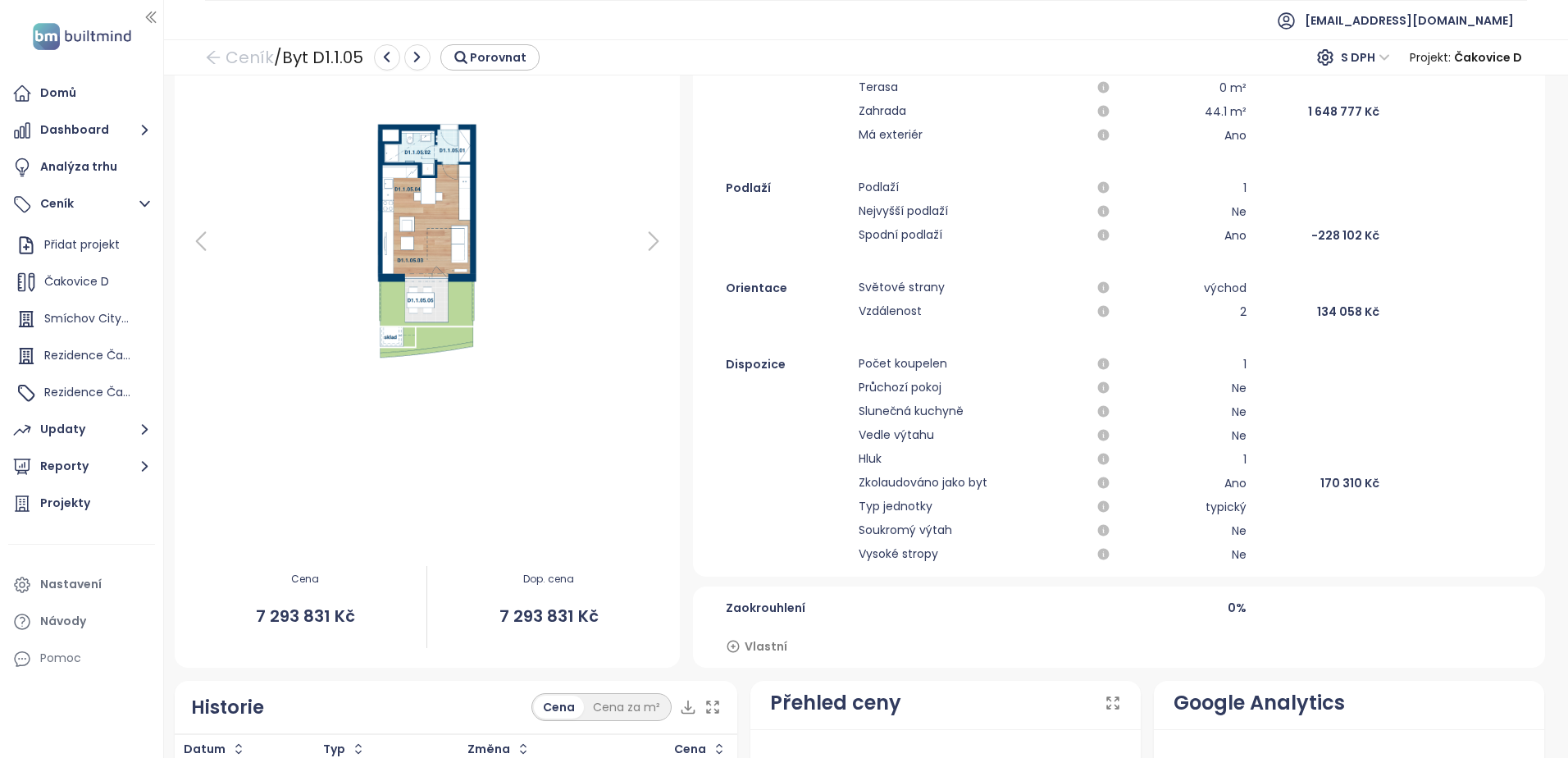
scroll to position [191, 0]
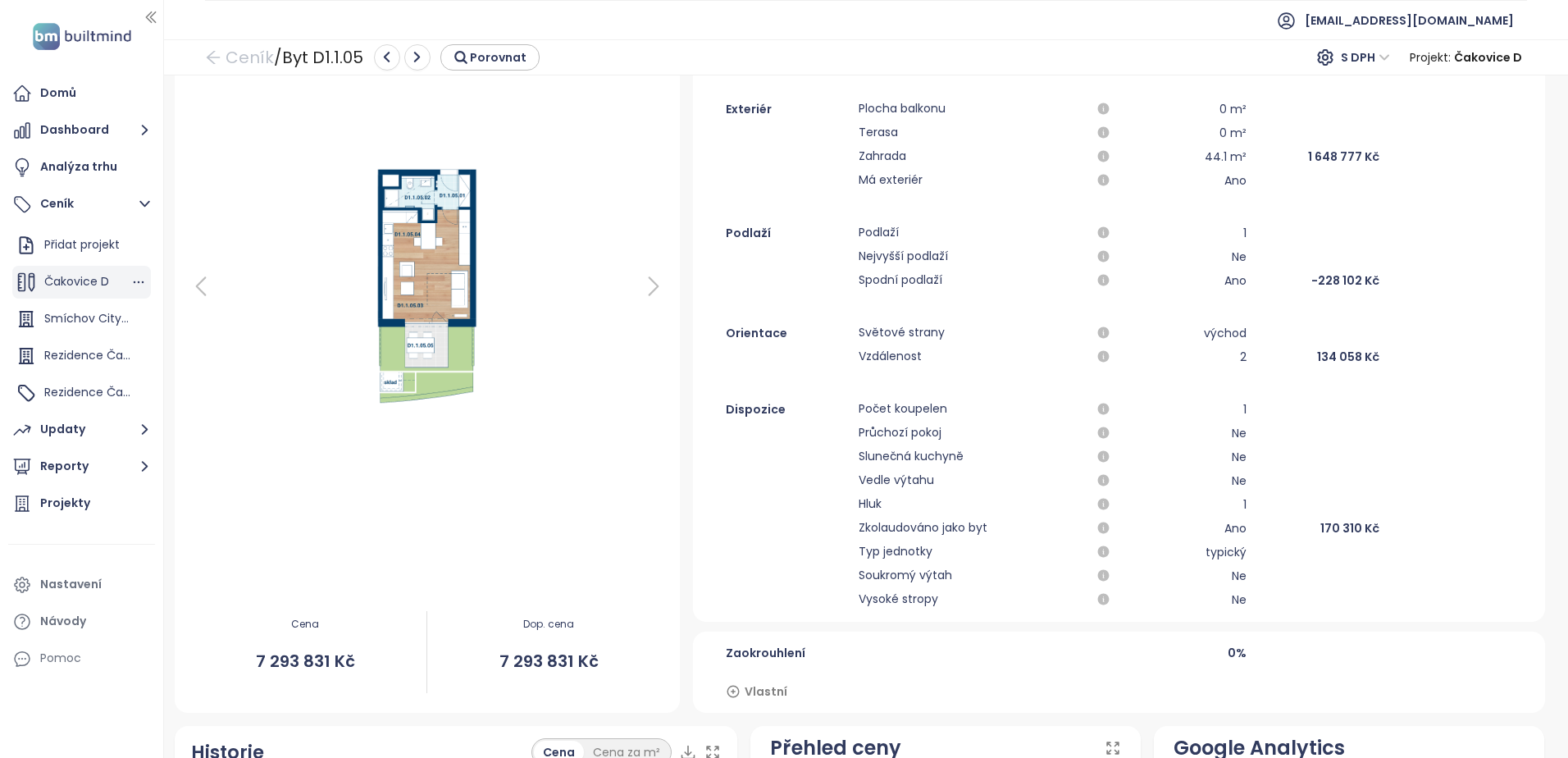
click at [64, 279] on span "Čakovice D" at bounding box center [76, 281] width 65 height 16
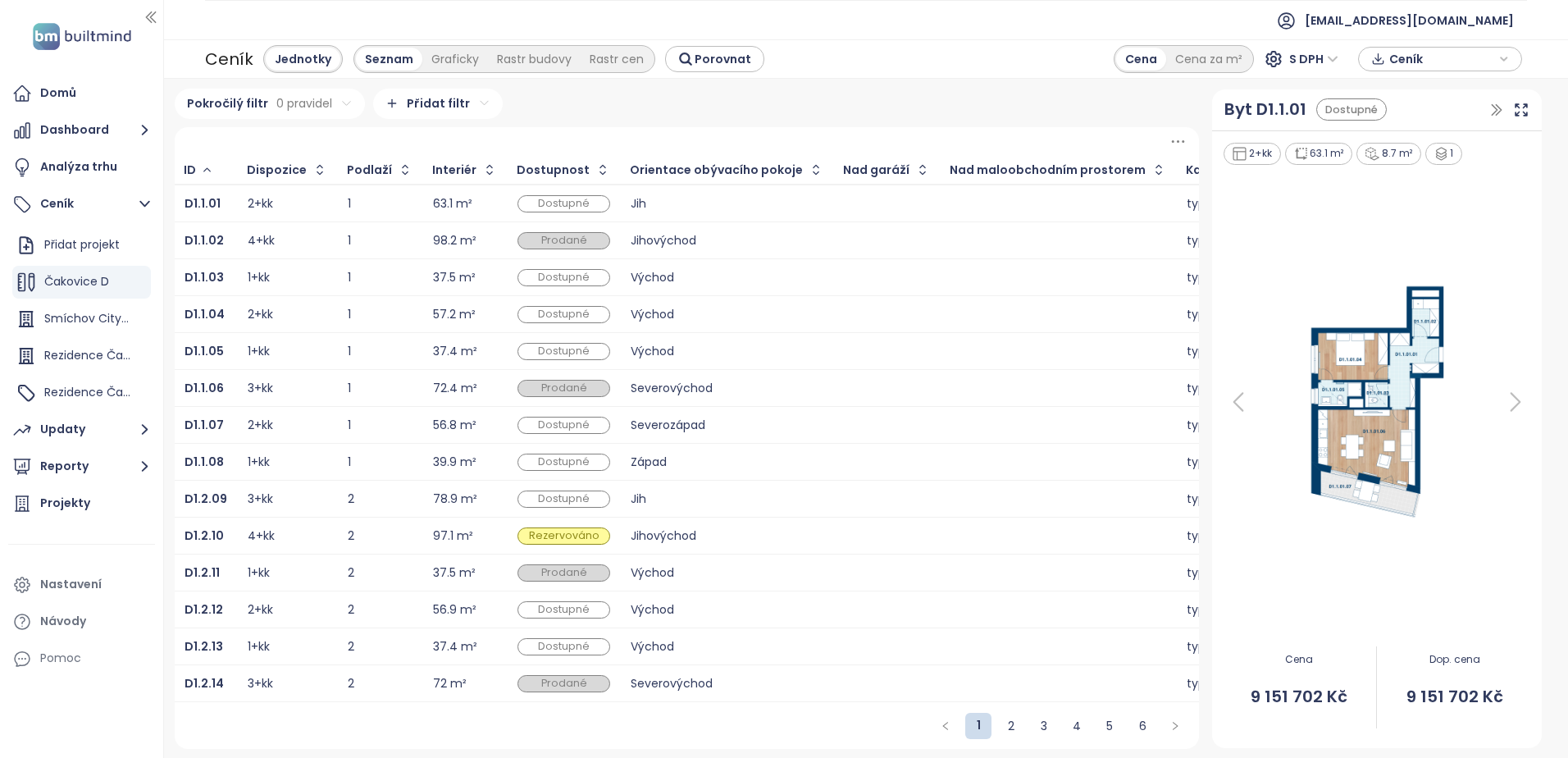
scroll to position [4, 0]
click at [440, 51] on div "Graficky" at bounding box center [455, 59] width 66 height 23
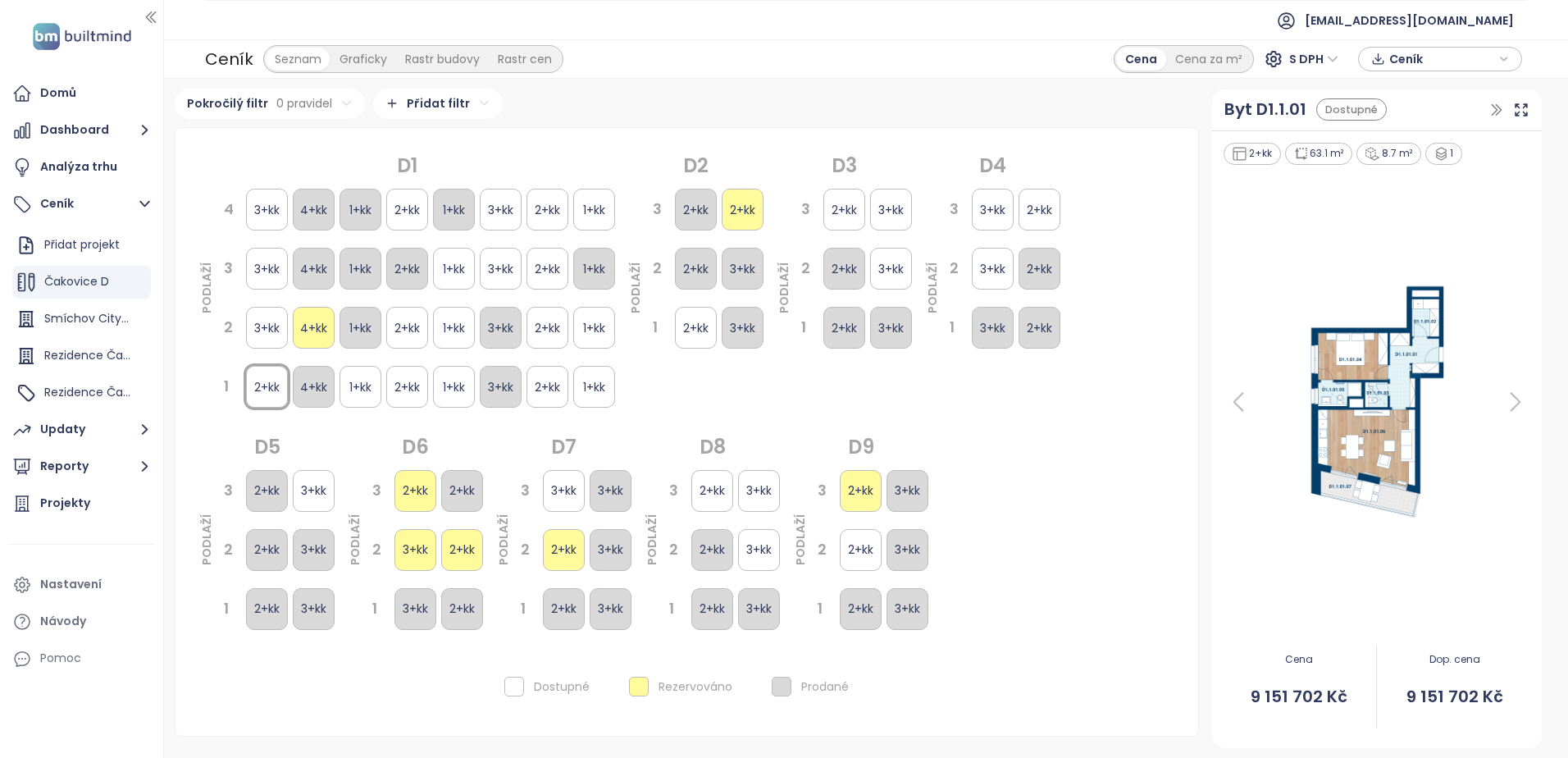
scroll to position [0, 0]
click at [462, 54] on div "Rastr budovy" at bounding box center [447, 59] width 92 height 23
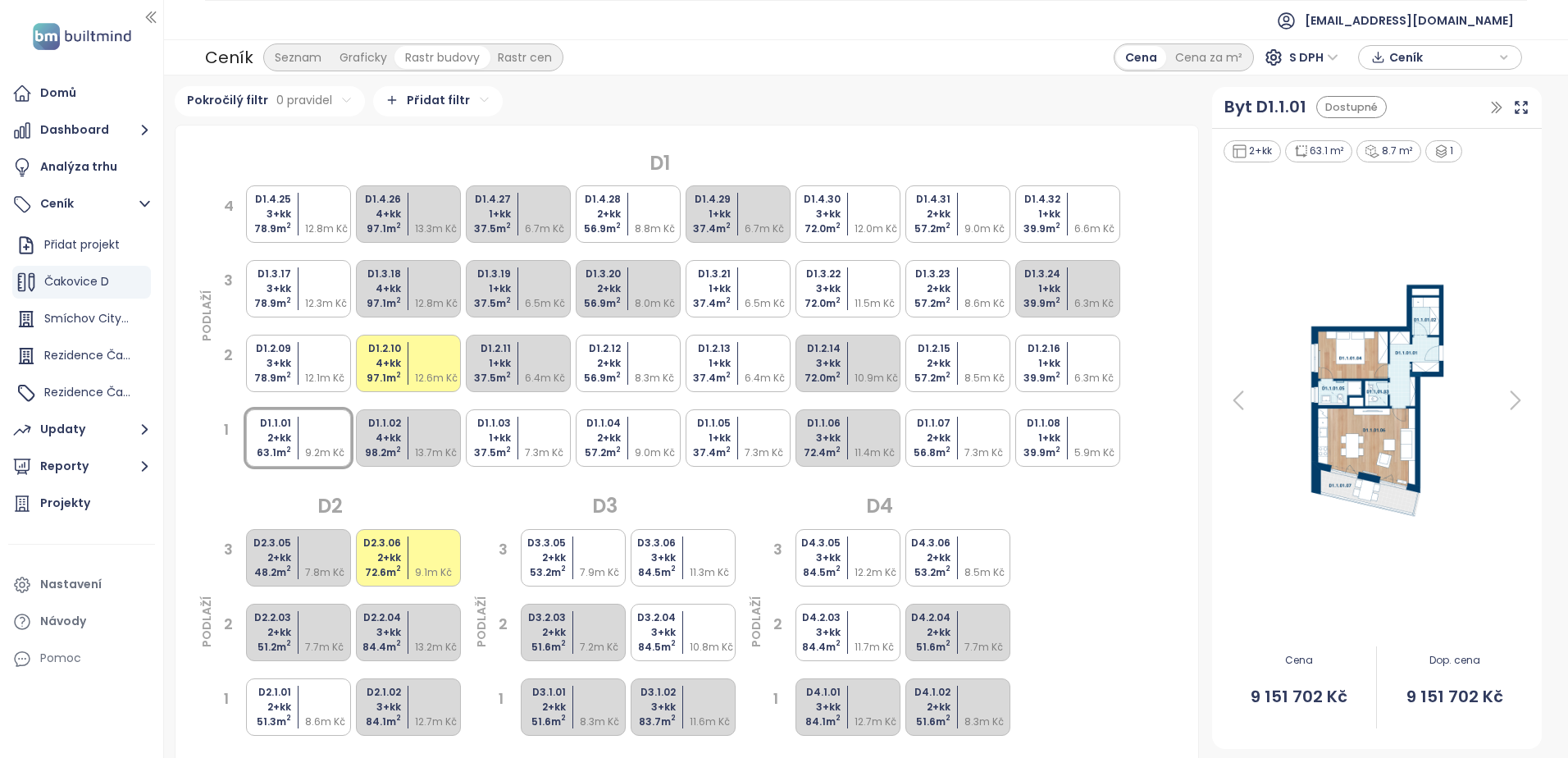
click at [524, 52] on div "Rastr cen" at bounding box center [525, 58] width 72 height 23
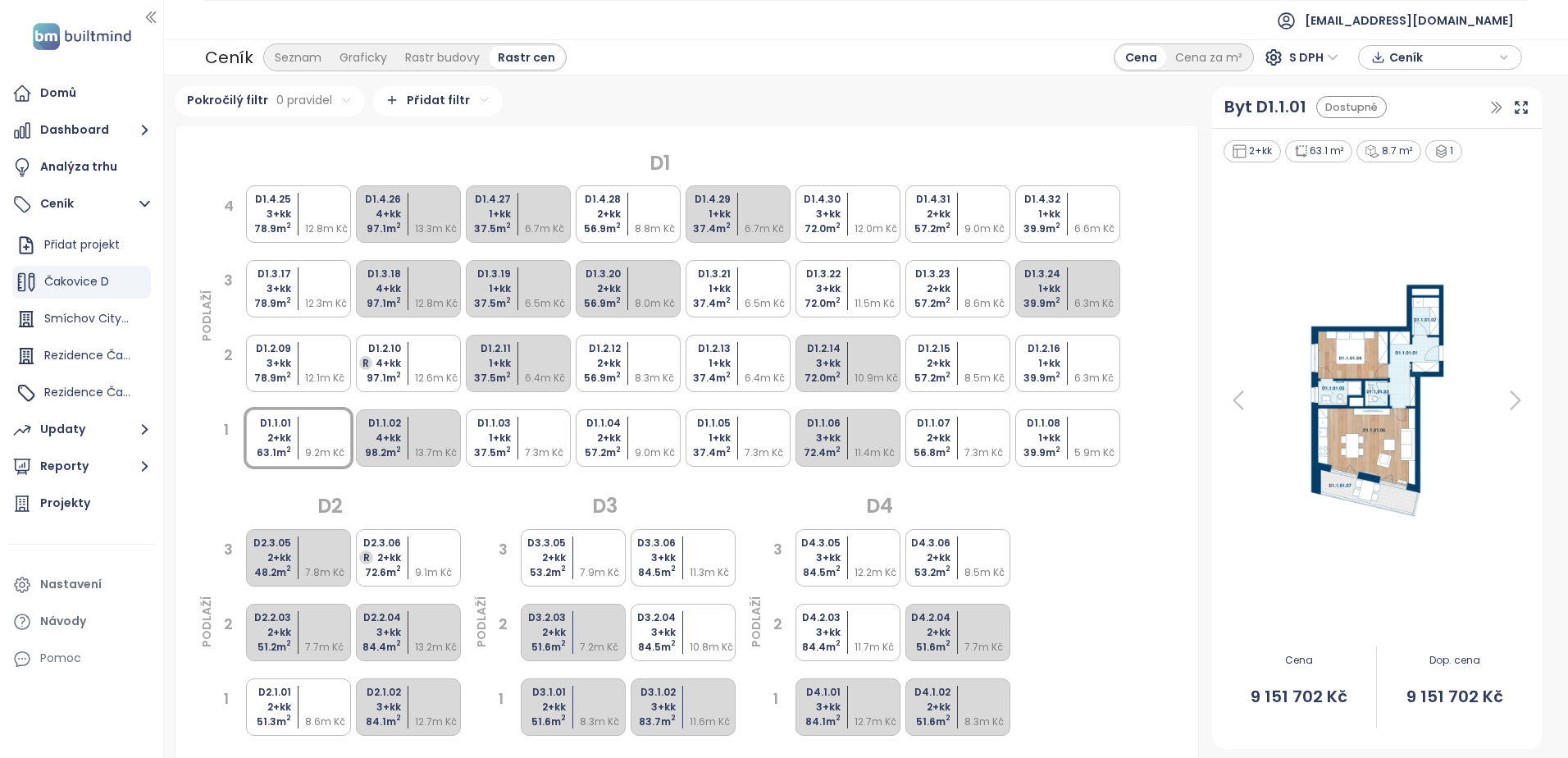
click at [264, 56] on div "Seznam Graficky Rastr budovy Rastr cen" at bounding box center [416, 57] width 304 height 28
click at [288, 51] on div "Seznam" at bounding box center [297, 58] width 65 height 23
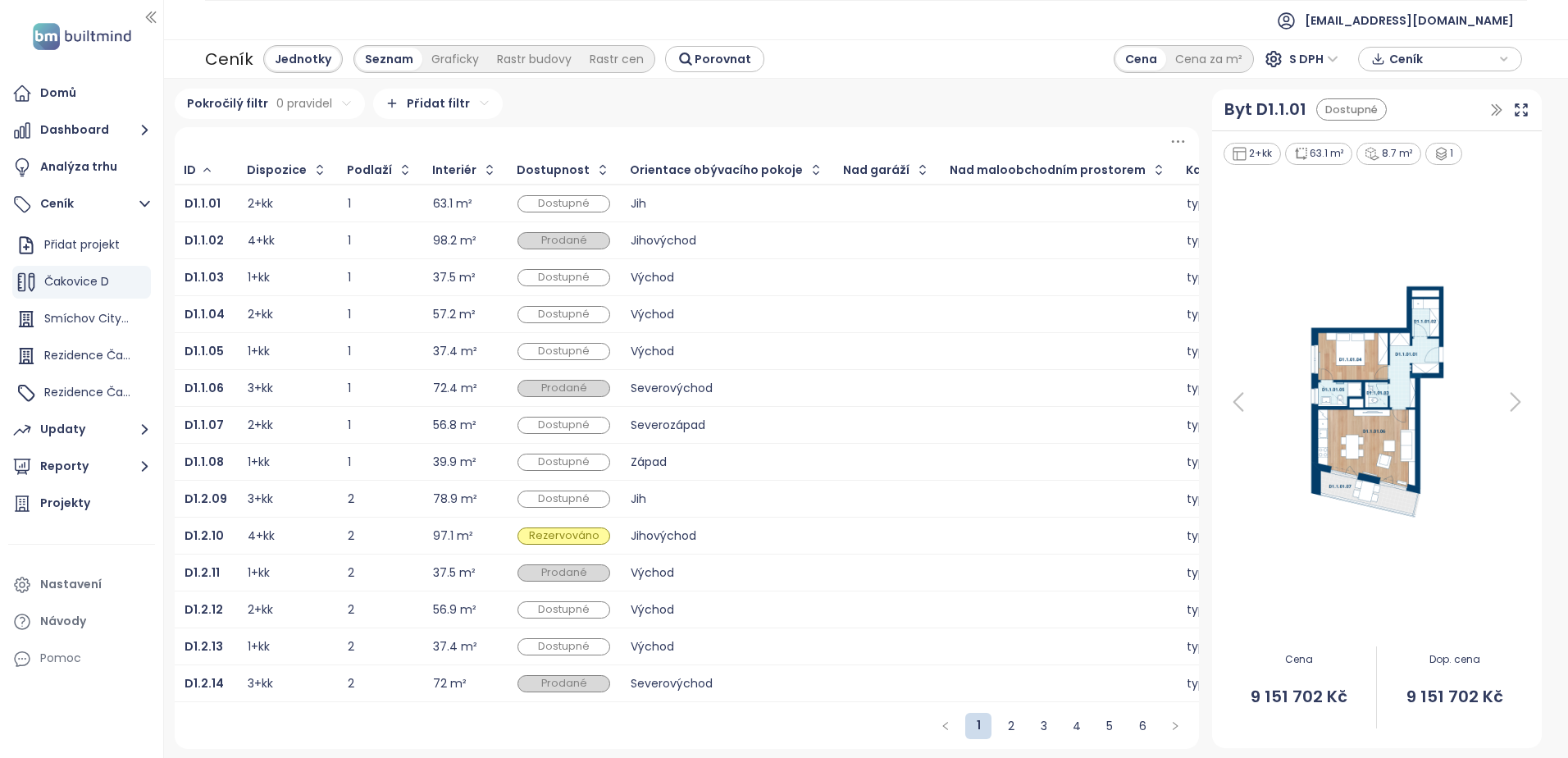
scroll to position [4, 0]
click at [705, 452] on td "Západ" at bounding box center [727, 462] width 213 height 37
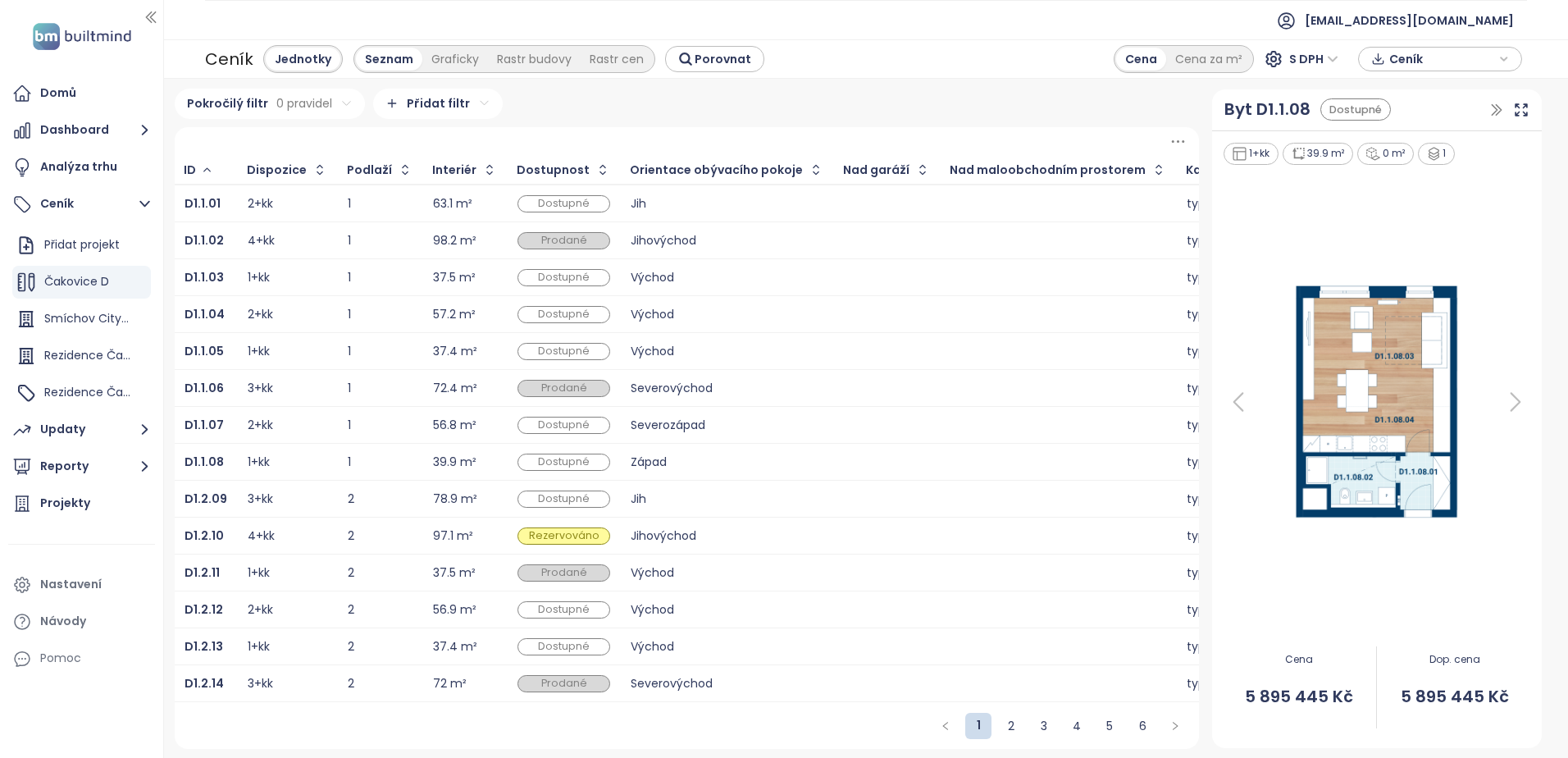
scroll to position [0, 791]
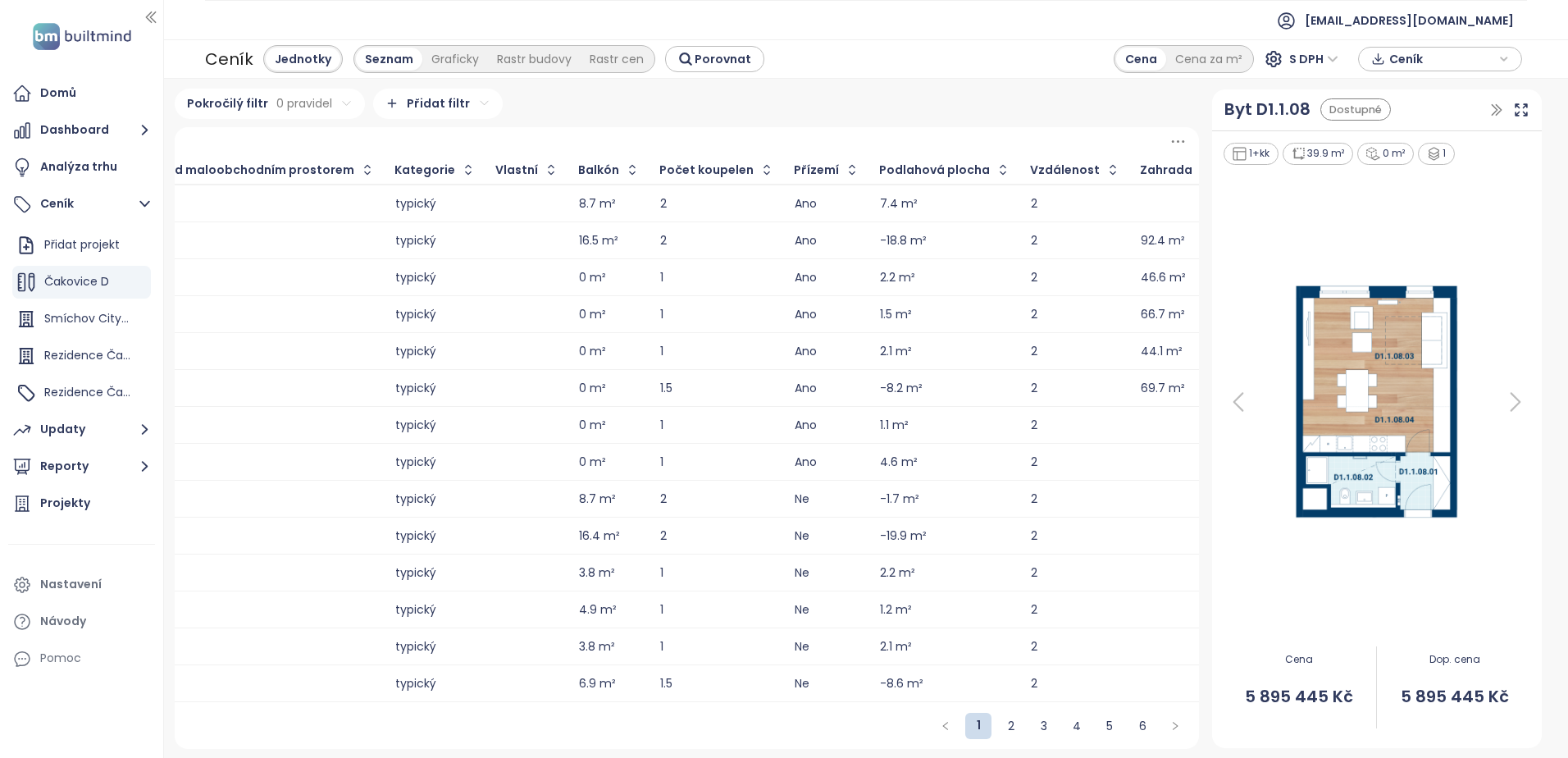
click at [888, 167] on div "Podlahová plocha" at bounding box center [934, 170] width 111 height 11
click at [880, 681] on div "-8.6 m²" at bounding box center [901, 683] width 44 height 11
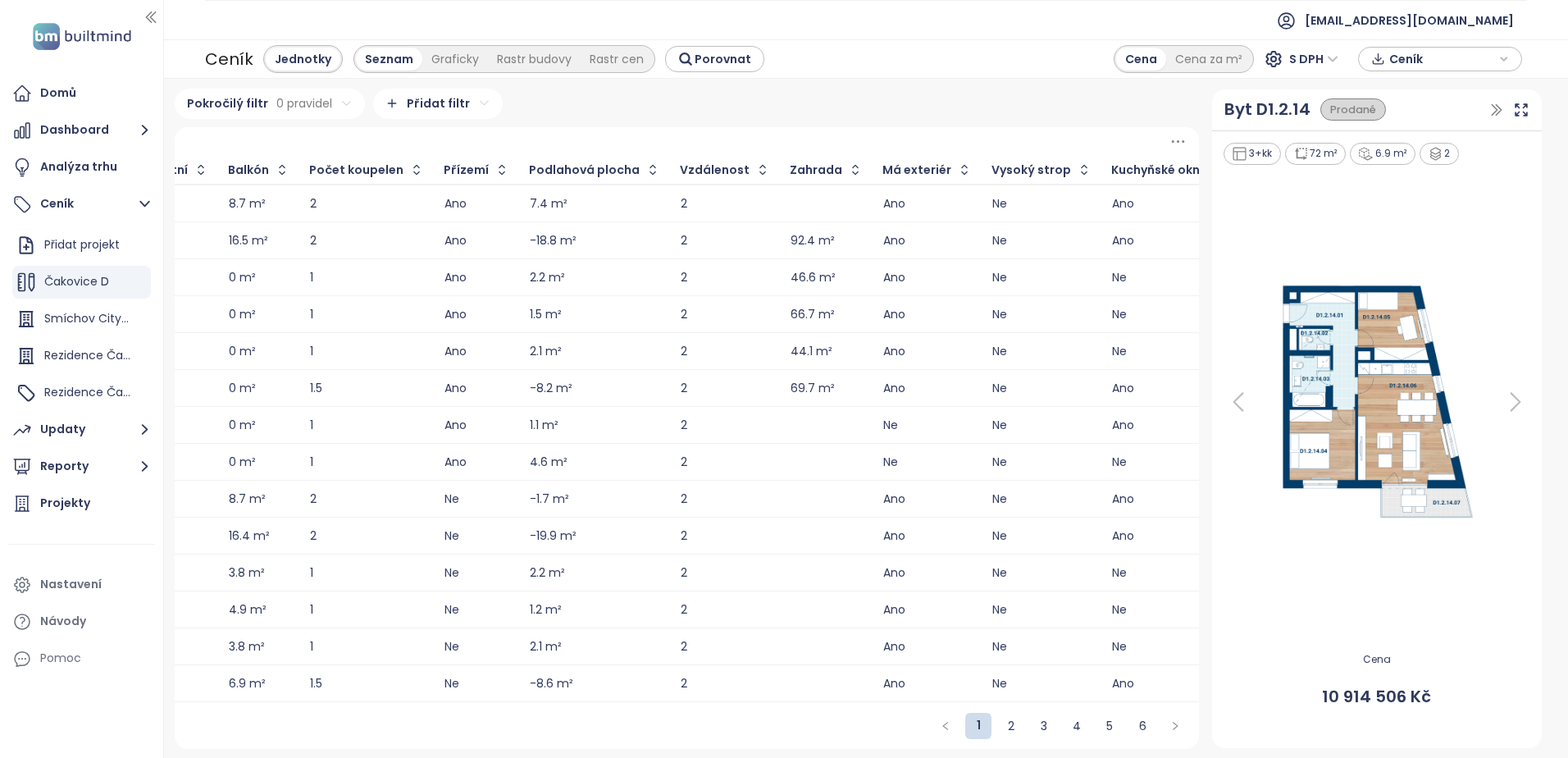
scroll to position [0, 1436]
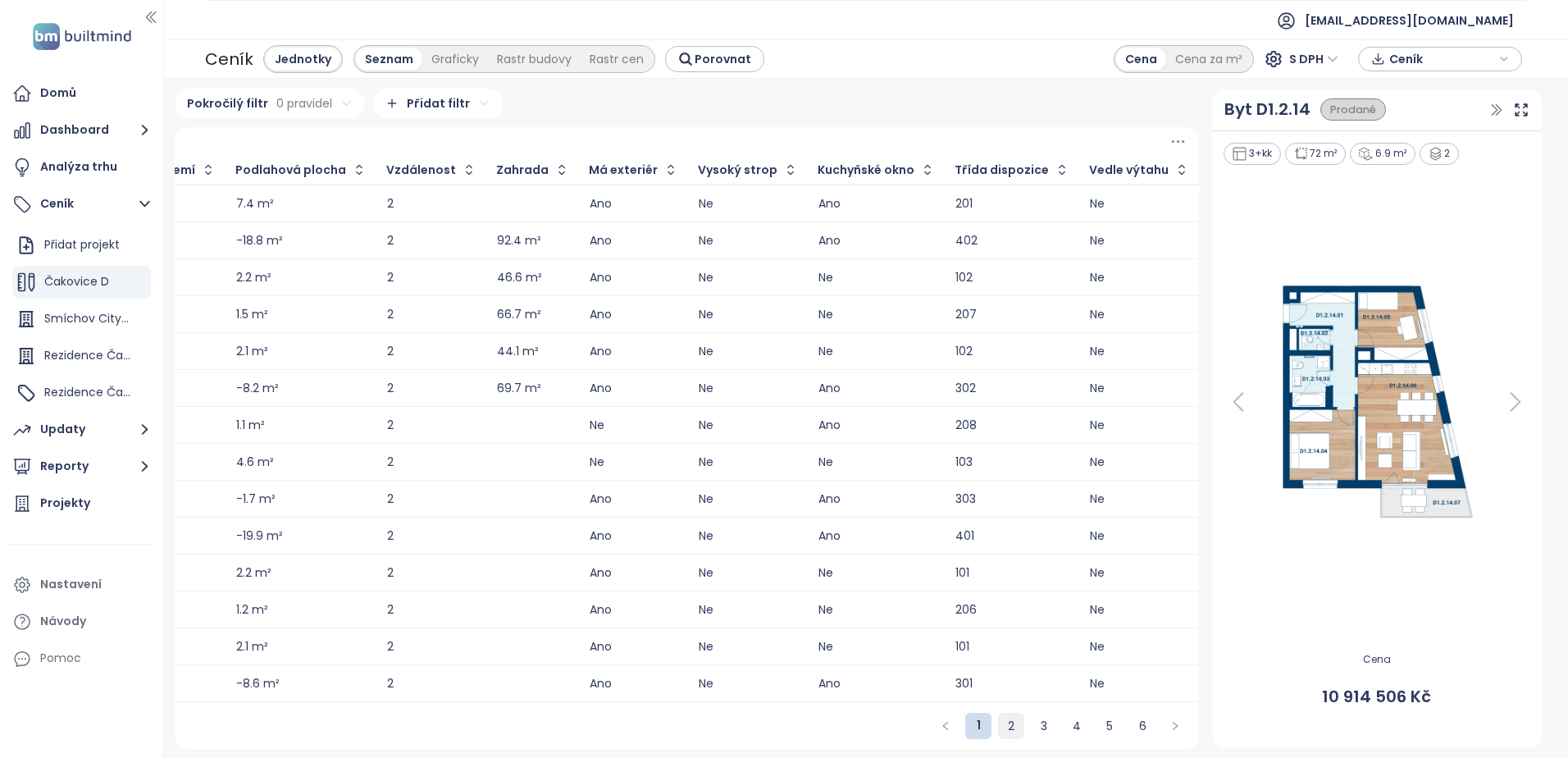
click at [1008, 737] on link "2" at bounding box center [1011, 726] width 25 height 25
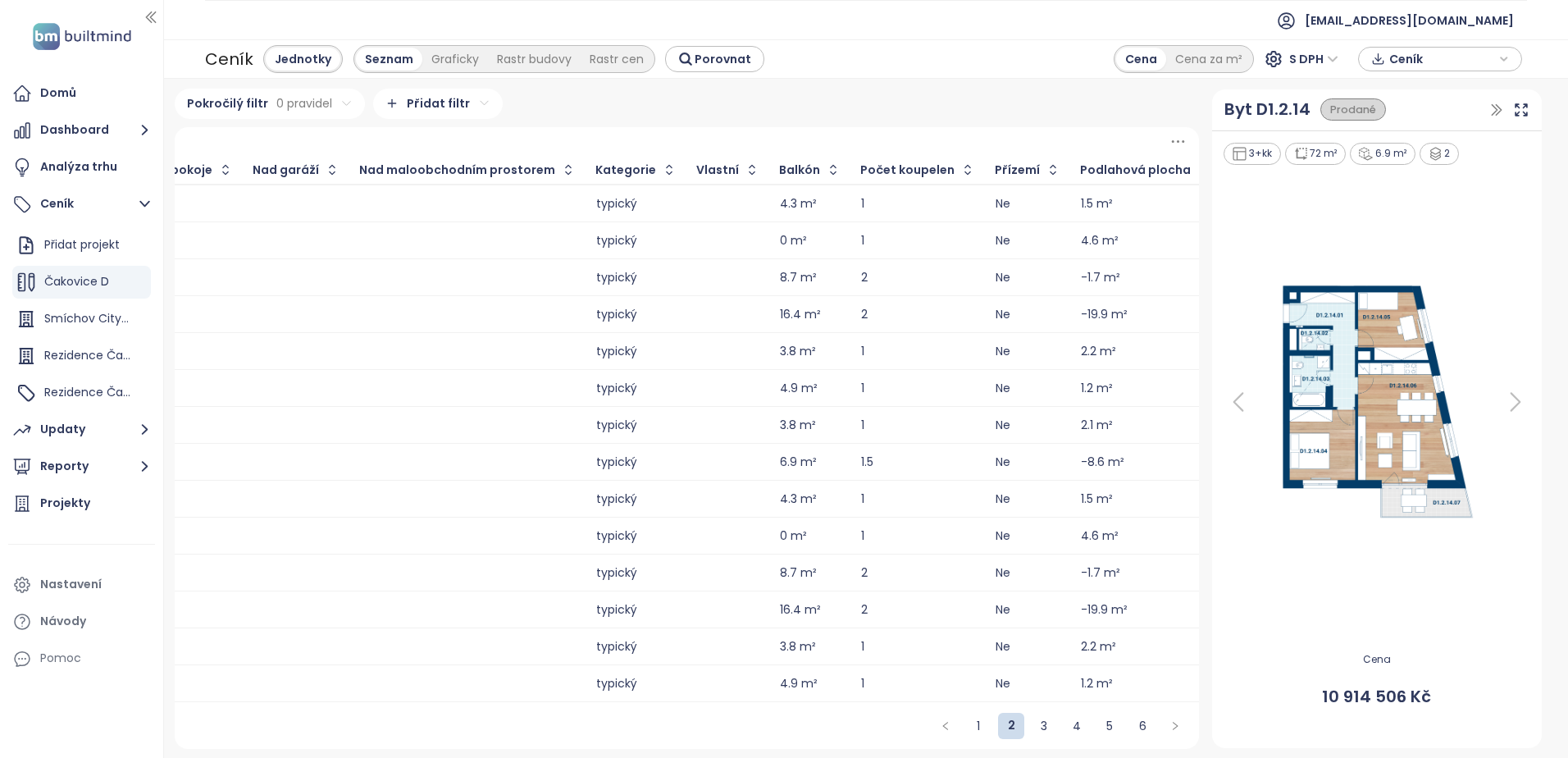
scroll to position [0, 623]
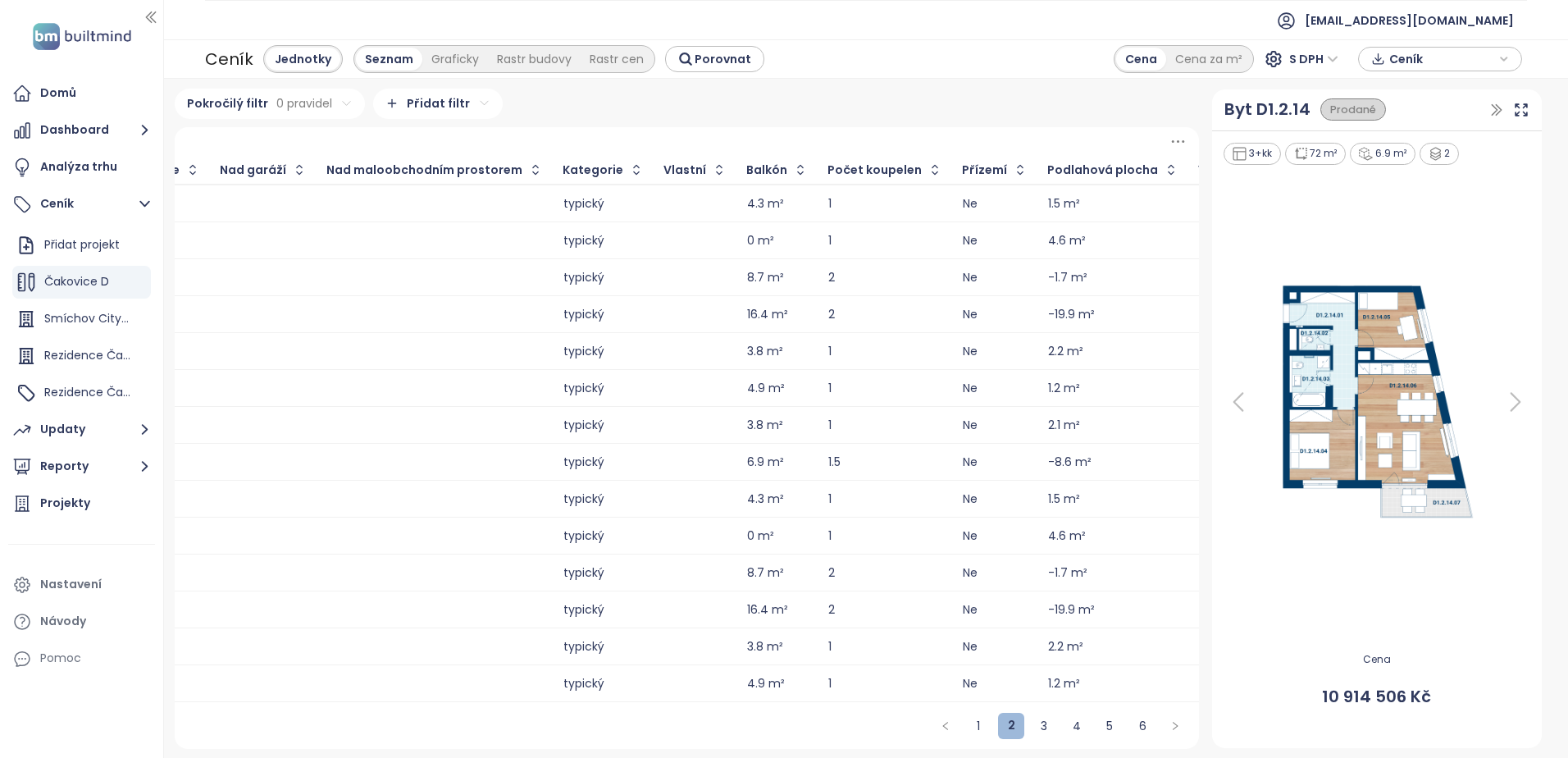
click at [1036, 730] on link "3" at bounding box center [1044, 726] width 25 height 25
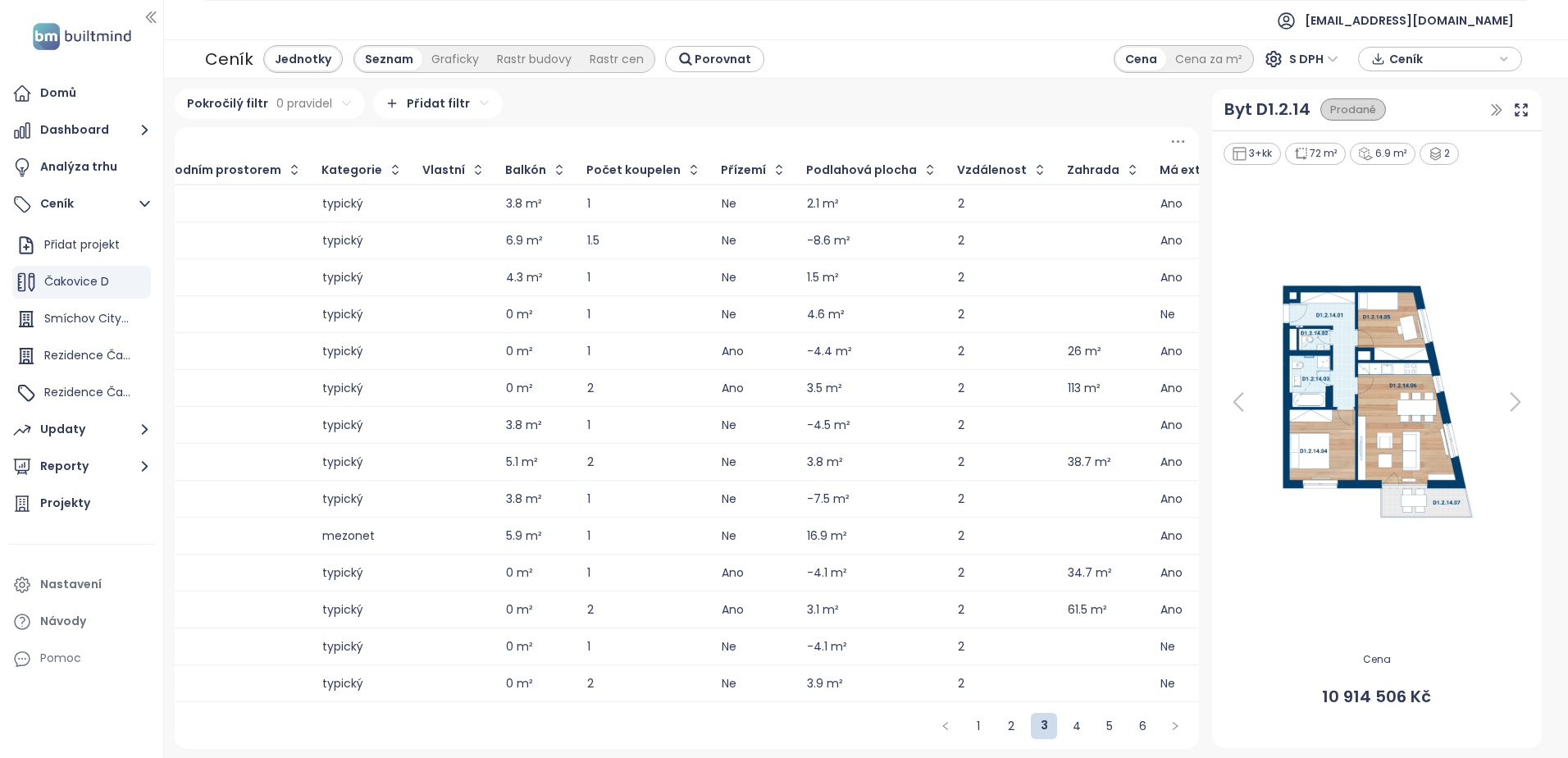
scroll to position [0, 0]
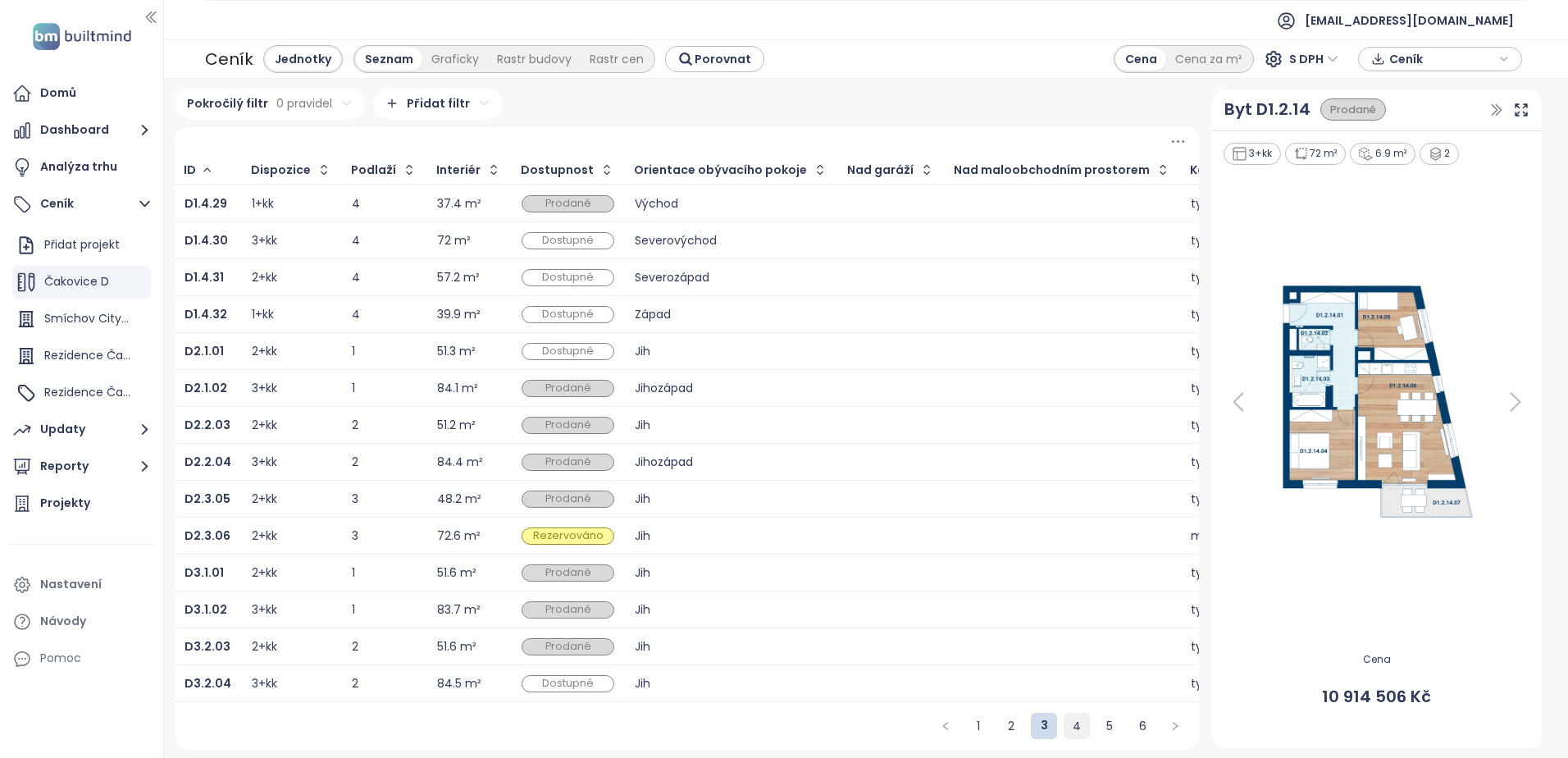
click at [1067, 732] on link "4" at bounding box center [1077, 726] width 25 height 25
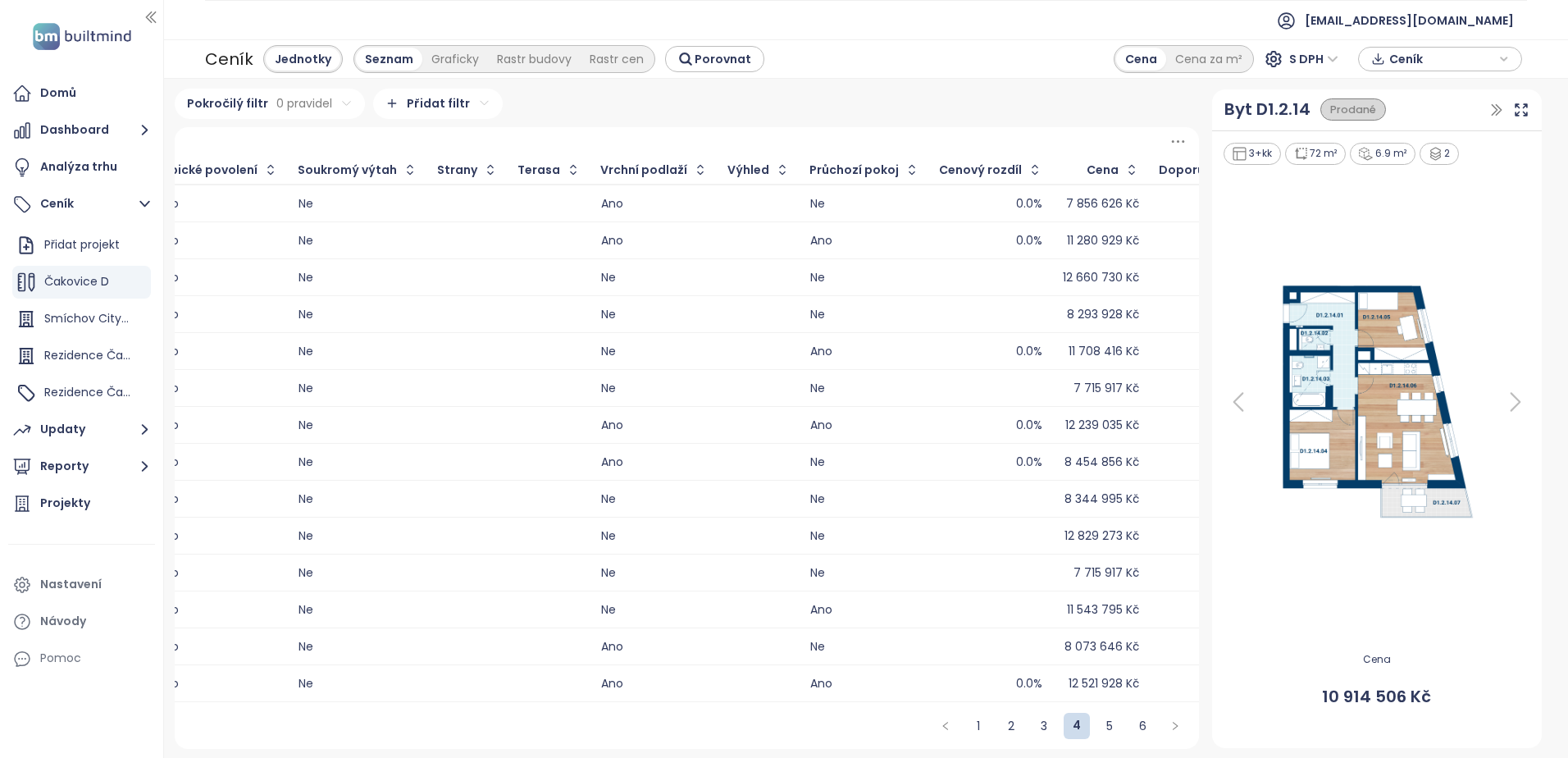
scroll to position [4, 0]
click at [1103, 738] on link "5" at bounding box center [1110, 726] width 25 height 25
click at [1137, 728] on link "6" at bounding box center [1143, 726] width 25 height 25
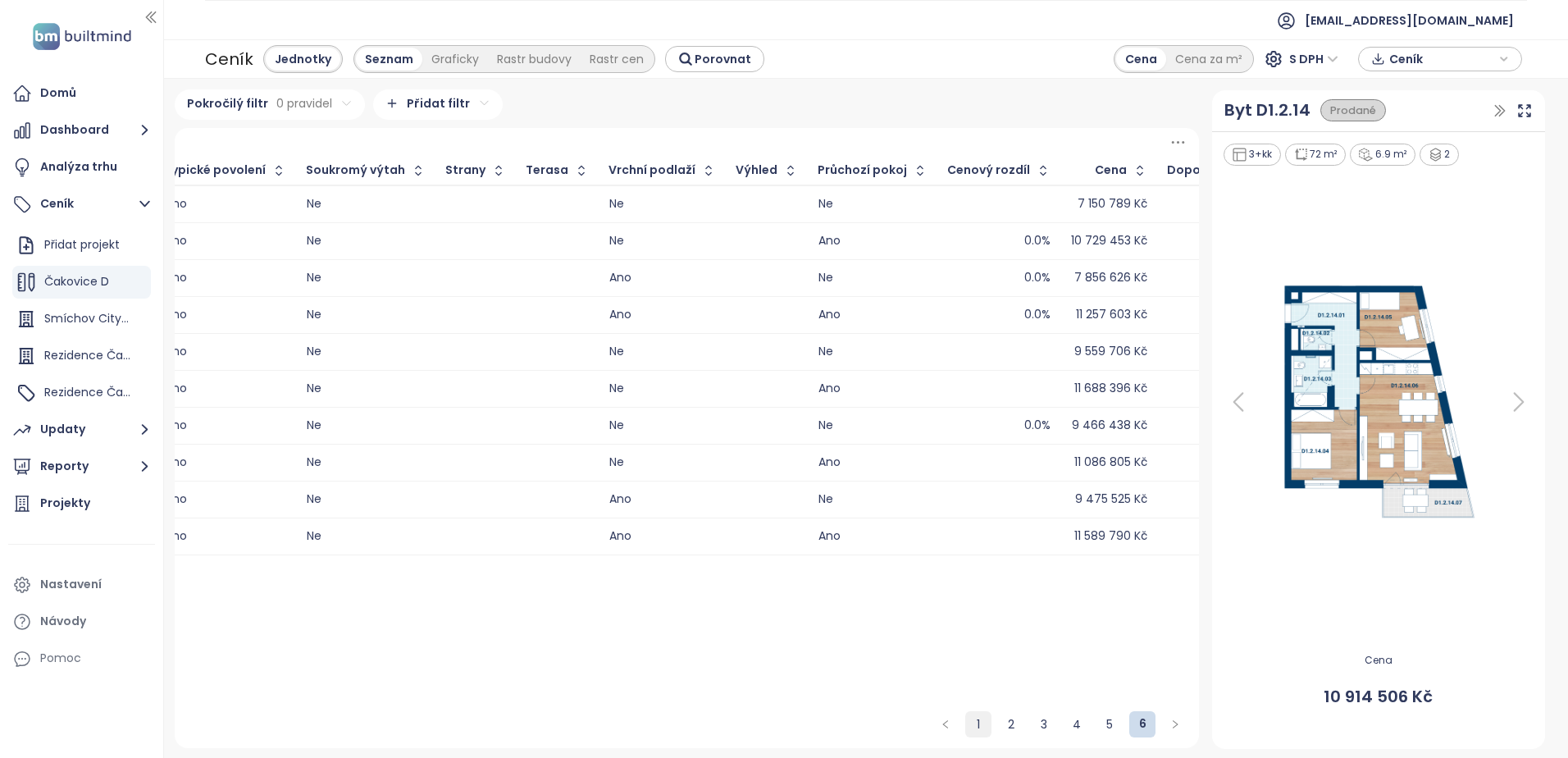
click at [978, 728] on link "1" at bounding box center [978, 724] width 25 height 25
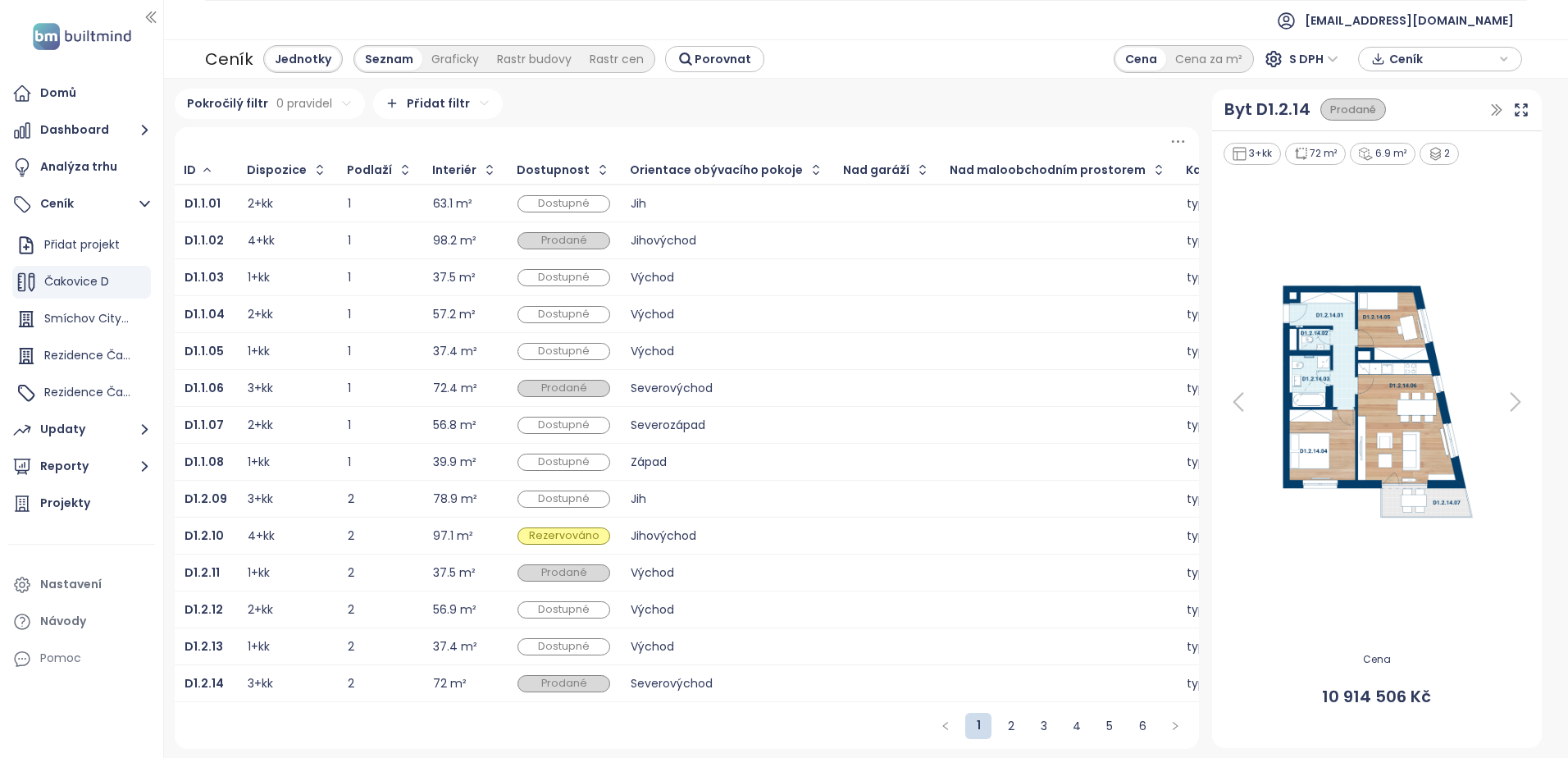
click at [476, 348] on td "37.4 m²" at bounding box center [465, 351] width 84 height 37
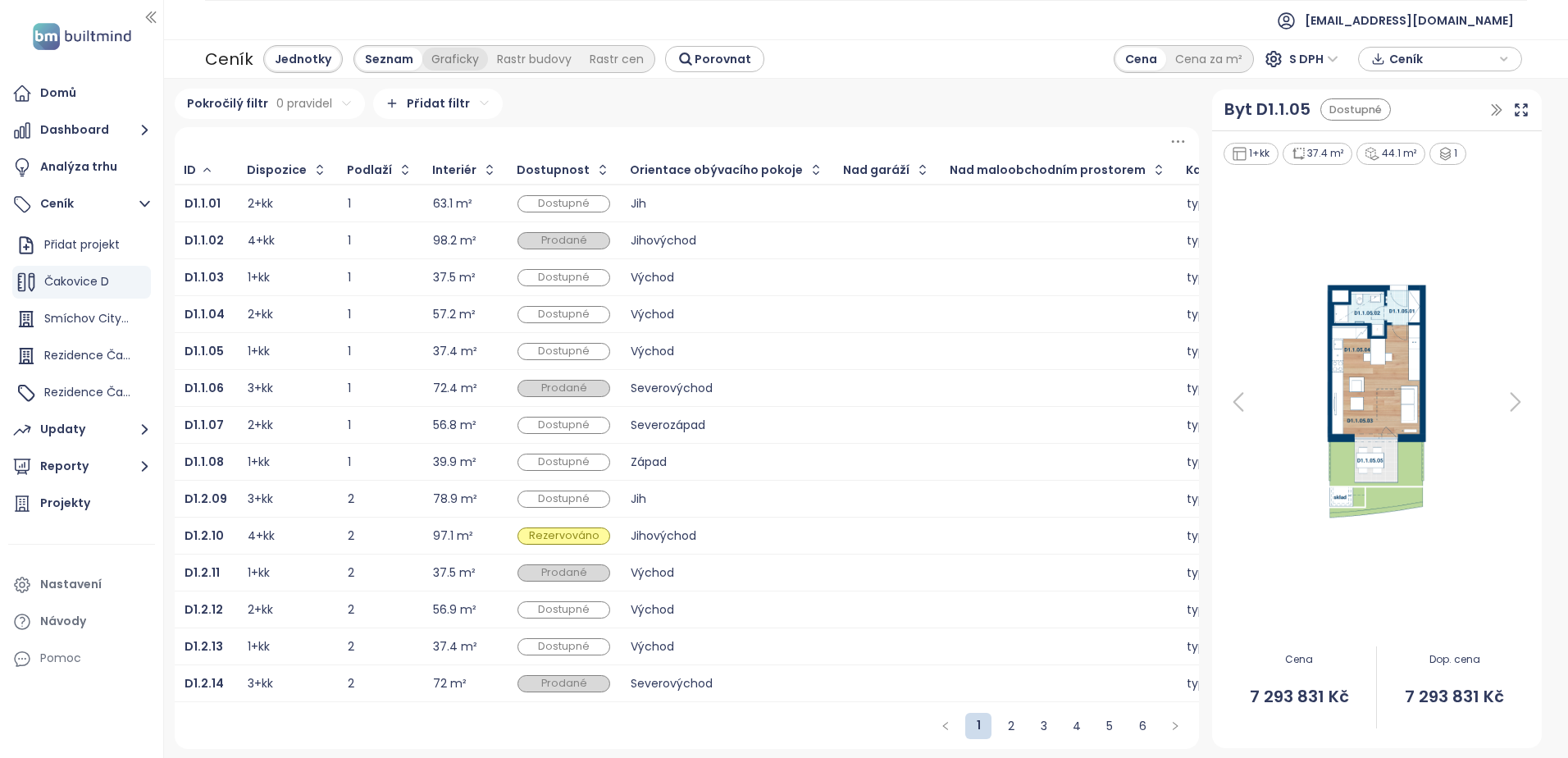
click at [460, 51] on div "Graficky" at bounding box center [455, 59] width 66 height 23
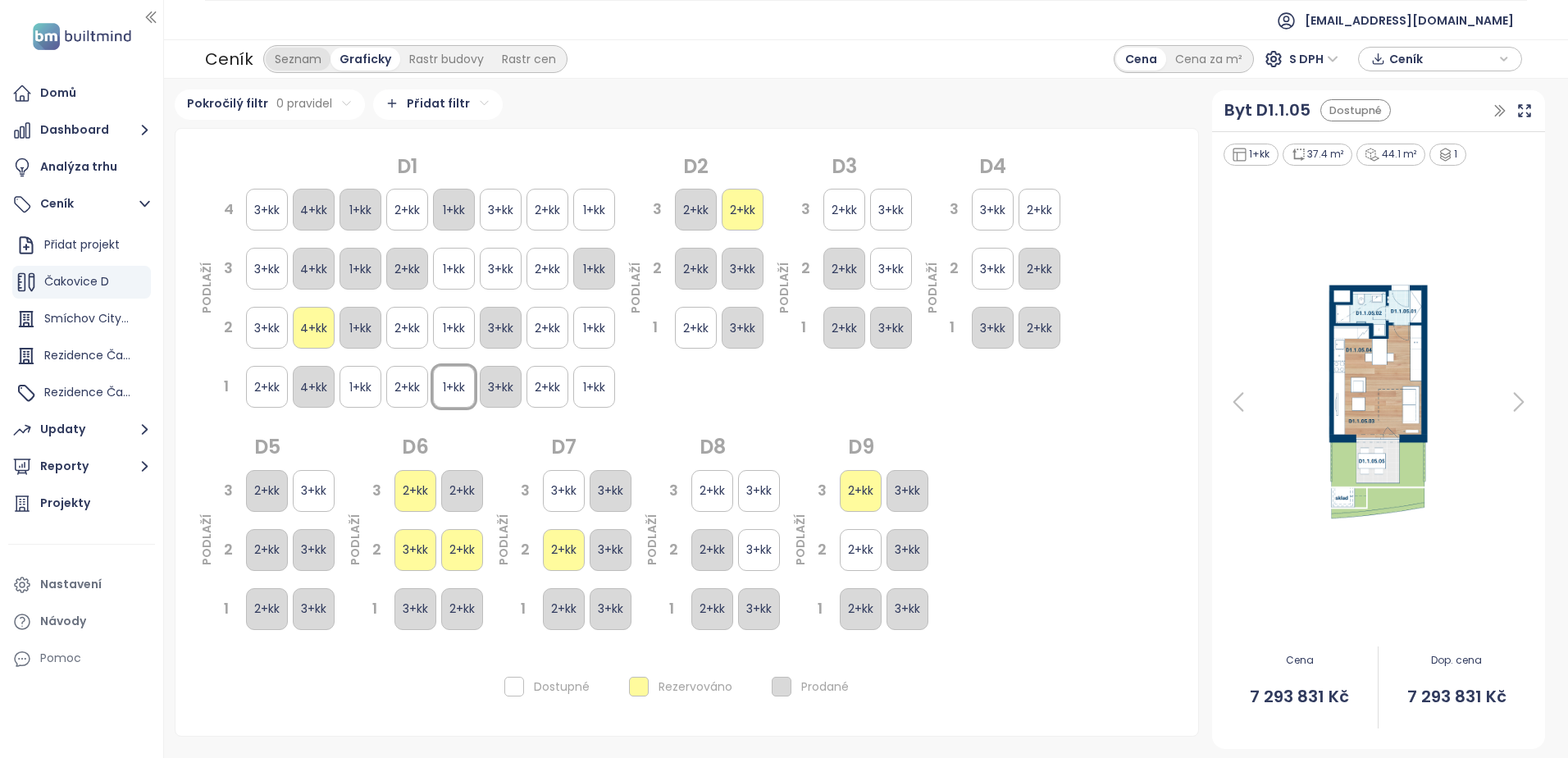
click at [269, 59] on div "Seznam" at bounding box center [297, 59] width 65 height 23
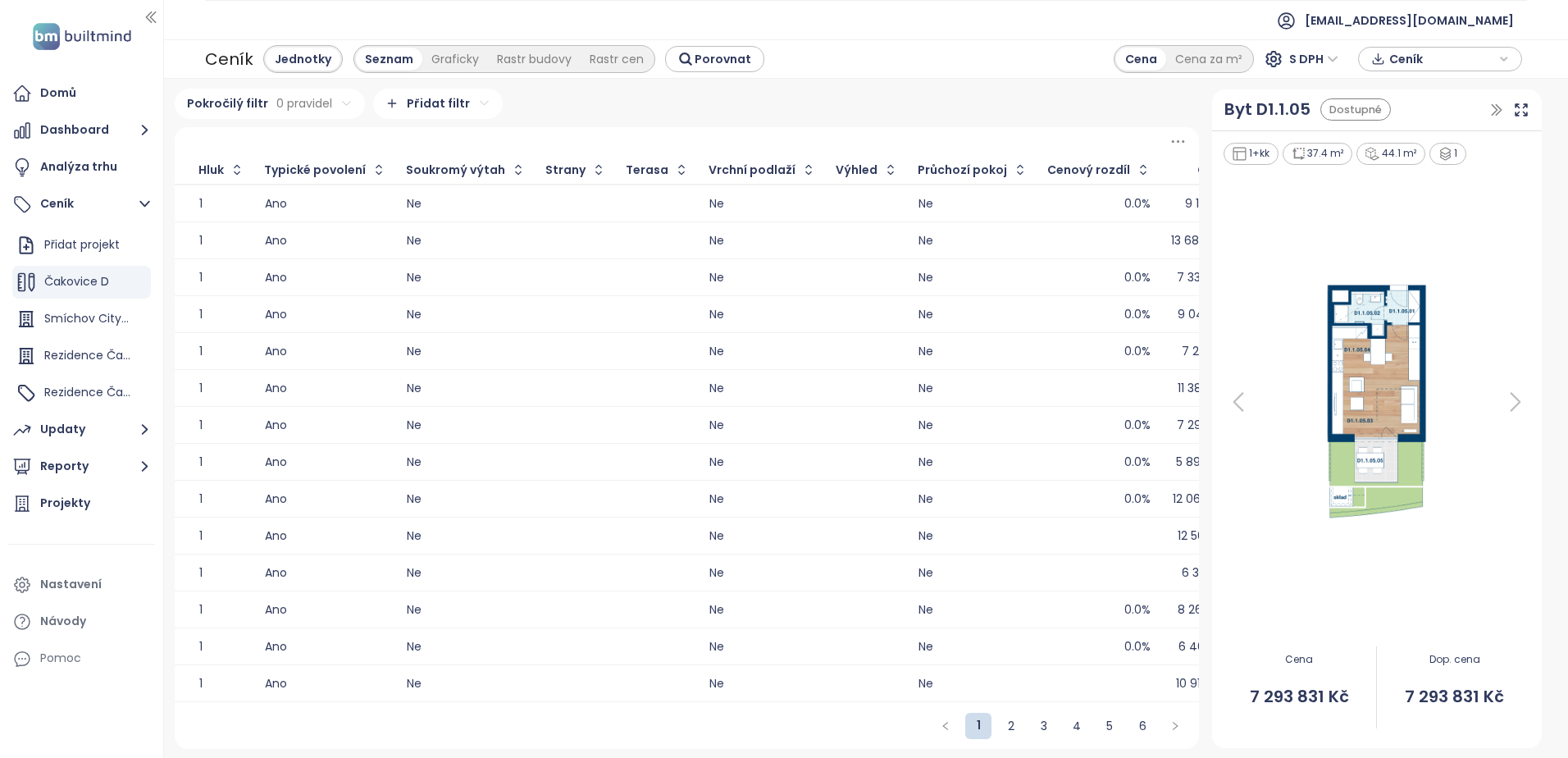
scroll to position [0, 2556]
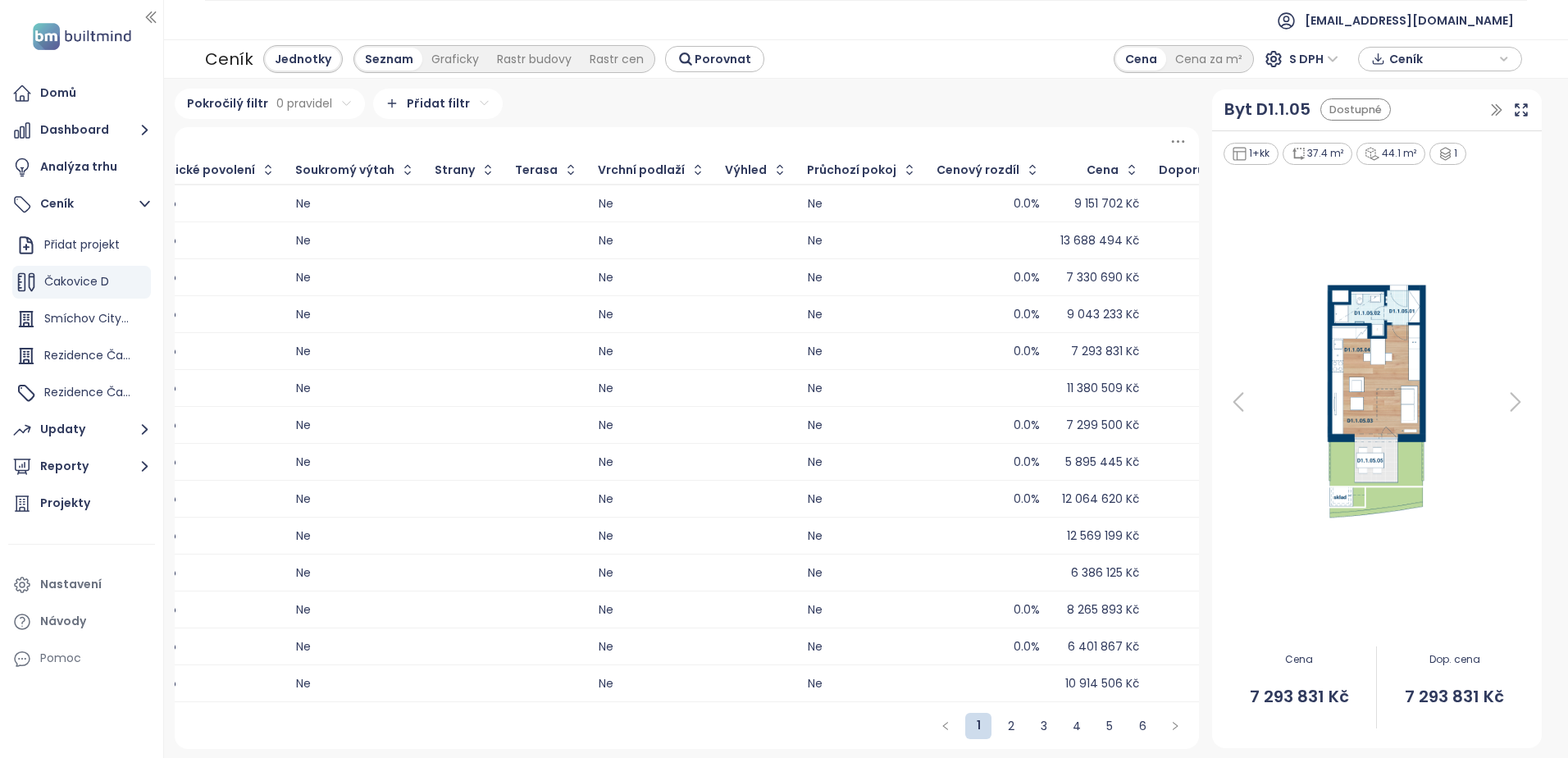
click at [1160, 273] on div "7 330 690 Kč" at bounding box center [1224, 277] width 129 height 20
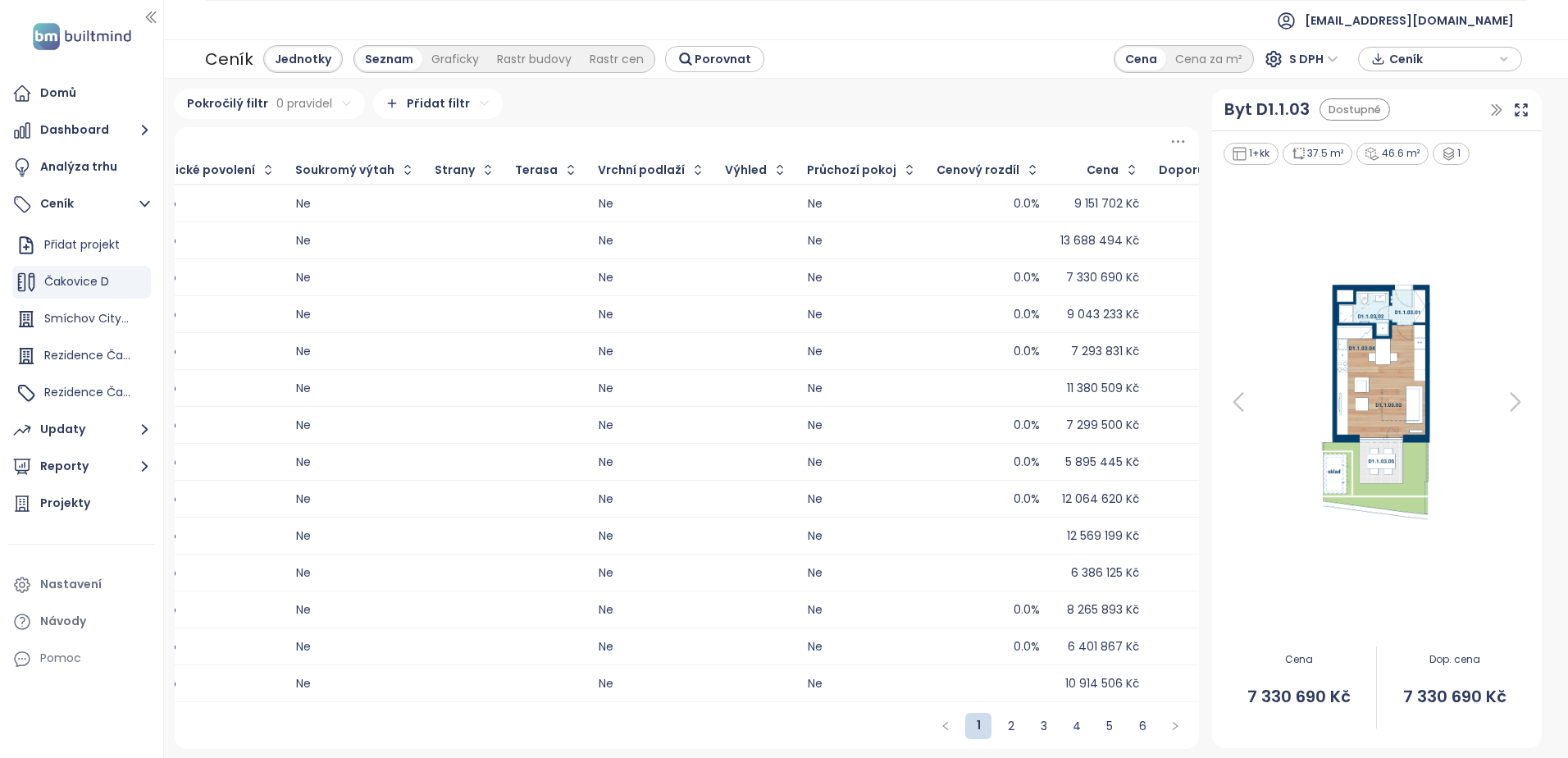
click at [1510, 397] on icon at bounding box center [1516, 401] width 33 height 33
click at [1231, 402] on icon at bounding box center [1238, 401] width 33 height 33
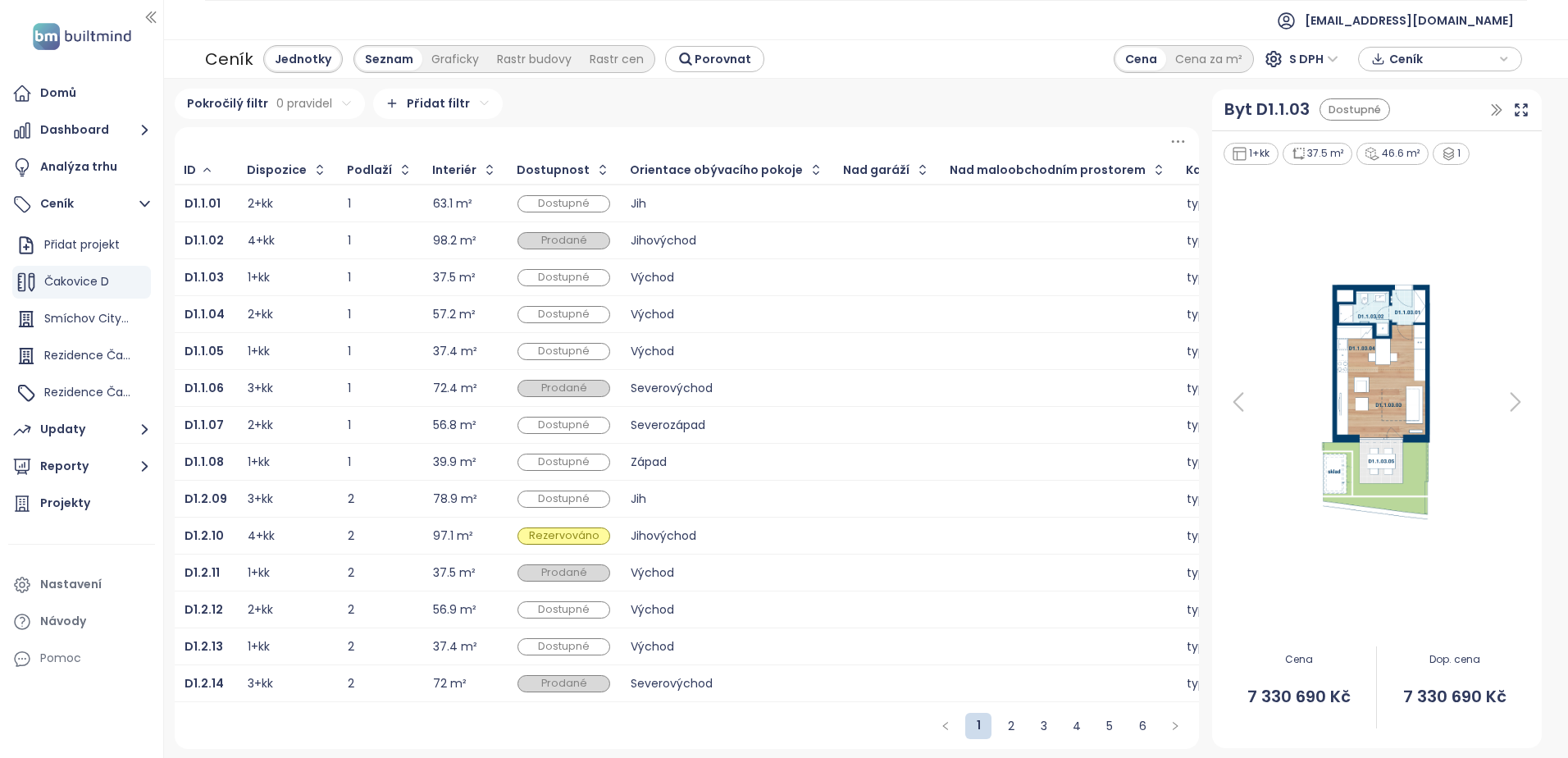
scroll to position [0, 0]
click at [999, 738] on link "2" at bounding box center [1011, 726] width 25 height 25
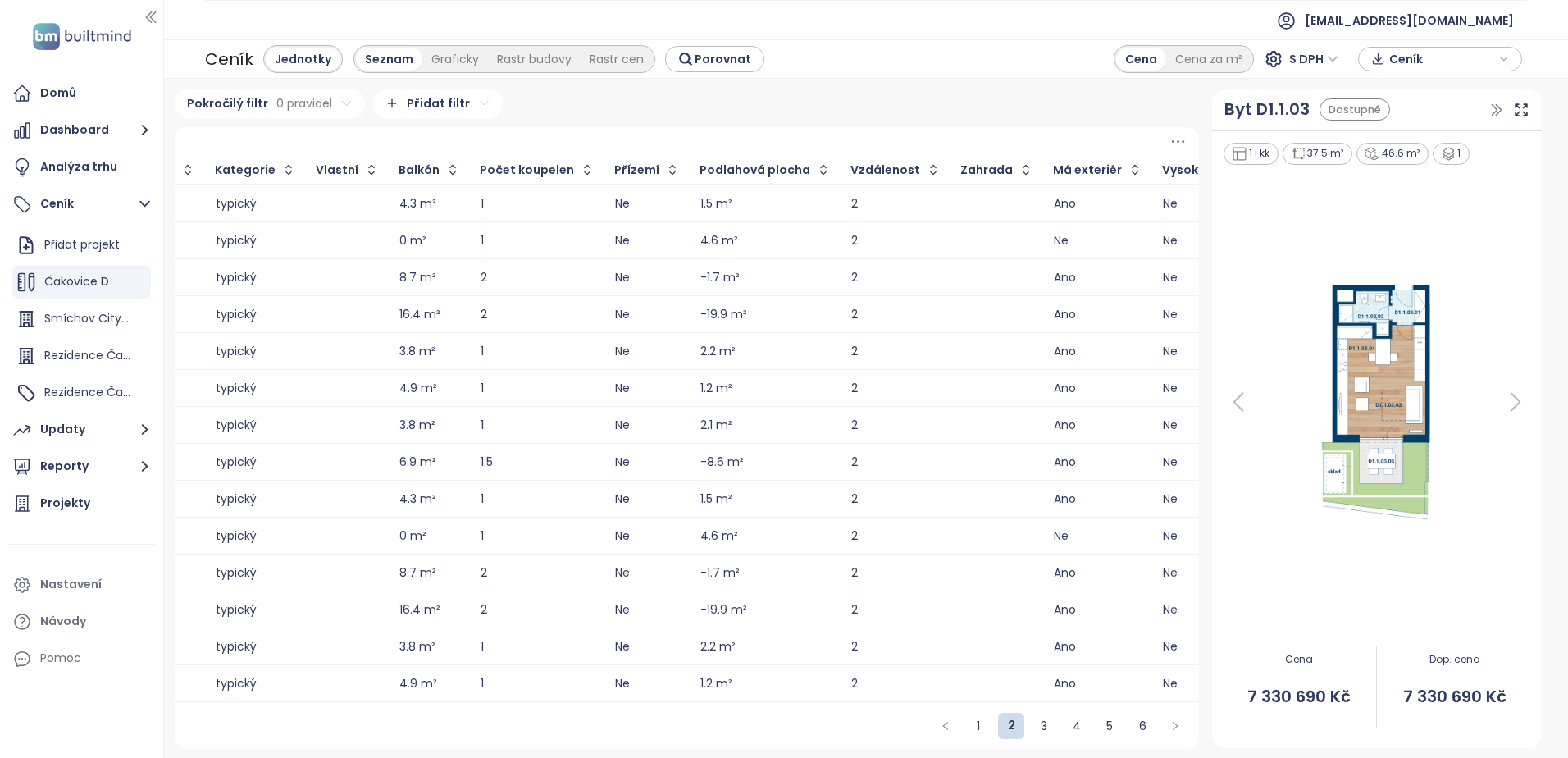
scroll to position [0, 1061]
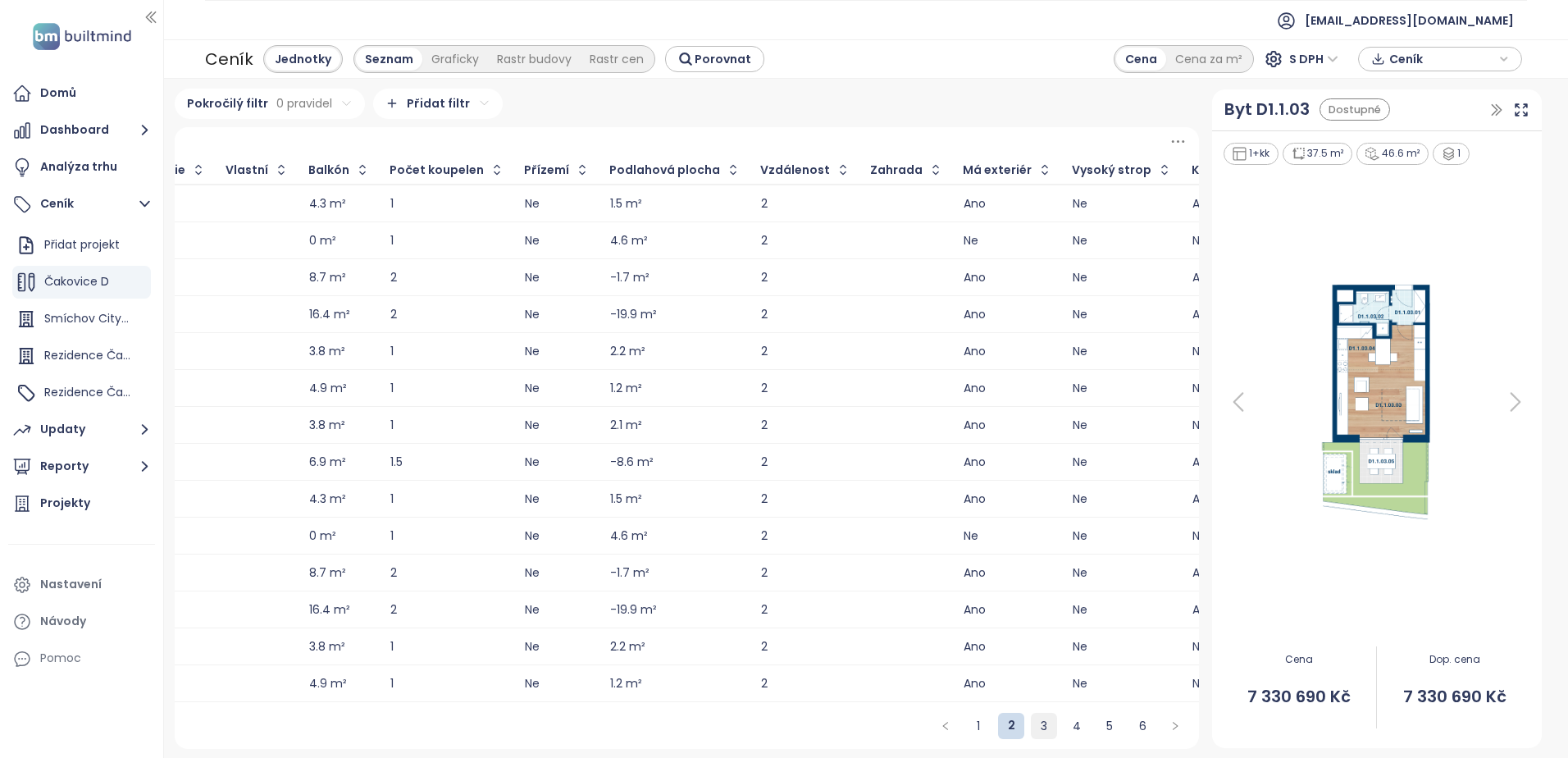
click at [1034, 738] on link "3" at bounding box center [1044, 726] width 25 height 25
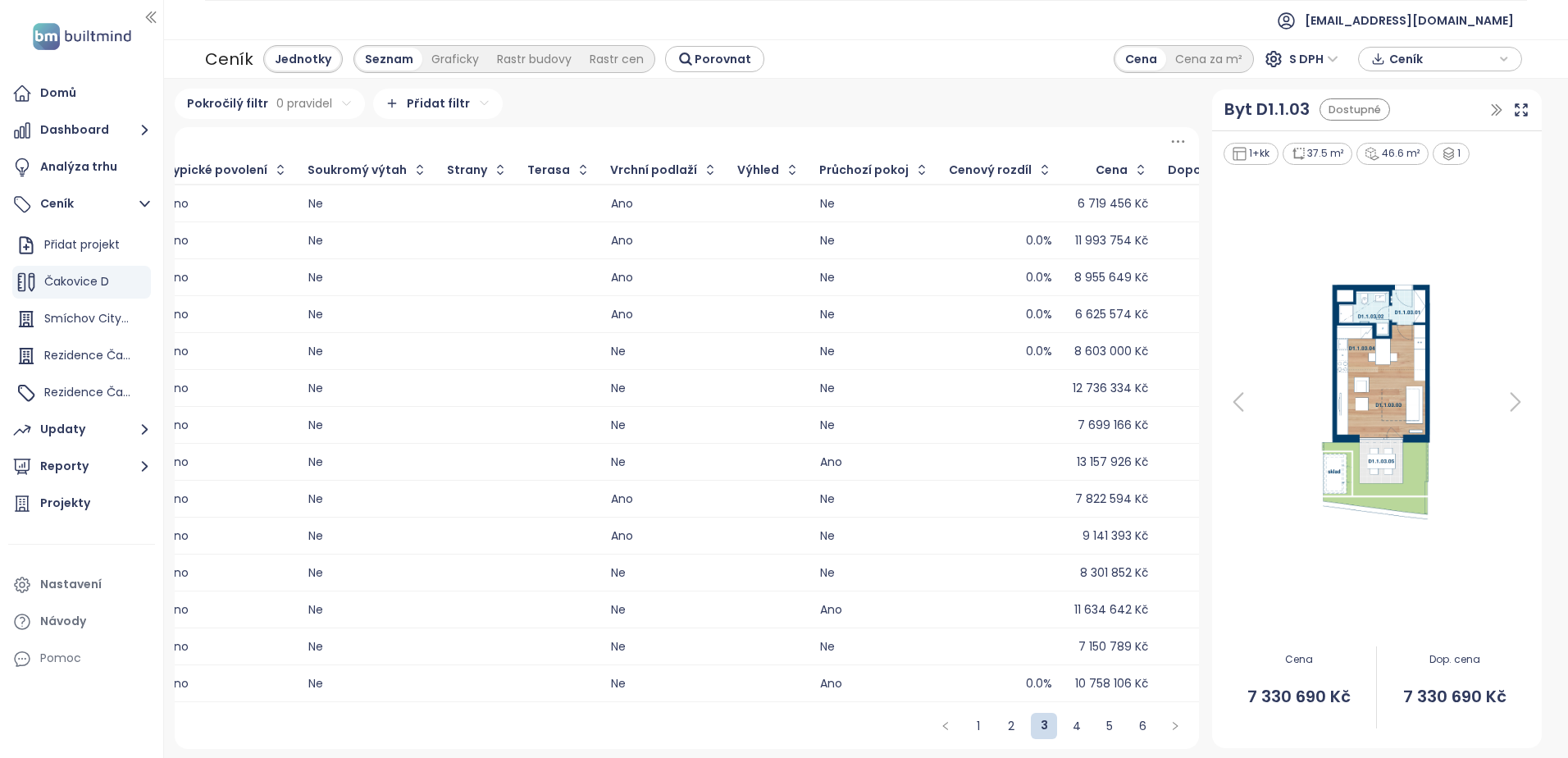
scroll to position [0, 2557]
click at [1073, 738] on link "4" at bounding box center [1077, 726] width 25 height 25
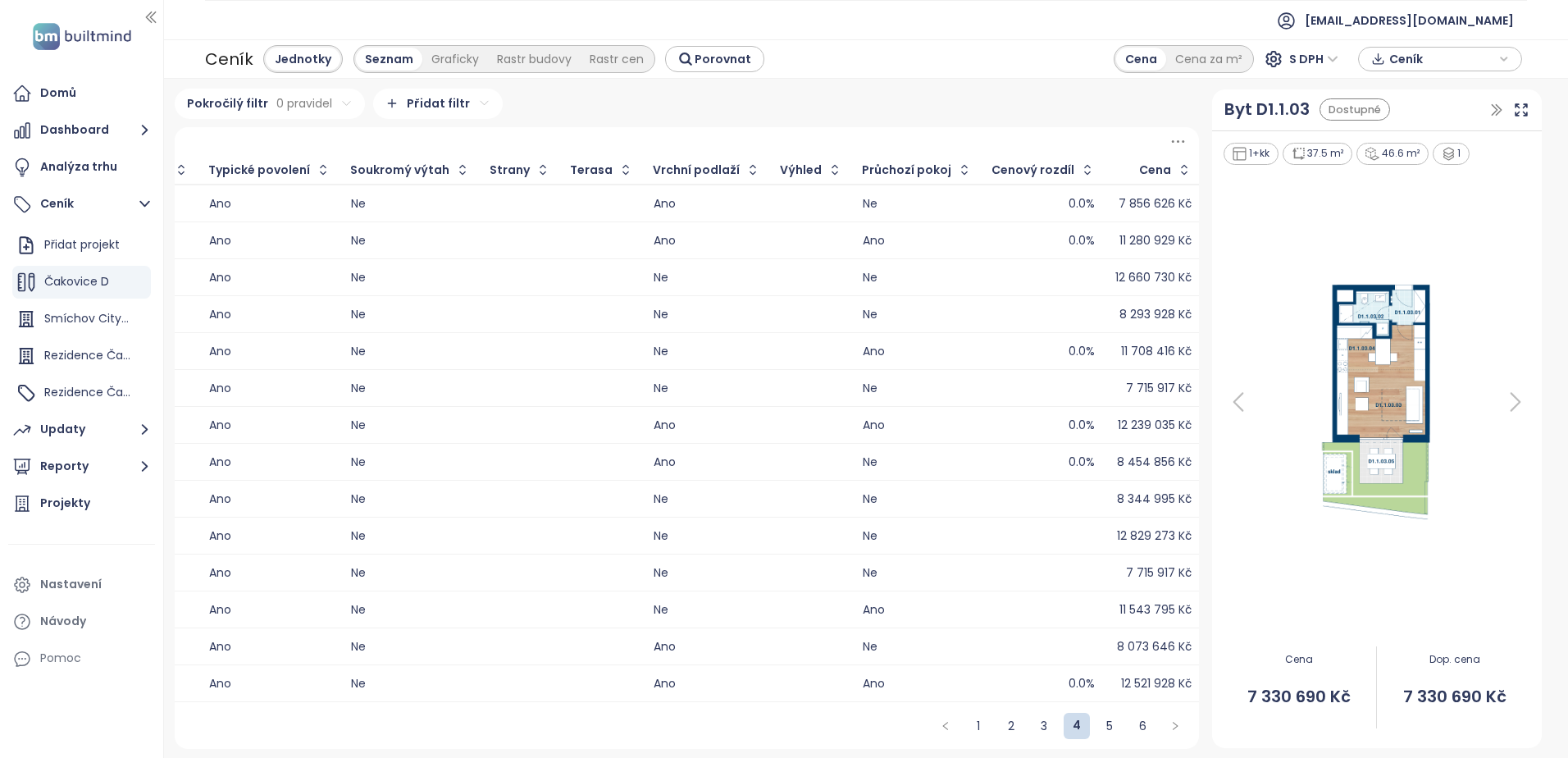
scroll to position [0, 2559]
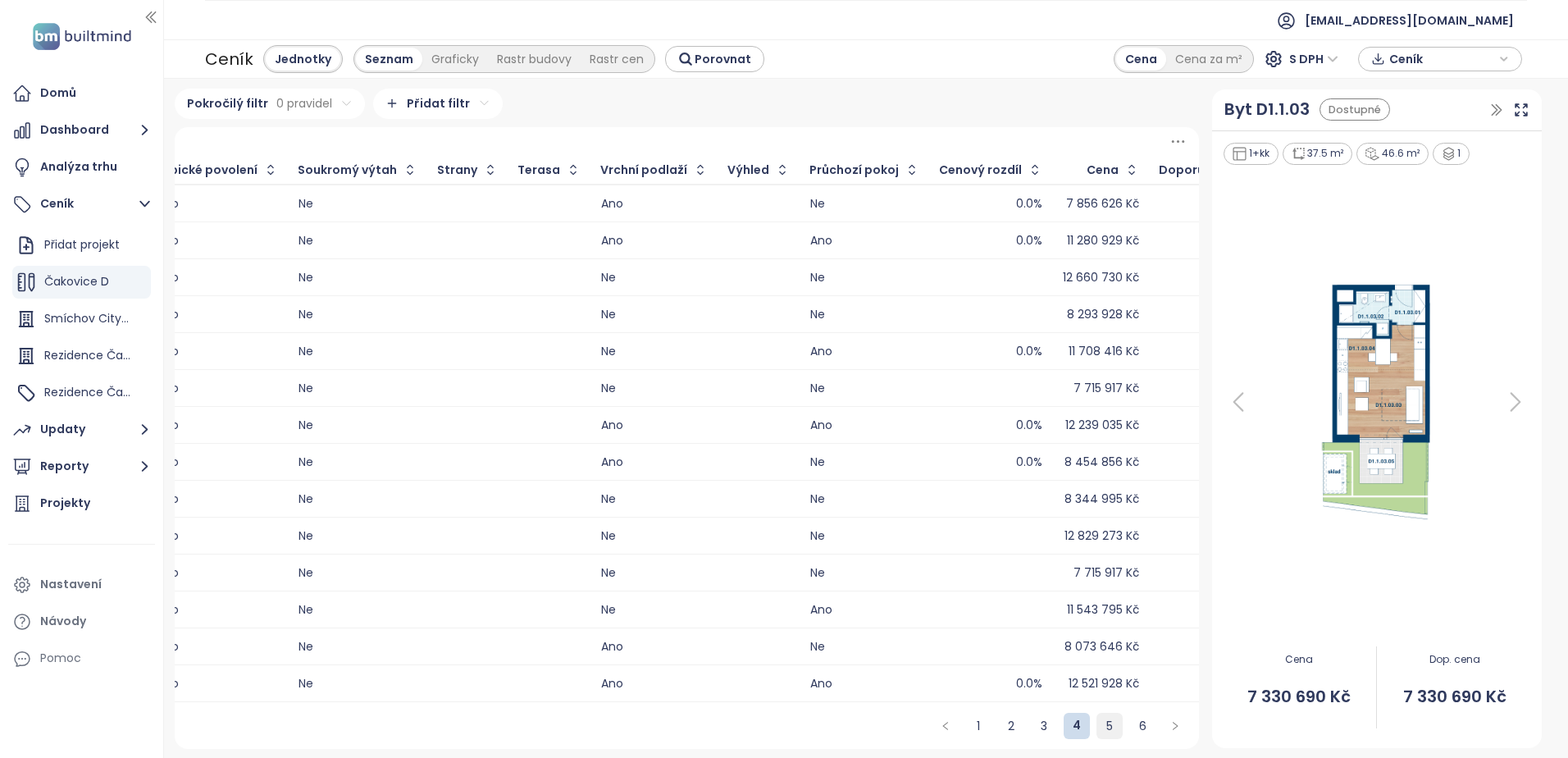
click at [1097, 732] on link "5" at bounding box center [1110, 726] width 25 height 25
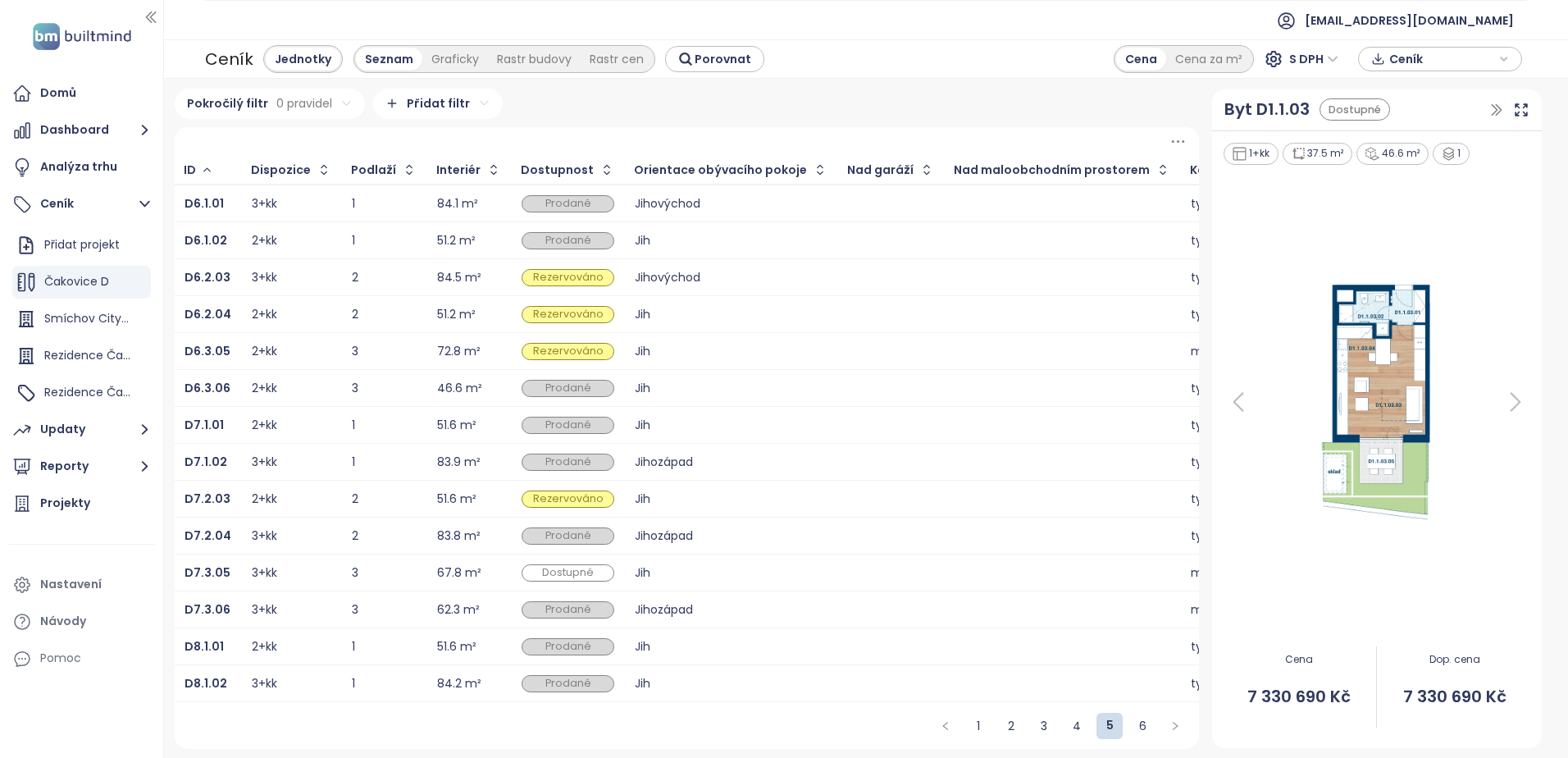
scroll to position [4, 0]
click at [970, 736] on link "1" at bounding box center [978, 726] width 25 height 25
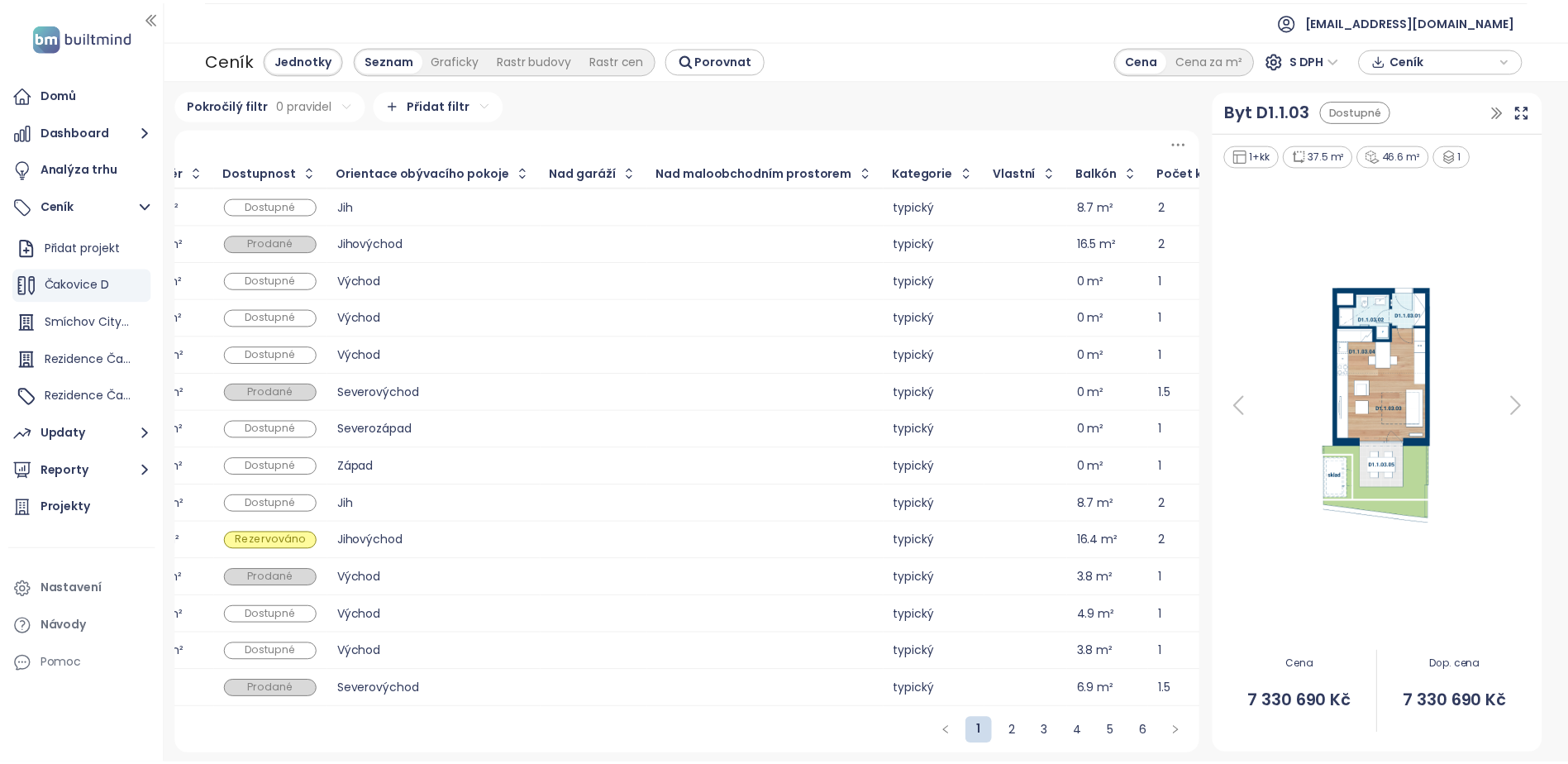
scroll to position [0, 0]
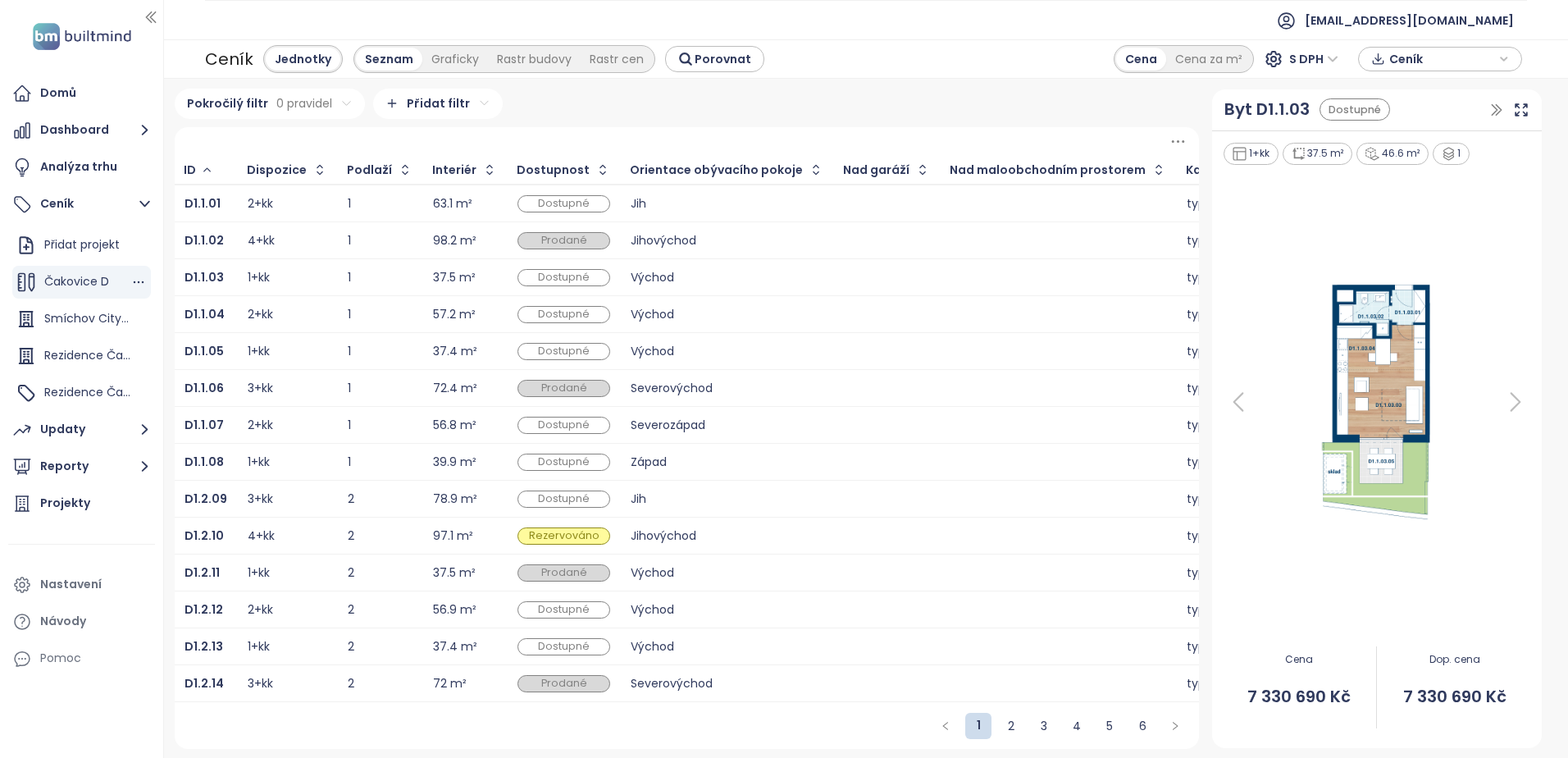
drag, startPoint x: 86, startPoint y: 278, endPoint x: 97, endPoint y: 274, distance: 11.7
click at [86, 278] on span "Čakovice D" at bounding box center [76, 281] width 65 height 16
click at [131, 280] on icon "button" at bounding box center [139, 282] width 16 height 16
click at [183, 306] on button "Upravit" at bounding box center [195, 308] width 98 height 20
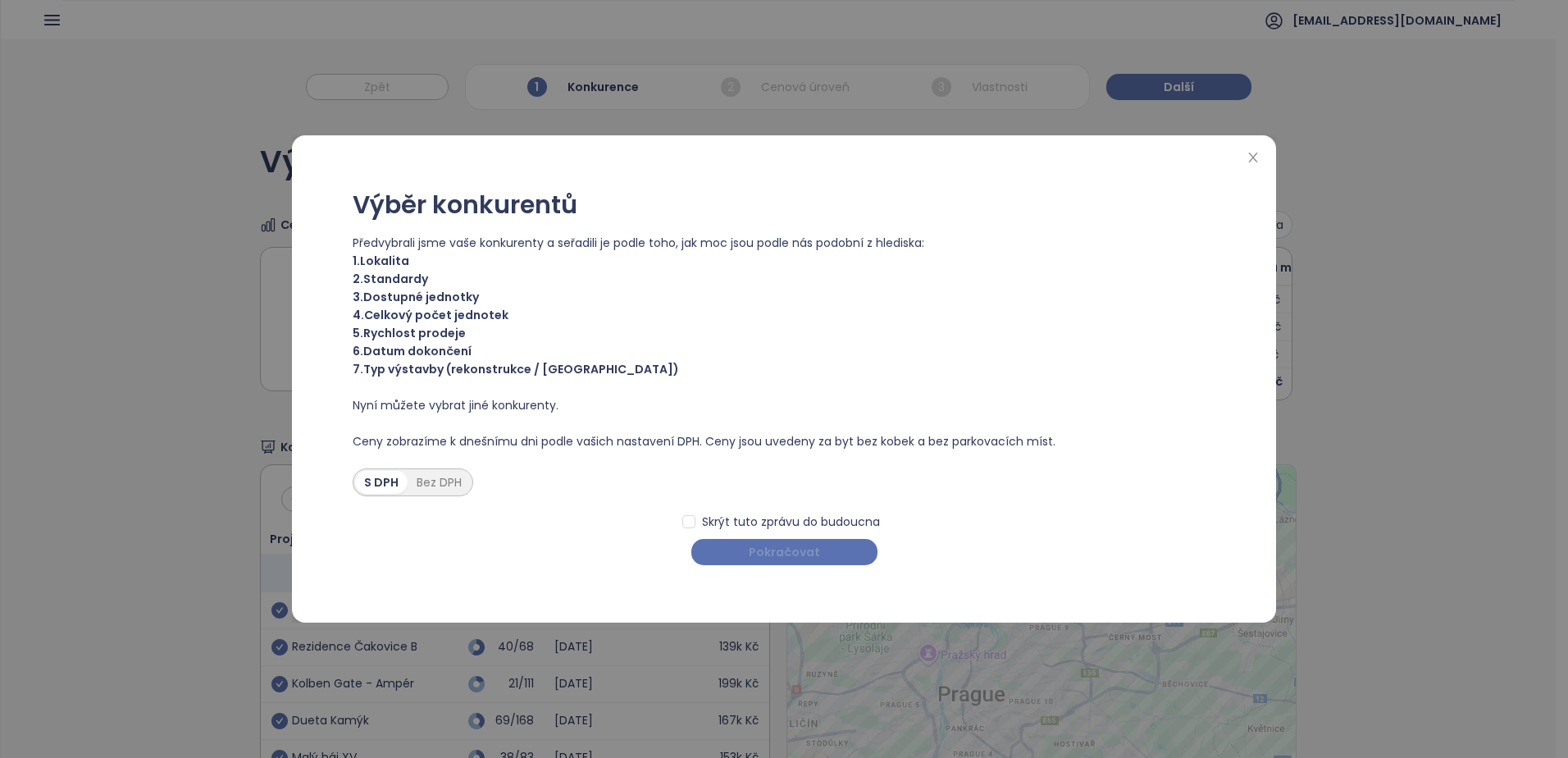
click at [786, 559] on span "Pokračovat" at bounding box center [784, 552] width 71 height 18
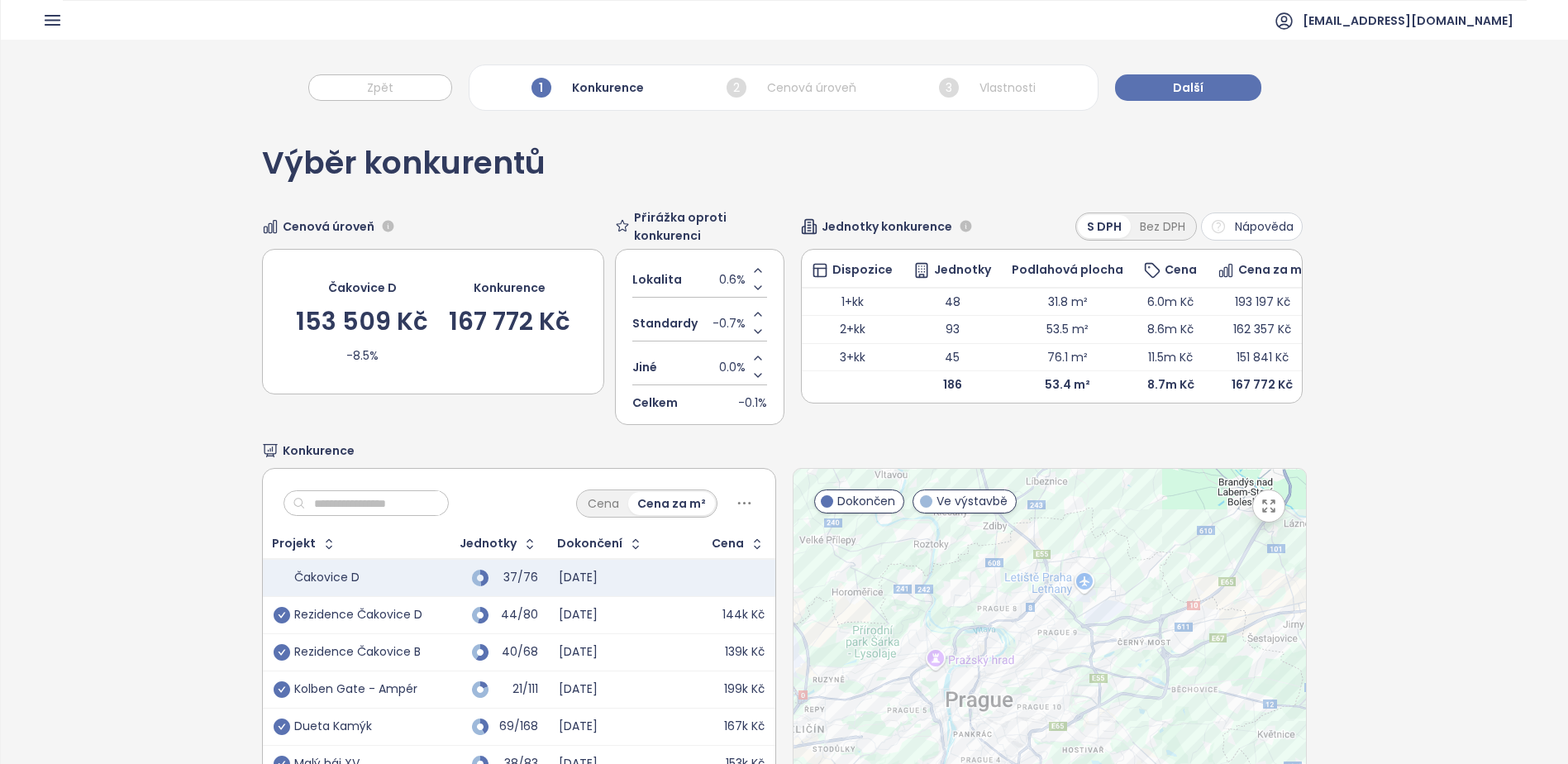
click at [722, 286] on span "0.6%" at bounding box center [733, 279] width 27 height 18
click at [785, 338] on div "Cenová úroveň Čakovice D 153 509 Kč -8.5% Konkurence 167 772 Kč Přirážka oproti…" at bounding box center [785, 318] width 1045 height 212
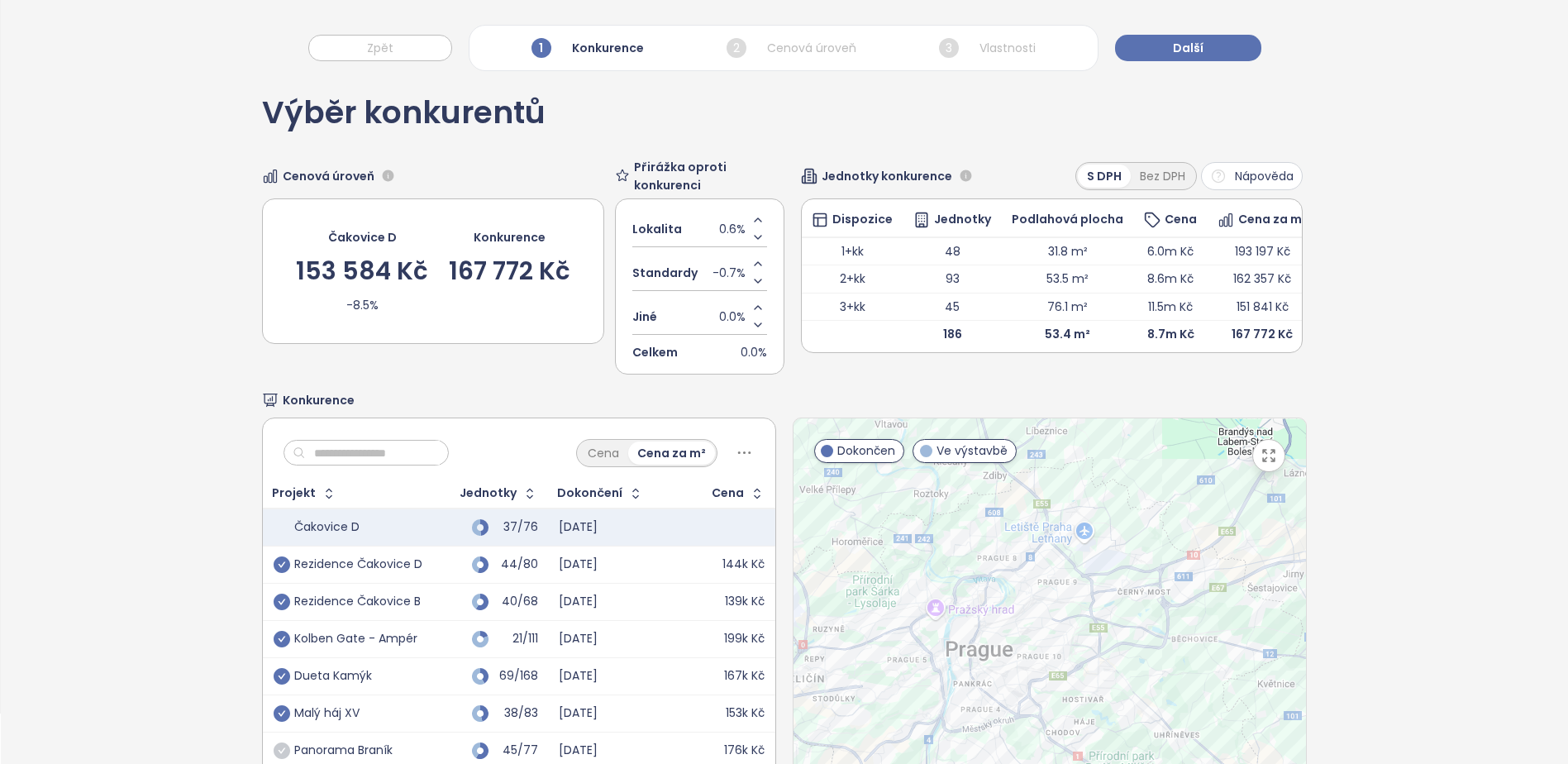
scroll to position [158, 0]
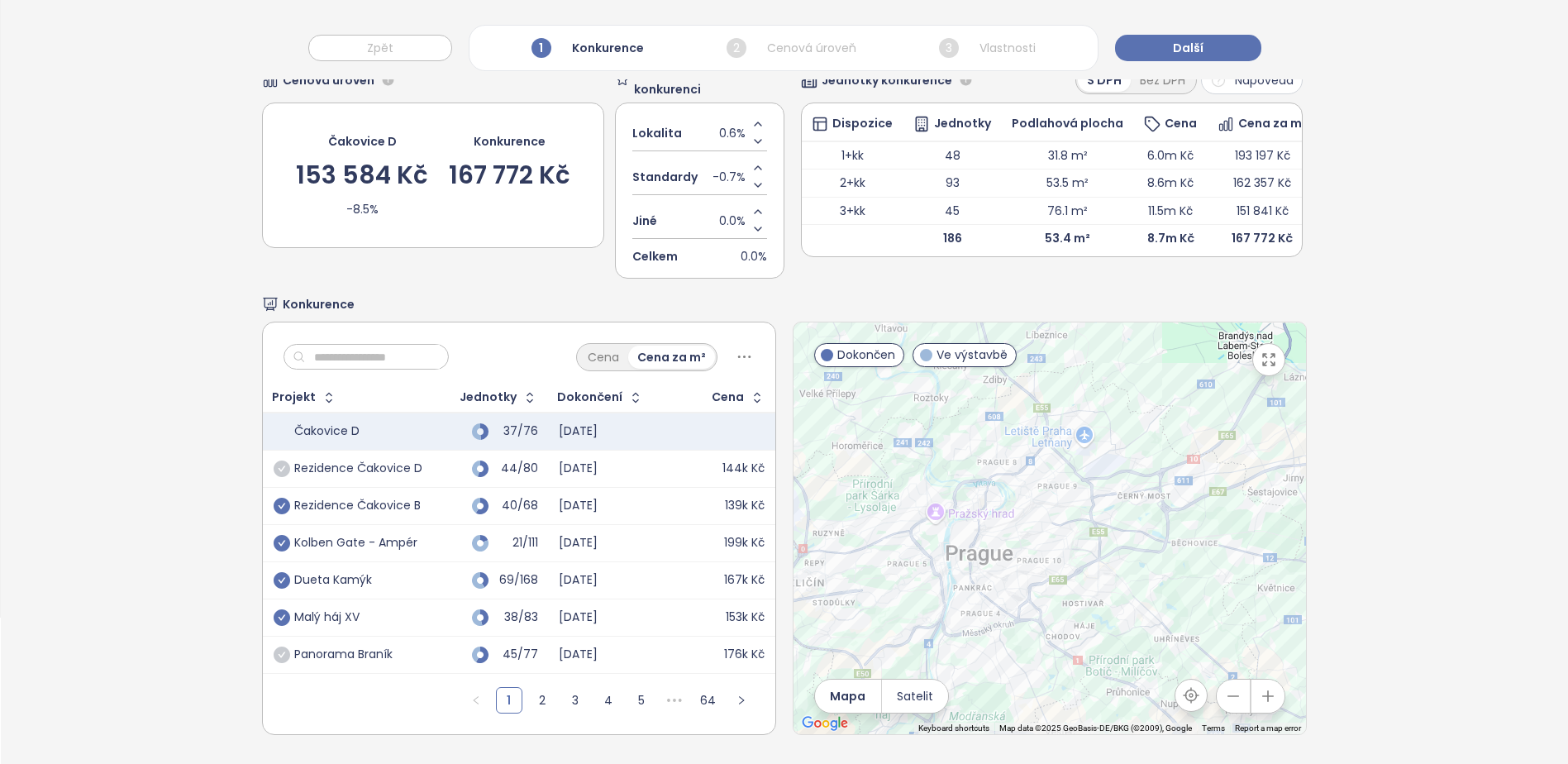
click at [274, 462] on icon "check-circle" at bounding box center [282, 469] width 16 height 16
click at [533, 697] on link "2" at bounding box center [542, 700] width 25 height 25
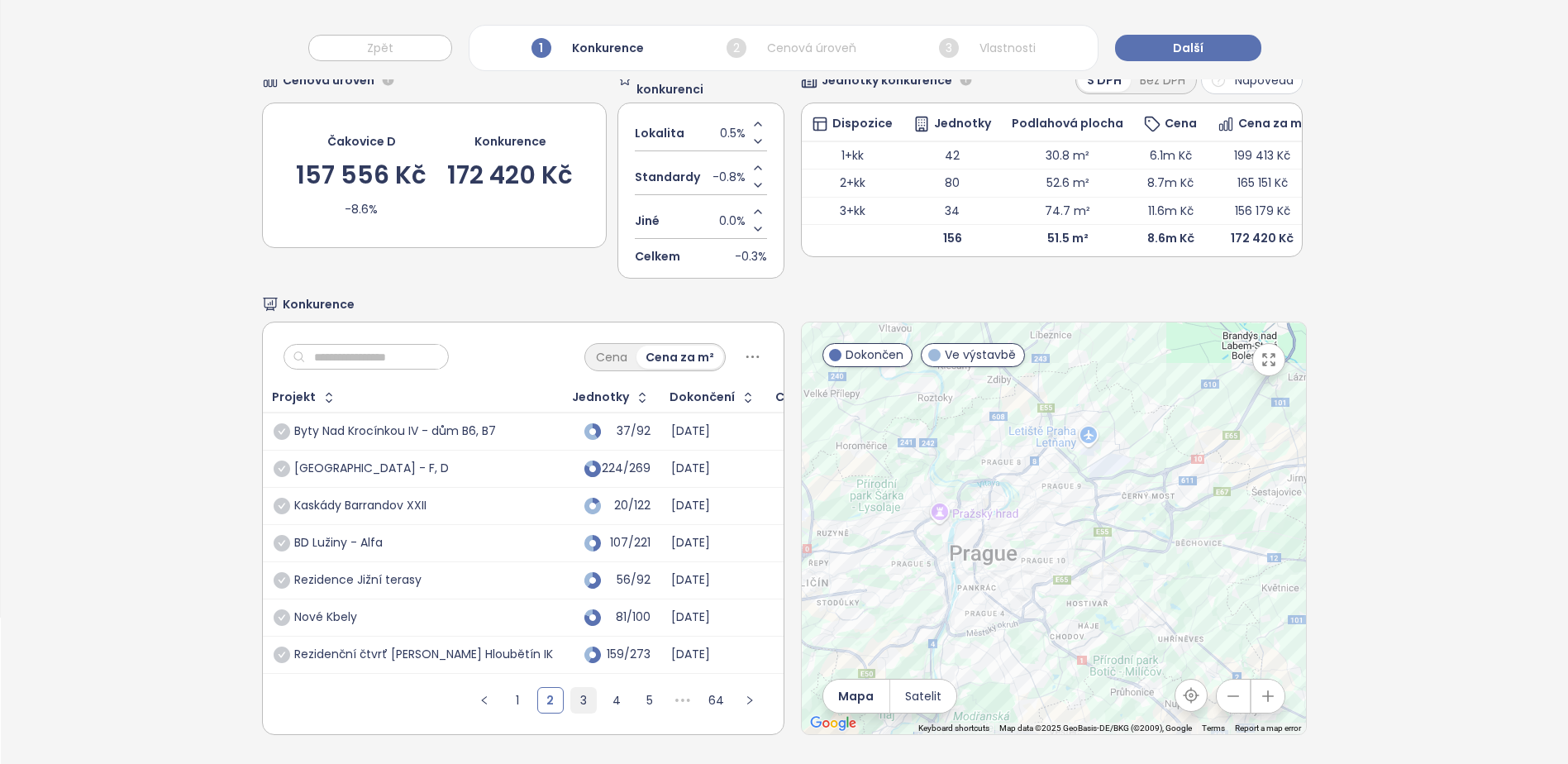
click at [571, 689] on link "3" at bounding box center [584, 700] width 25 height 25
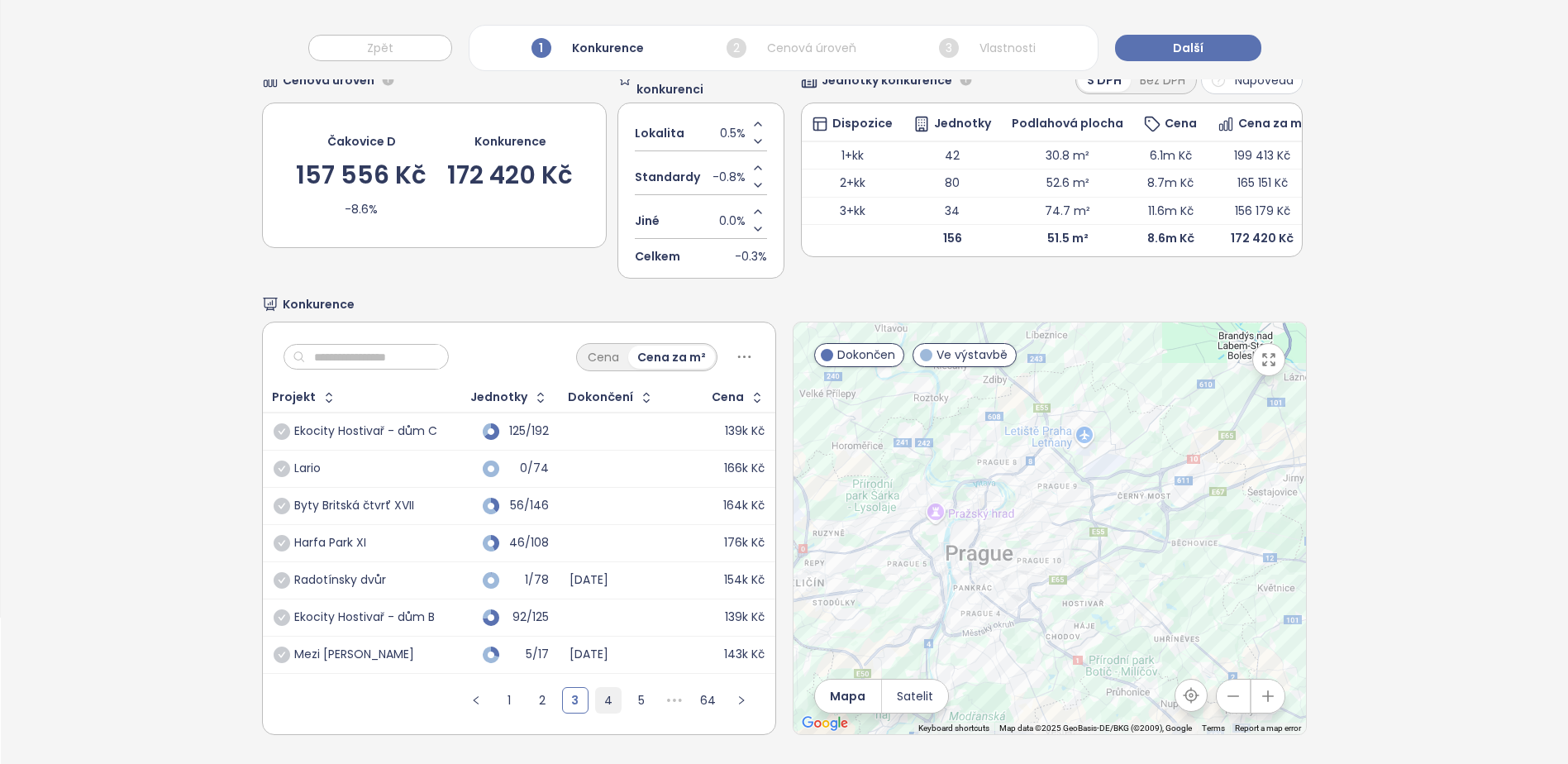
click at [613, 688] on link "4" at bounding box center [609, 700] width 25 height 25
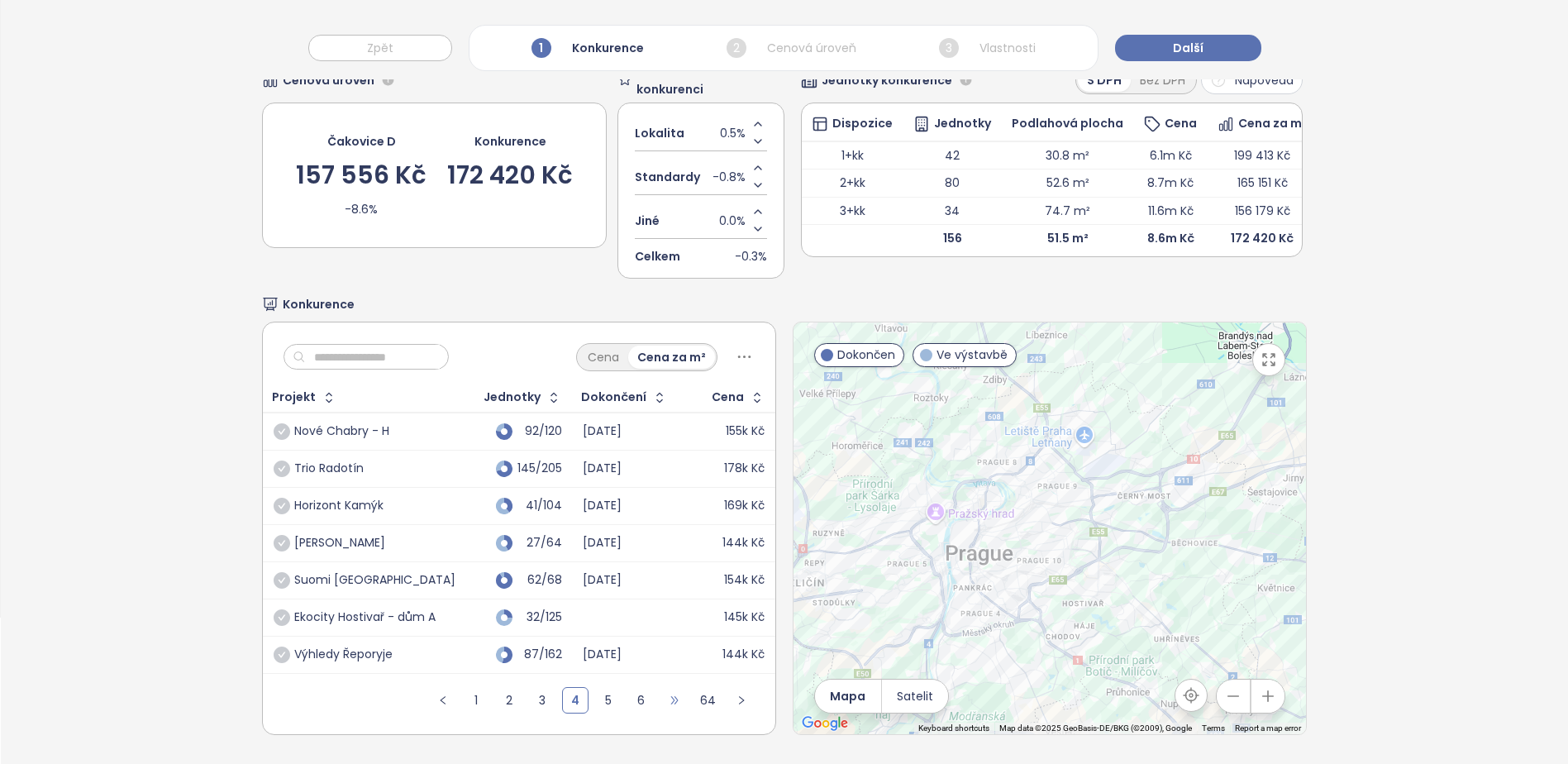
click at [662, 687] on span "•••" at bounding box center [675, 700] width 27 height 27
click at [433, 690] on link "1" at bounding box center [443, 700] width 25 height 25
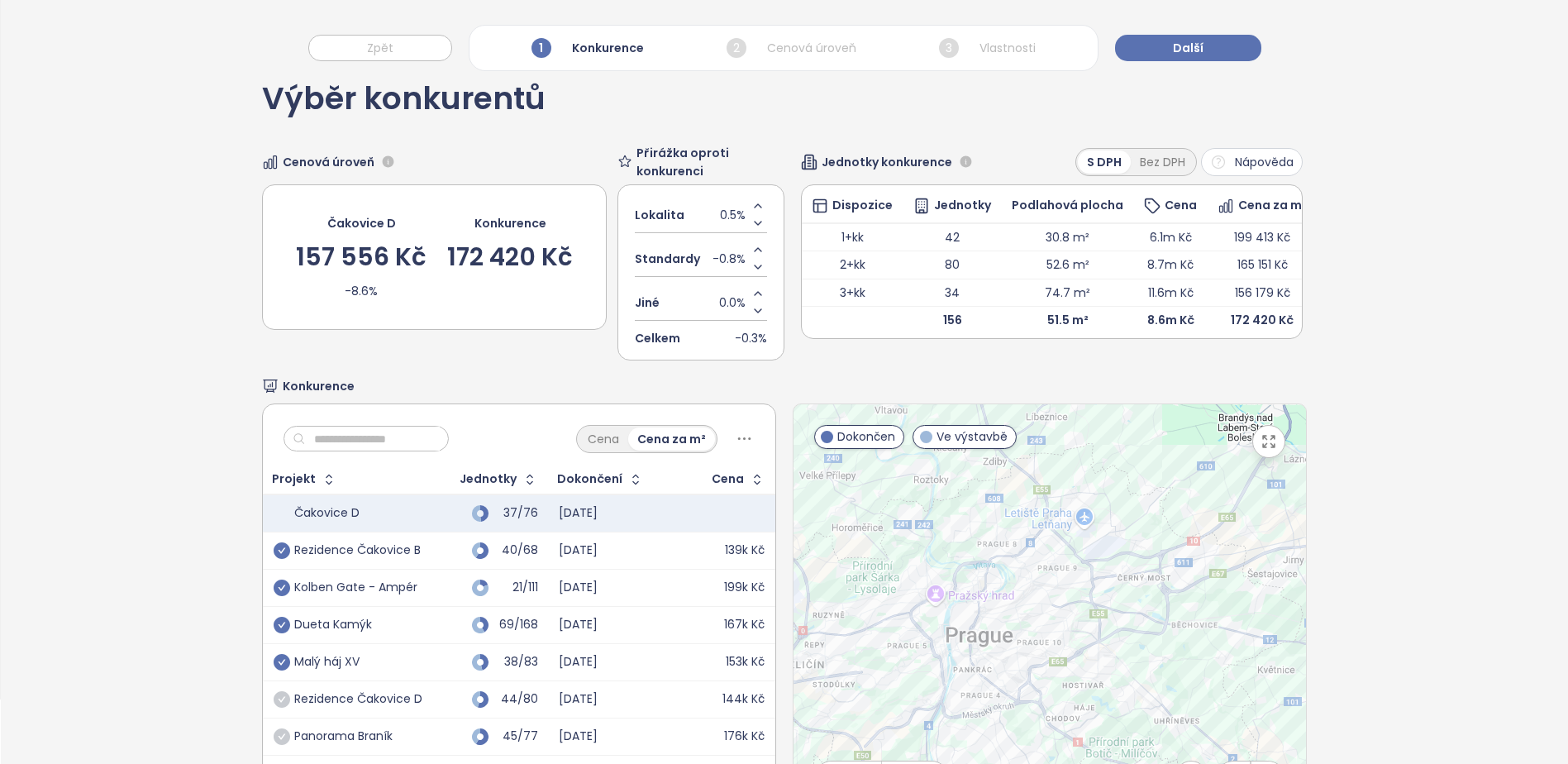
scroll to position [82, 0]
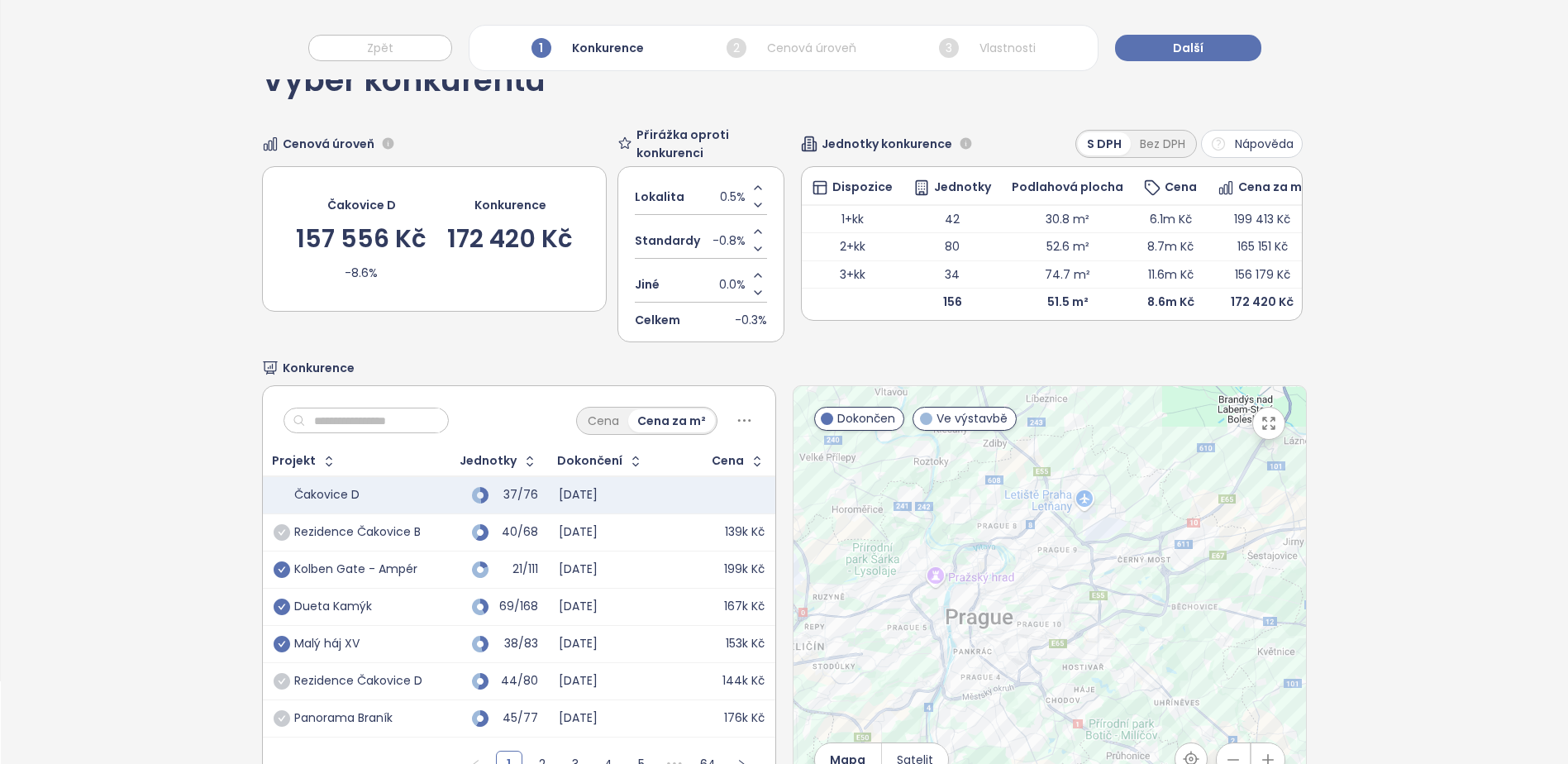
click at [281, 537] on icon "check-circle" at bounding box center [282, 532] width 16 height 16
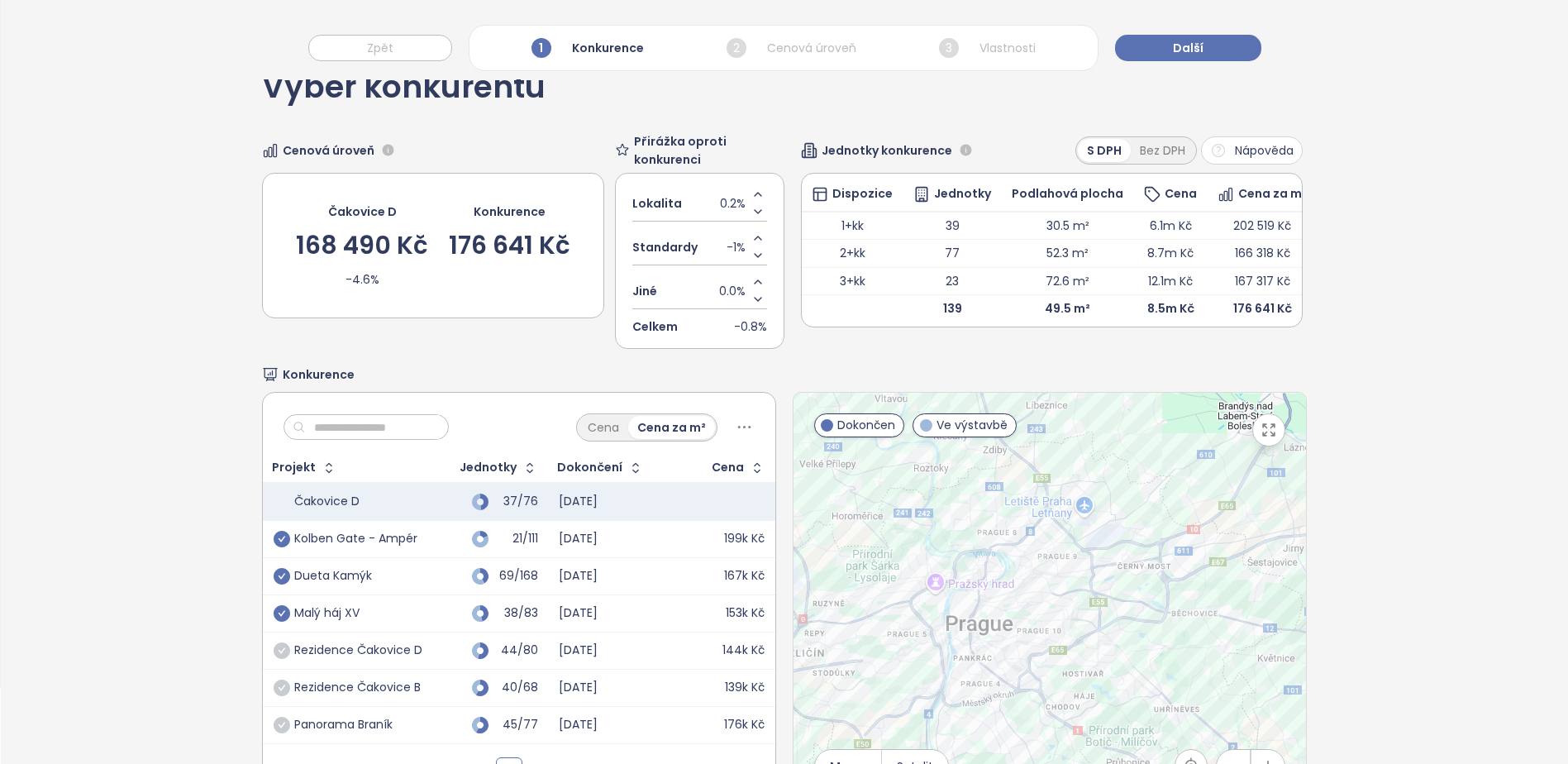
scroll to position [158, 0]
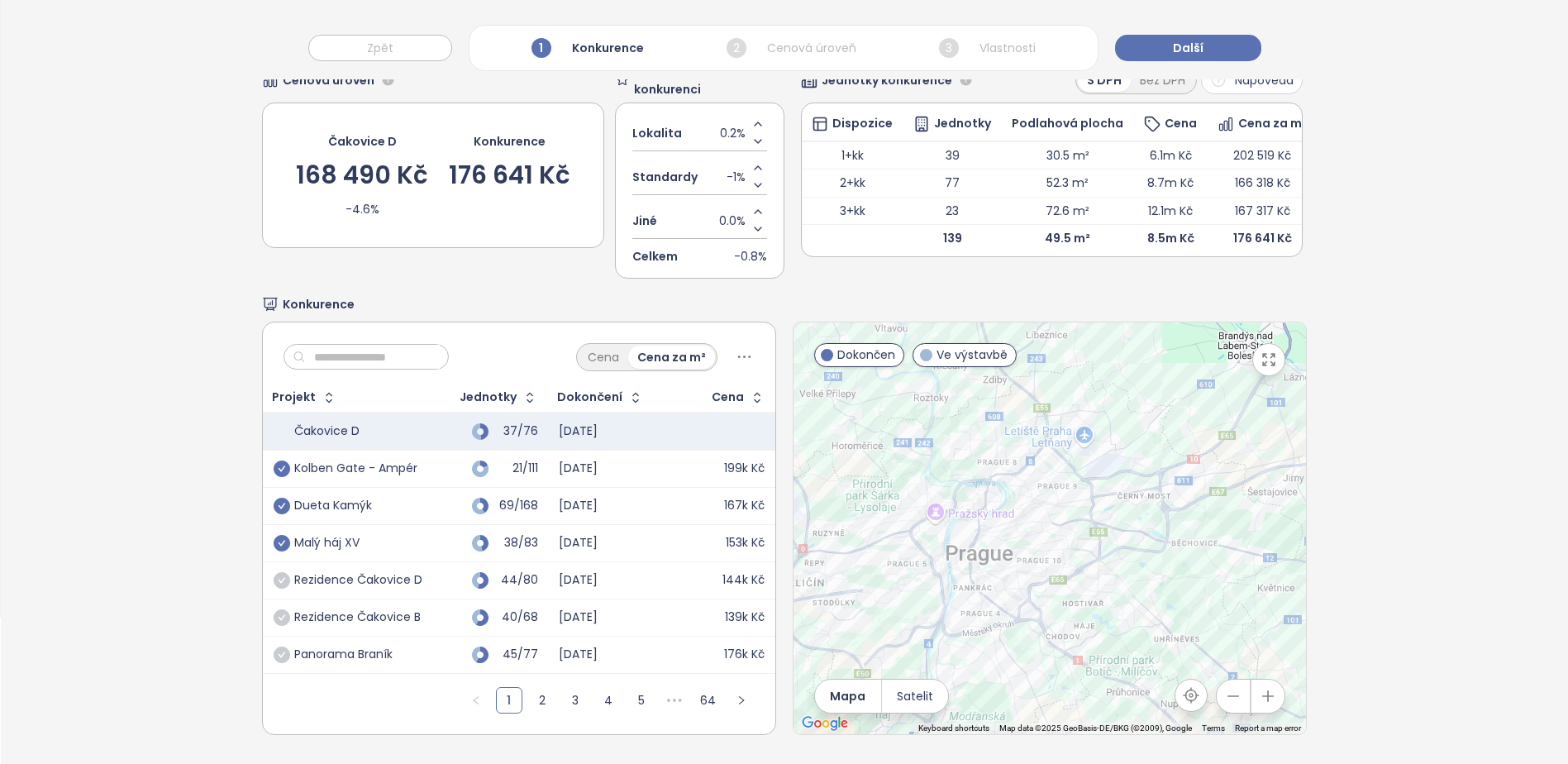
click at [340, 344] on input "text" at bounding box center [373, 357] width 134 height 25
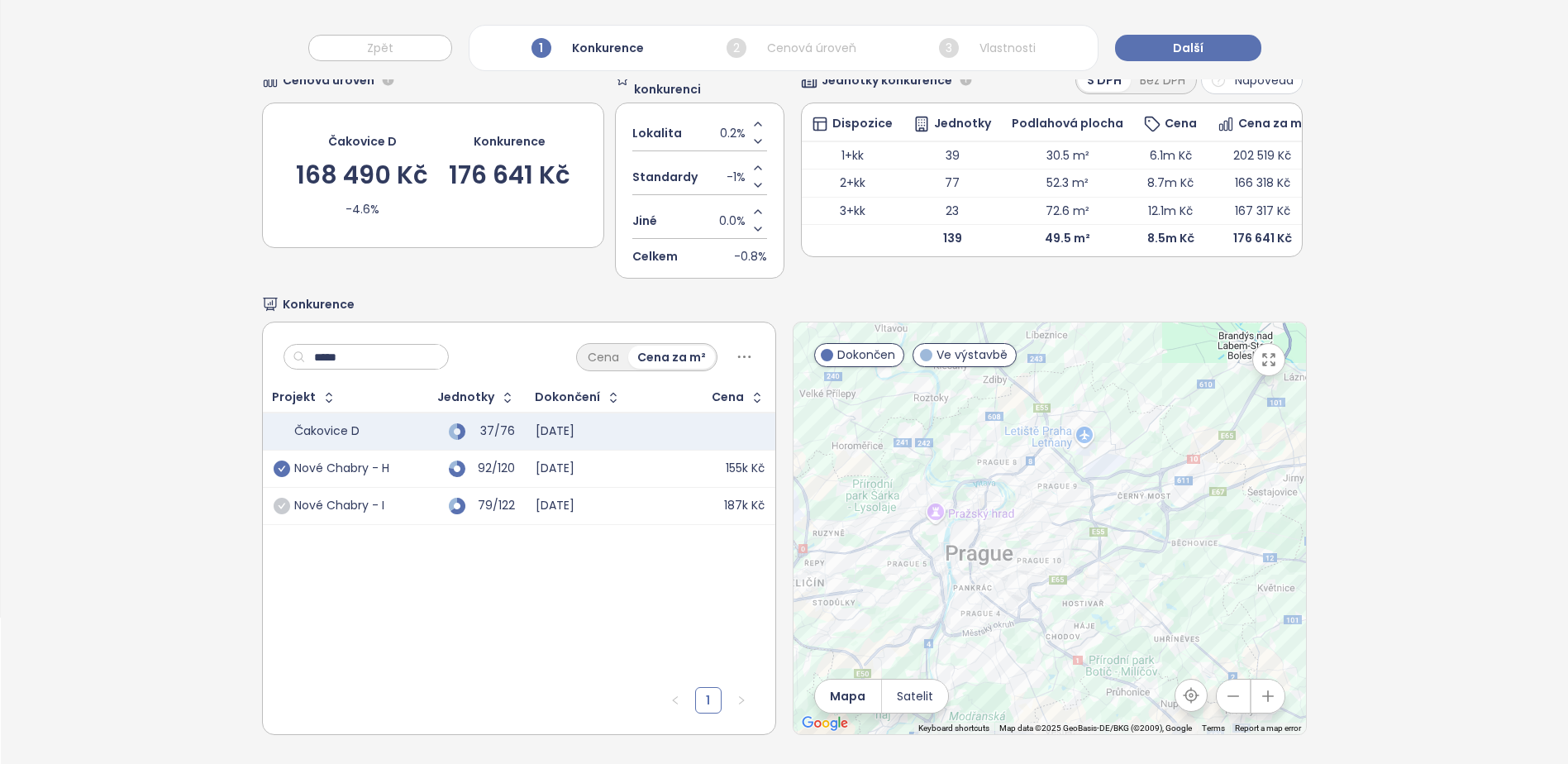
type input "*****"
click at [287, 461] on icon "check-circle" at bounding box center [282, 469] width 16 height 16
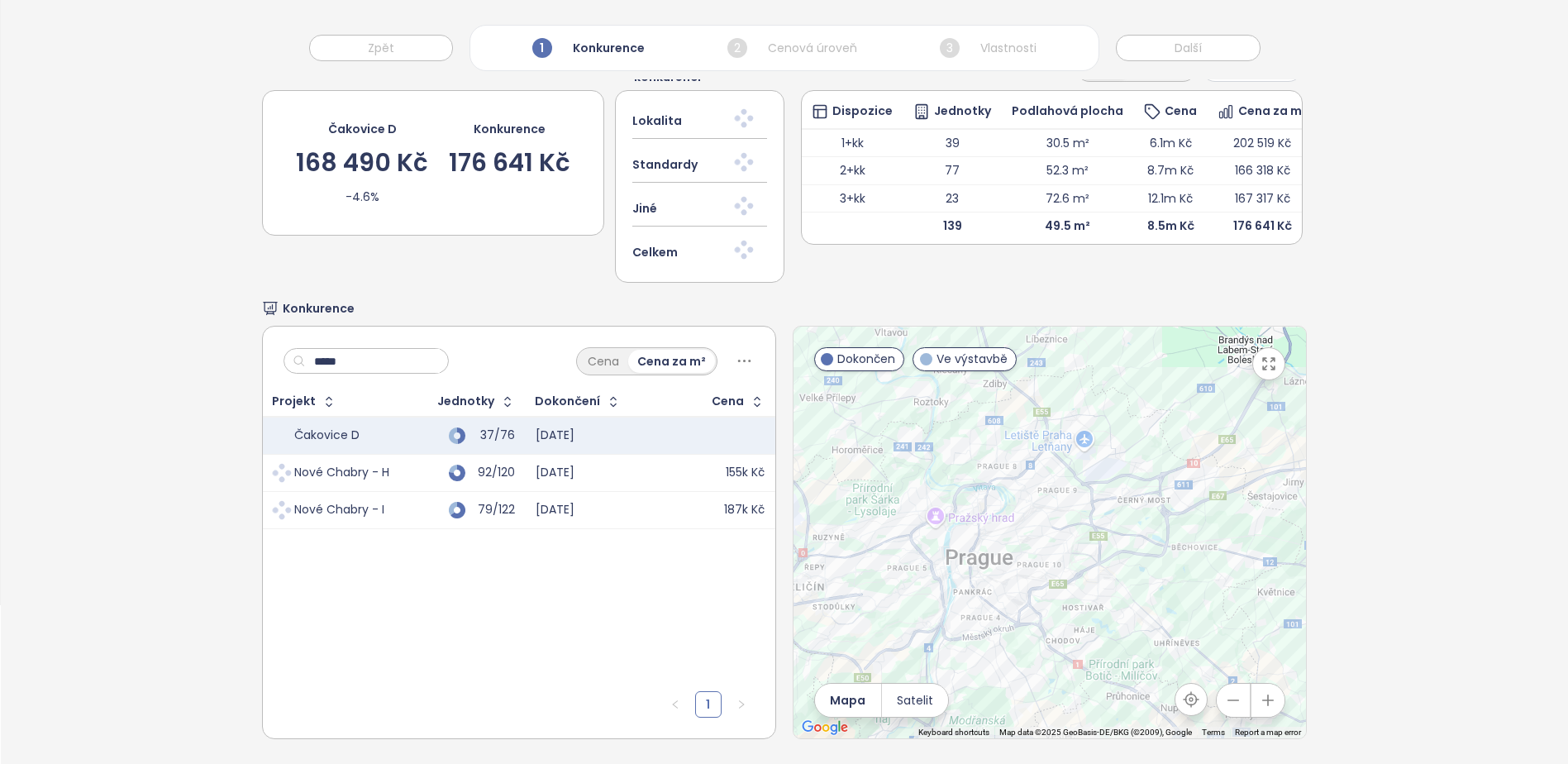
click at [282, 493] on td "Nové Chabry - I" at bounding box center [331, 510] width 137 height 38
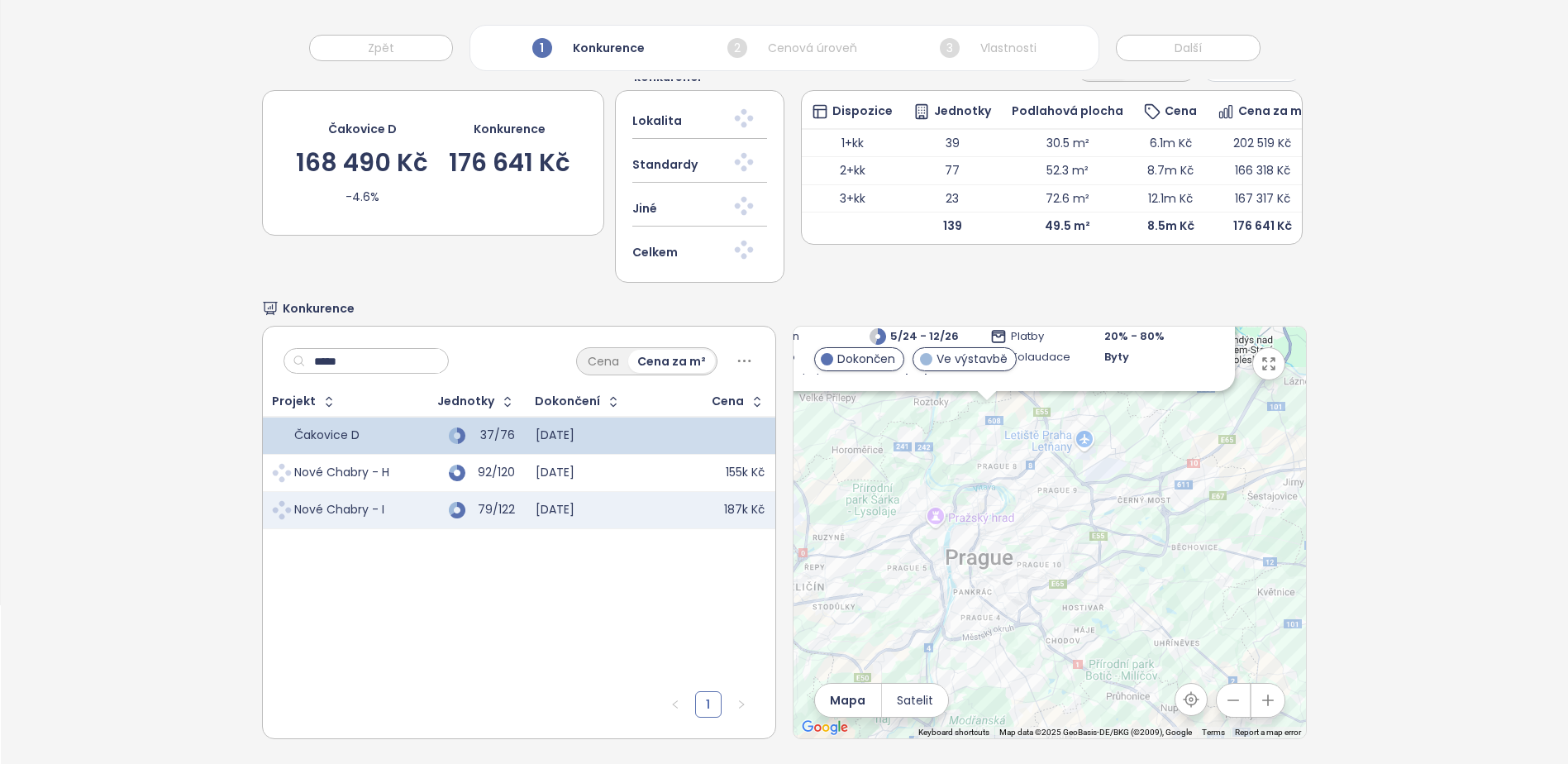
click at [354, 365] on input "*****" at bounding box center [373, 361] width 134 height 25
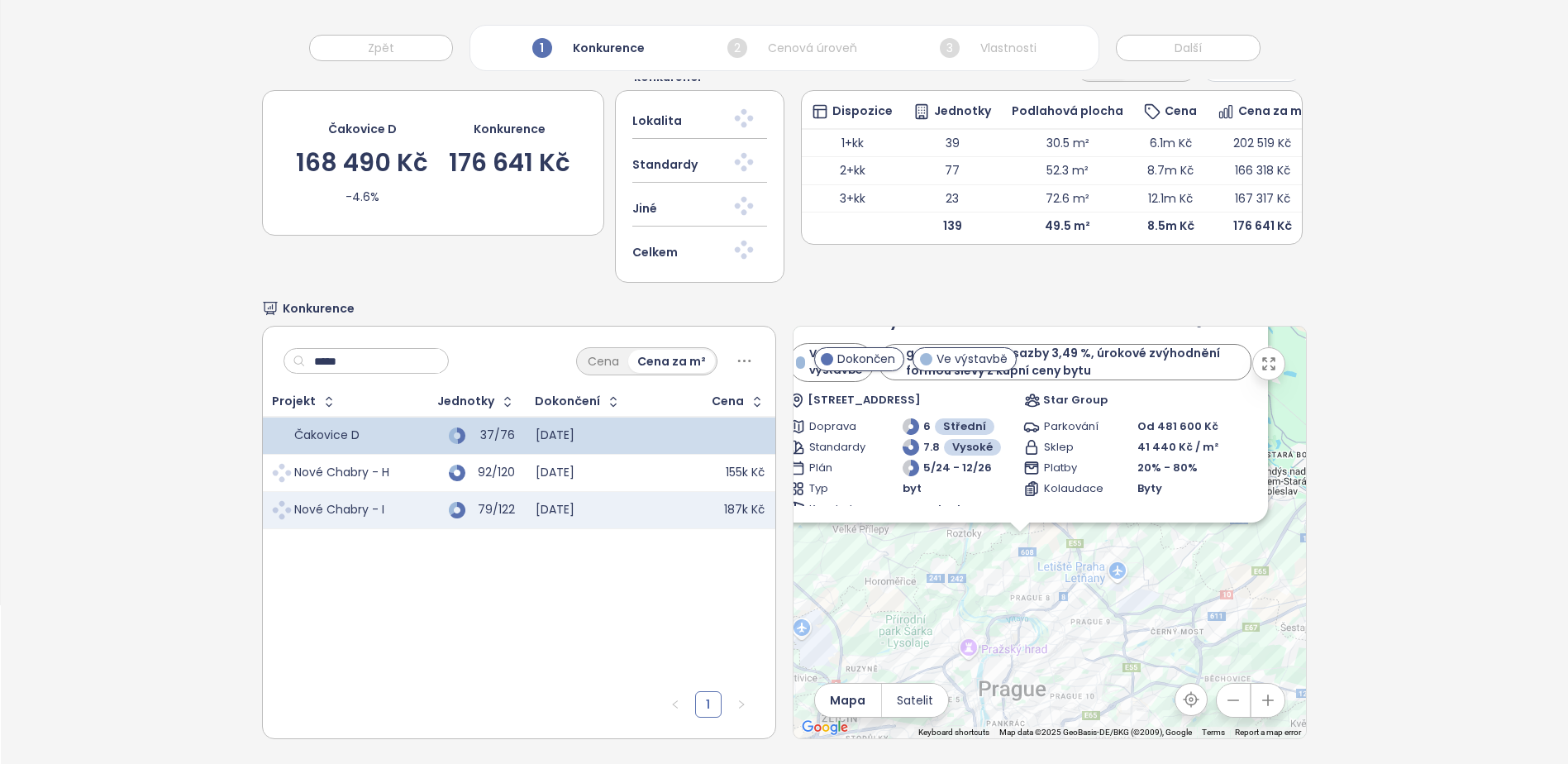
click at [354, 365] on input "*****" at bounding box center [373, 361] width 134 height 25
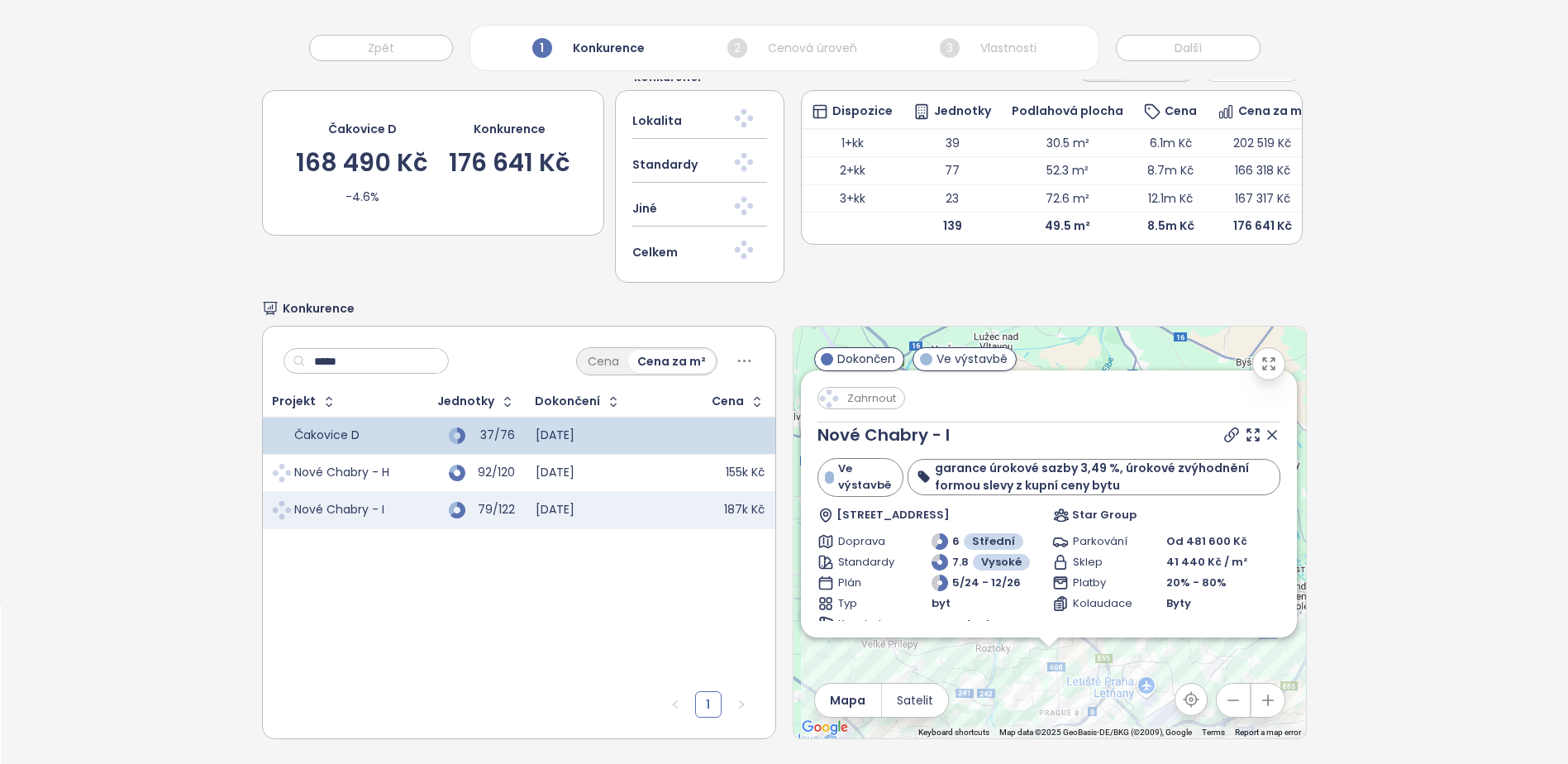
click at [354, 365] on input "*****" at bounding box center [373, 361] width 134 height 25
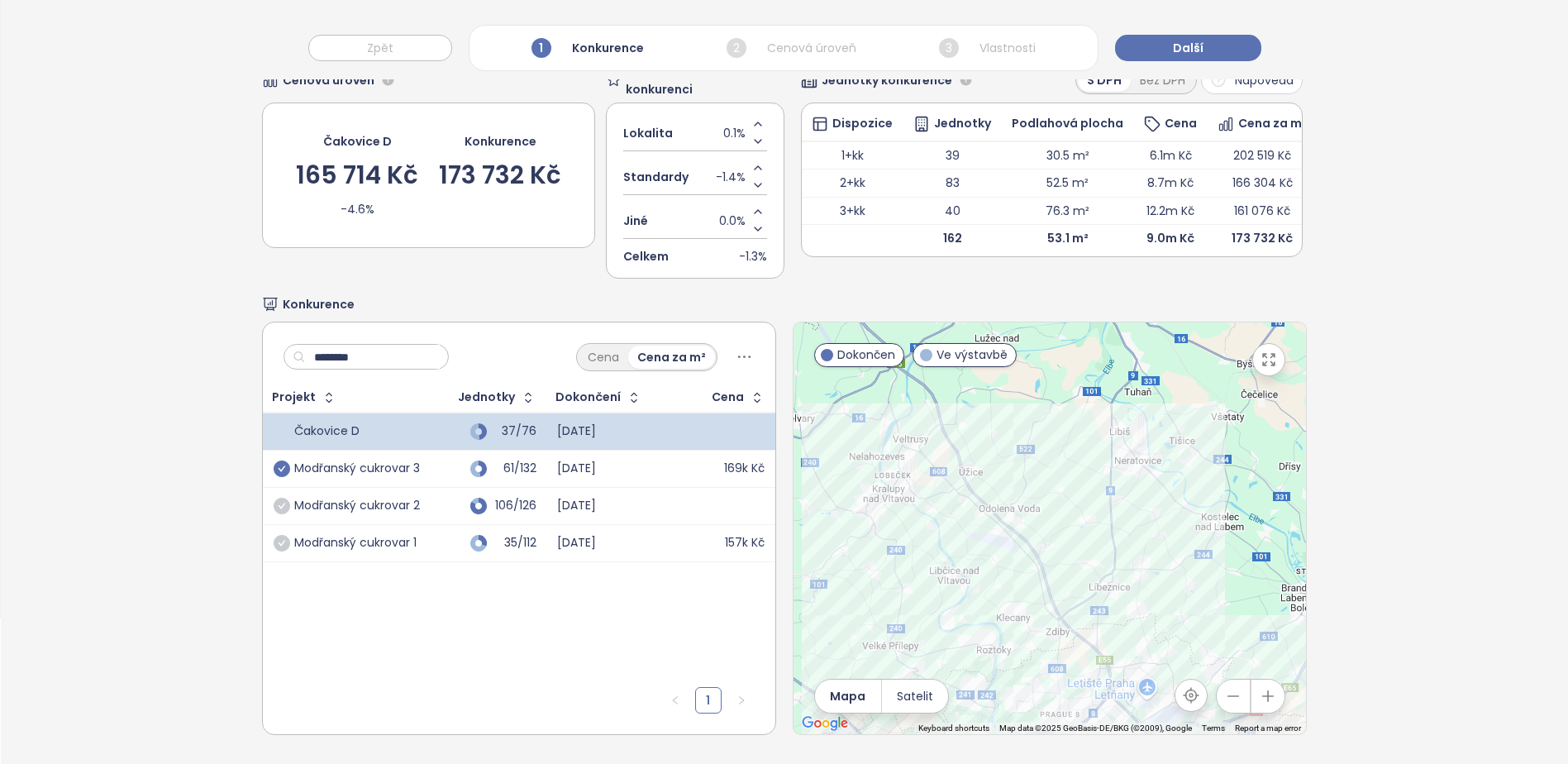
type input "********"
click at [274, 461] on icon "check-circle" at bounding box center [282, 469] width 16 height 16
click at [279, 497] on td "Modřanský cukrovar 2" at bounding box center [346, 505] width 167 height 38
click at [275, 530] on td "Modřanský cukrovar 1" at bounding box center [346, 543] width 167 height 38
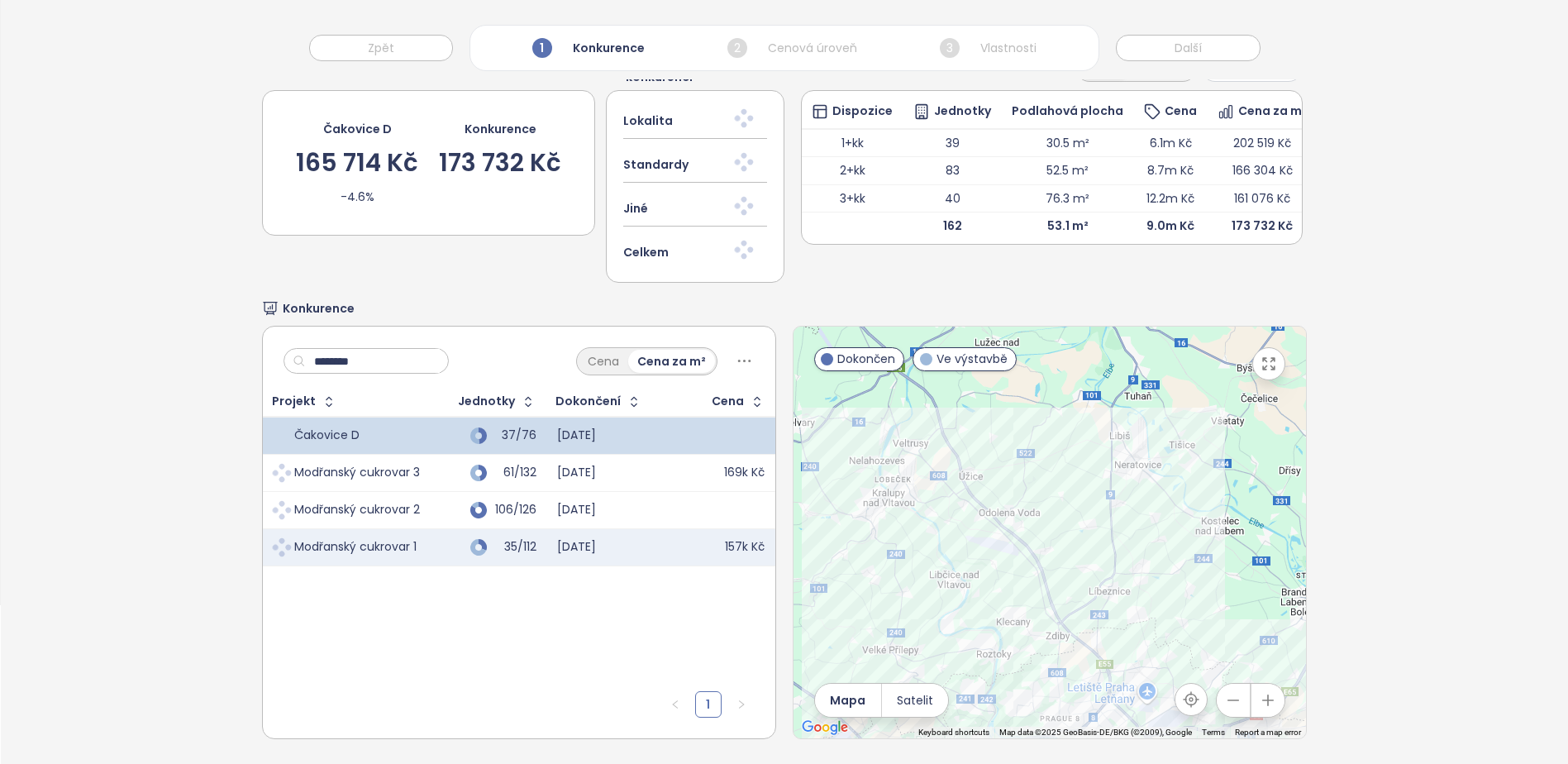
click at [279, 496] on td "Modřanský cukrovar 2" at bounding box center [346, 510] width 167 height 38
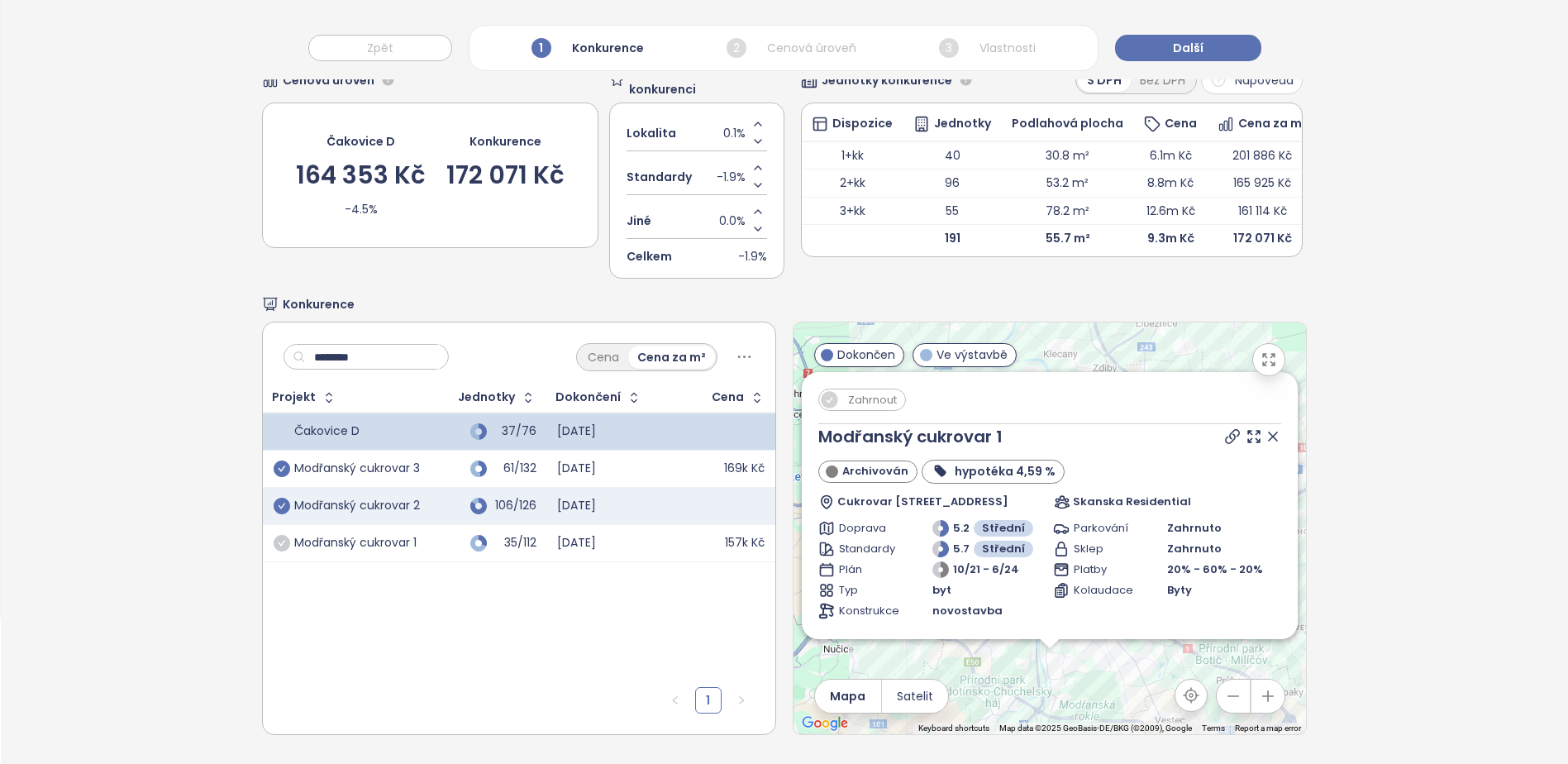
click at [284, 497] on icon "check-circle" at bounding box center [282, 505] width 16 height 16
click at [276, 533] on td "Modřanský cukrovar 1" at bounding box center [346, 543] width 167 height 38
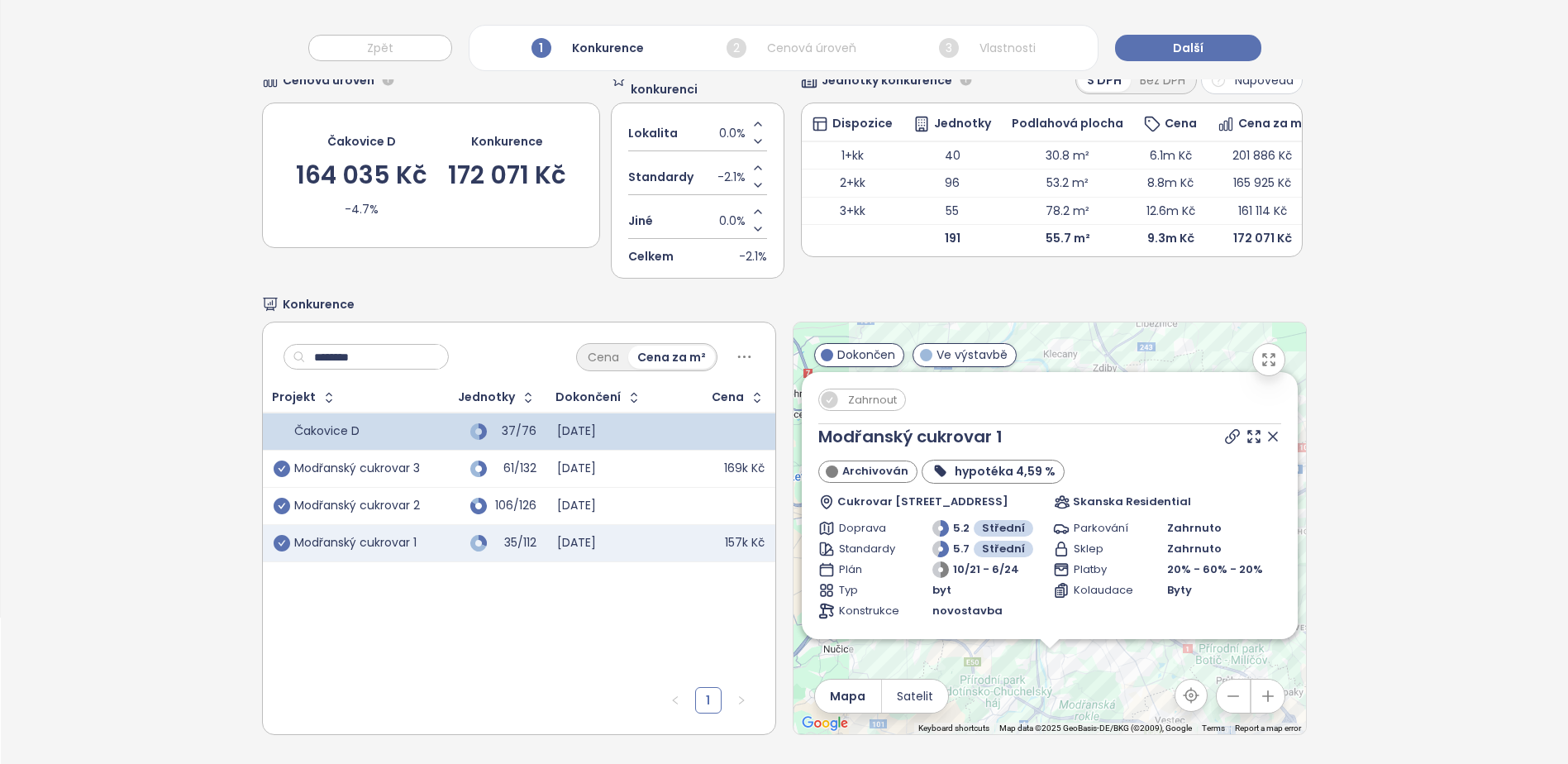
click at [283, 535] on icon "check-circle" at bounding box center [282, 543] width 16 height 16
